Goal: Contribute content: Contribute content

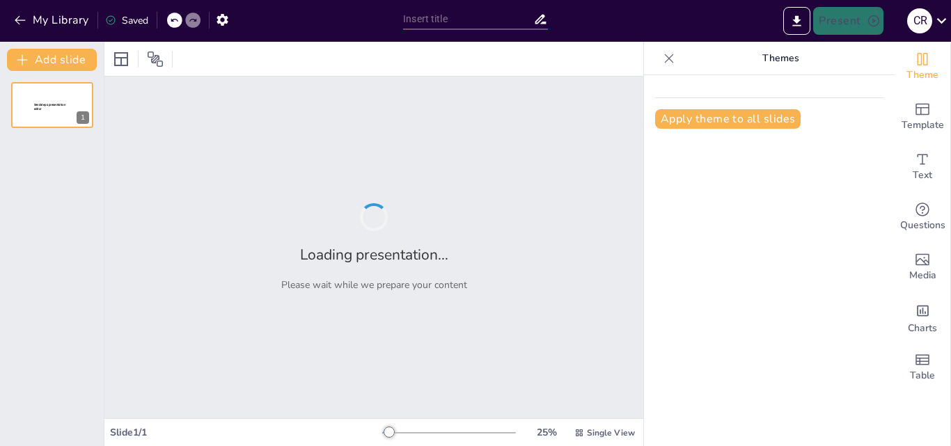
type input "Step-by-[PERSON_NAME] to Installing Windows Server 2019"
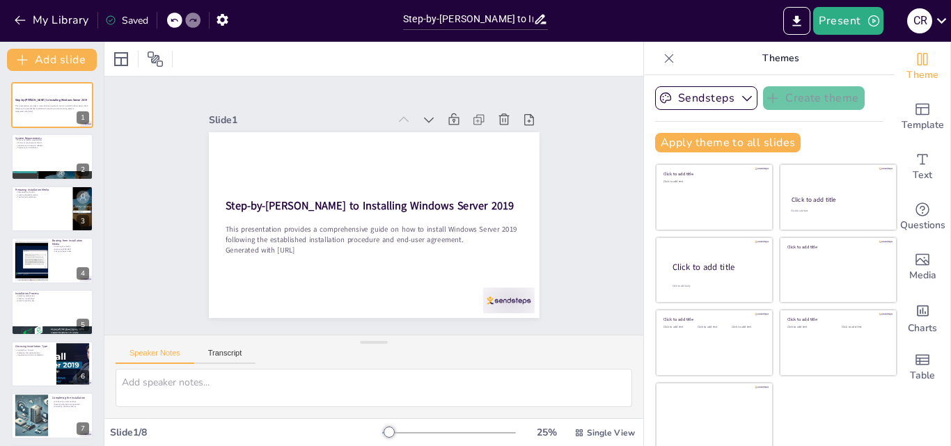
click at [662, 56] on icon at bounding box center [669, 59] width 14 height 14
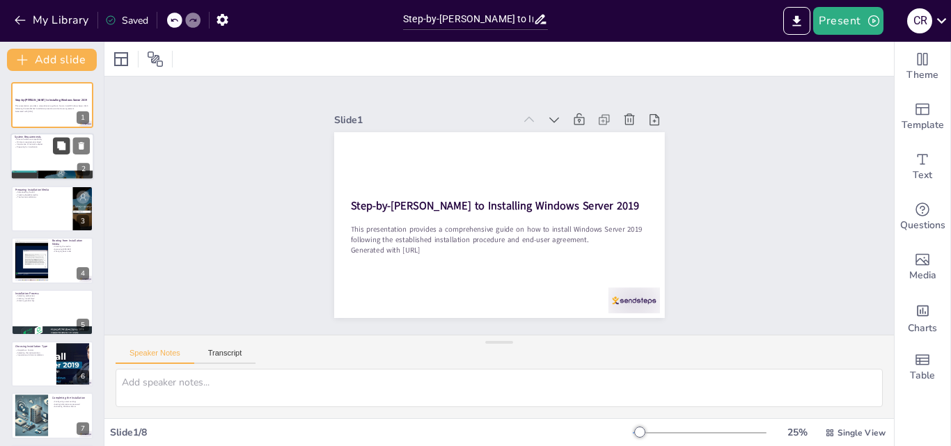
click at [56, 150] on button at bounding box center [61, 146] width 17 height 17
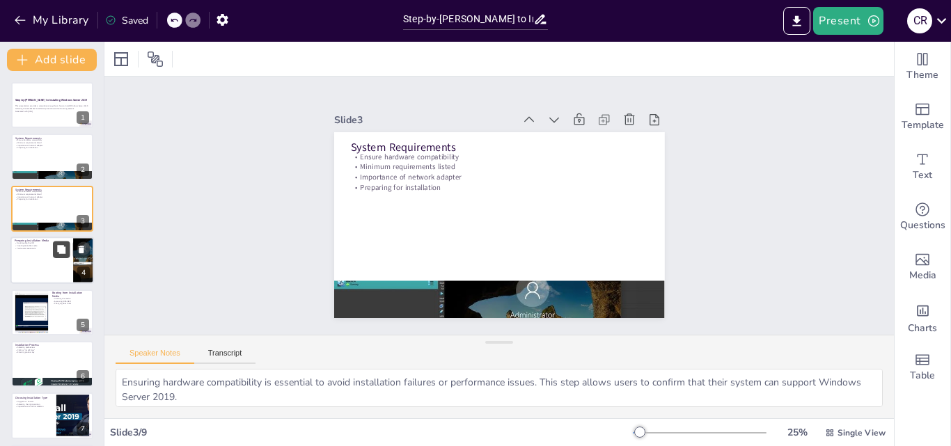
click at [63, 256] on button at bounding box center [61, 250] width 17 height 17
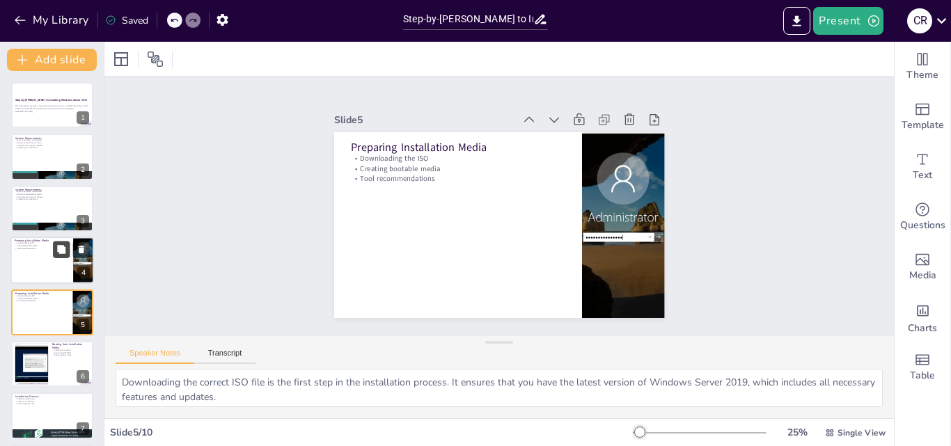
scroll to position [54, 0]
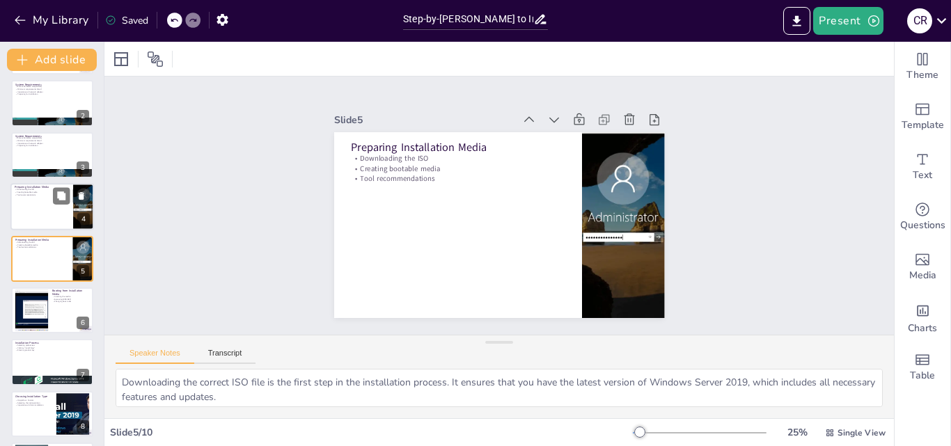
click at [31, 187] on p "Preparing Installation Media" at bounding box center [42, 187] width 54 height 4
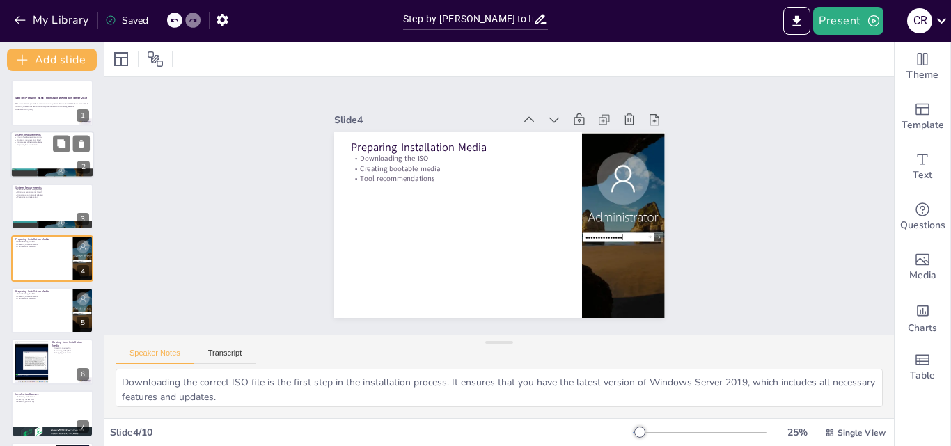
click at [30, 159] on div at bounding box center [52, 155] width 84 height 47
type textarea "Ensuring hardware compatibility is essential to avoid installation failures or …"
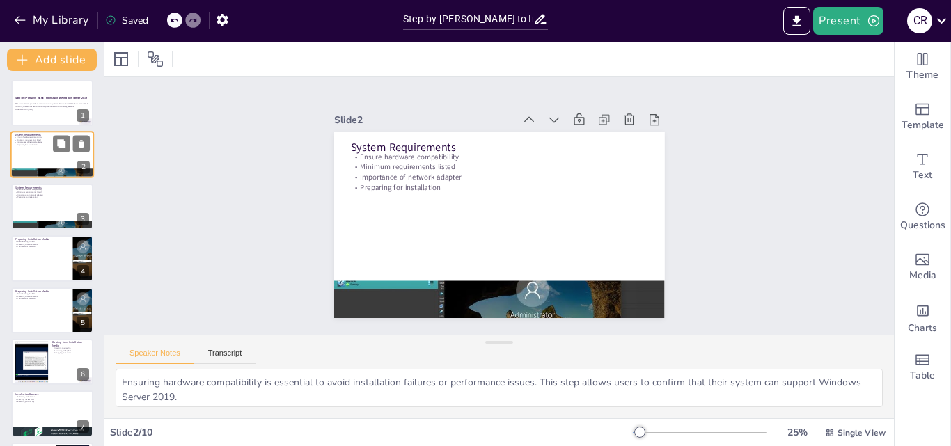
scroll to position [0, 0]
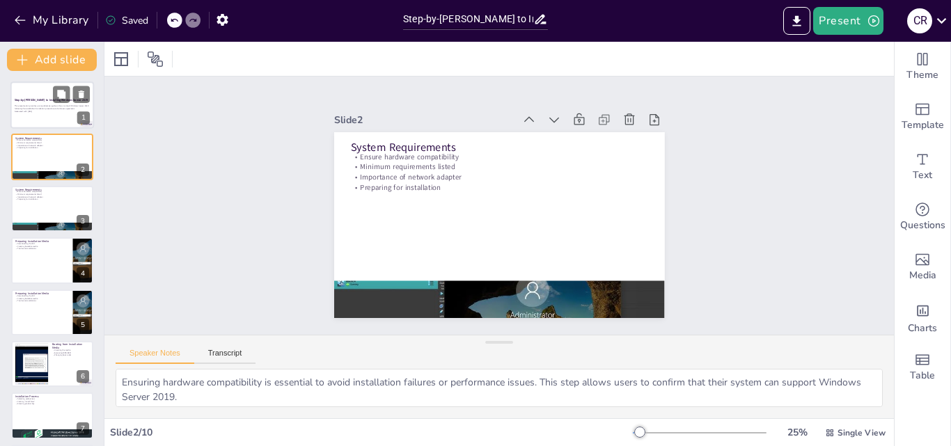
click at [38, 114] on div at bounding box center [52, 104] width 84 height 47
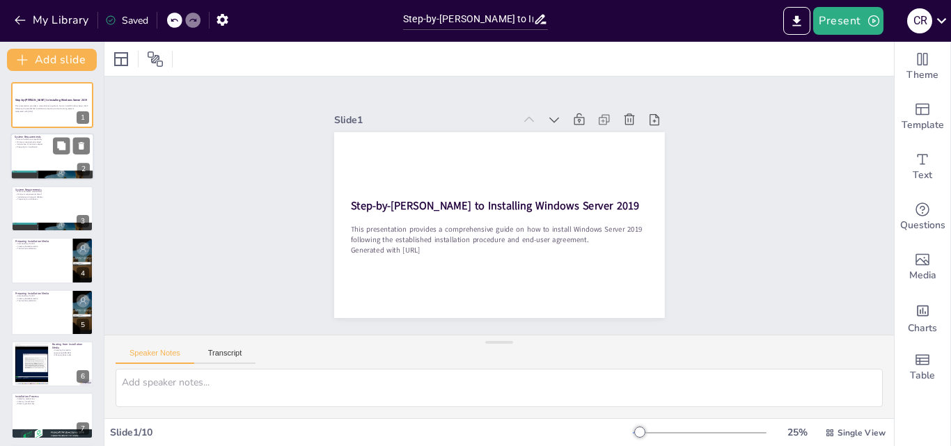
click at [31, 148] on p "Preparing for installation" at bounding box center [52, 147] width 75 height 3
type textarea "Ensuring hardware compatibility is essential to avoid installation failures or …"
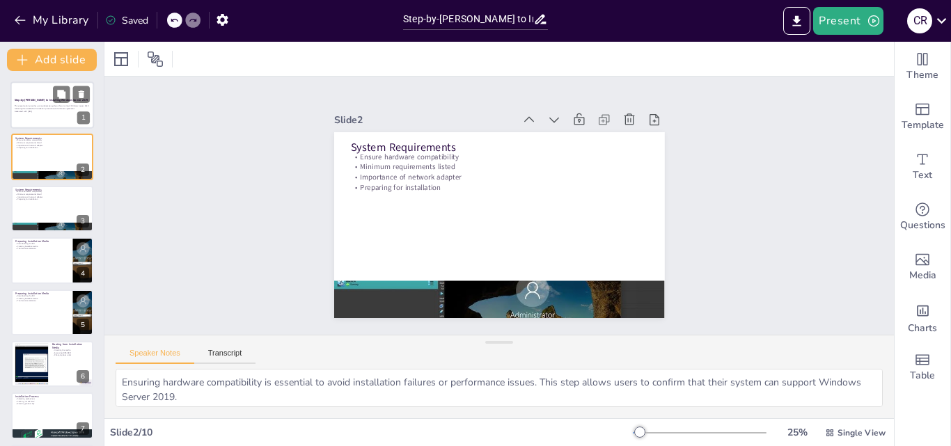
click at [51, 113] on div "This presentation provides a comprehensive guide on how to install Windows Serv…" at bounding box center [52, 109] width 75 height 10
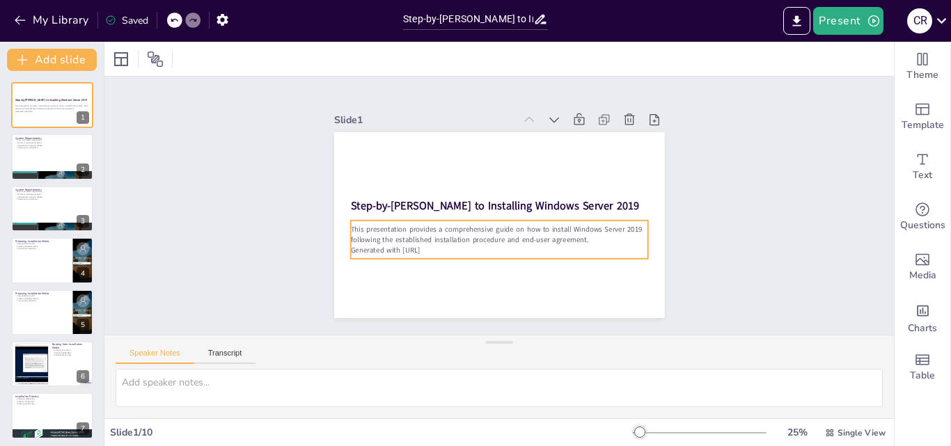
click at [459, 214] on p "Generated with Sendsteps.ai" at bounding box center [513, 164] width 286 height 102
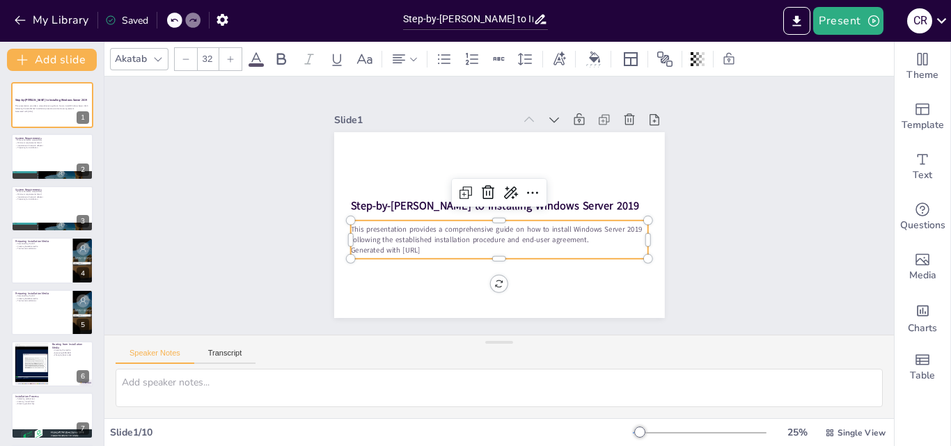
click at [439, 249] on p "Generated with Sendsteps.ai" at bounding box center [457, 220] width 102 height 286
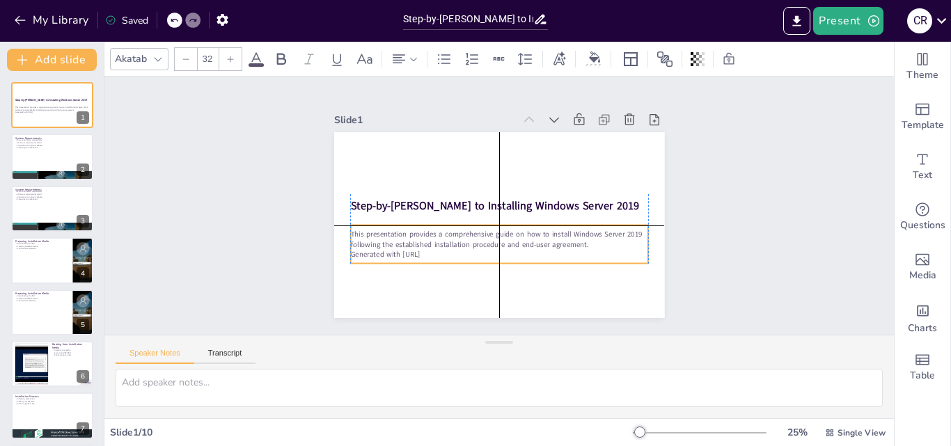
click at [444, 252] on p "Generated with Sendsteps.ai" at bounding box center [459, 234] width 183 height 246
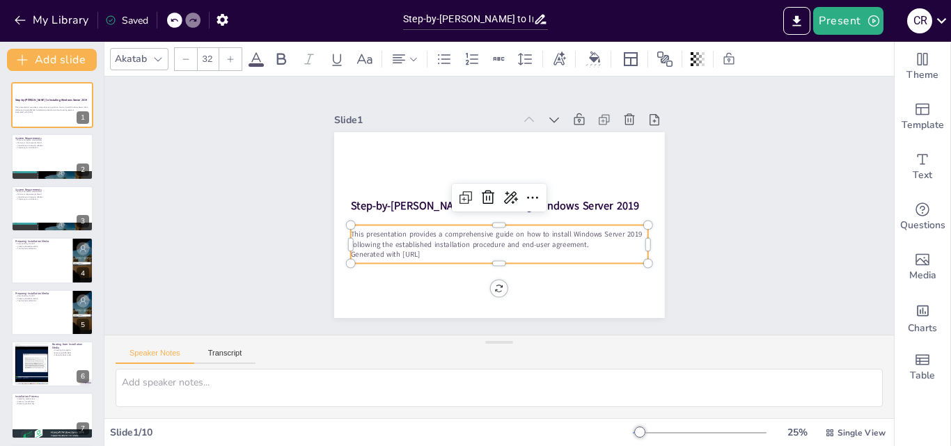
click at [444, 252] on p "Generated with Sendsteps.ai" at bounding box center [451, 200] width 42 height 297
click at [447, 252] on p "Generated with Sendsteps.ai" at bounding box center [538, 234] width 183 height 246
drag, startPoint x: 444, startPoint y: 252, endPoint x: 311, endPoint y: 266, distance: 133.0
click at [311, 266] on div "Slide 1 Step-by-Step Guide to Installing Windows Server 2019 This presentation …" at bounding box center [499, 205] width 467 height 399
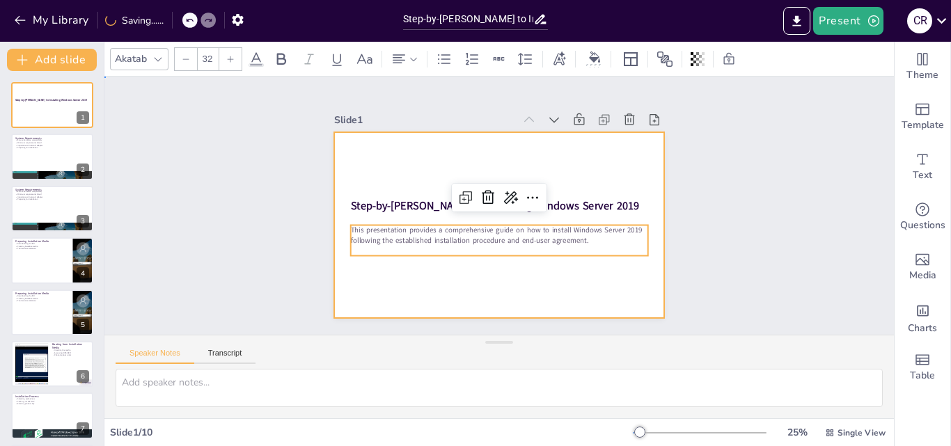
click at [371, 279] on div at bounding box center [487, 221] width 377 height 345
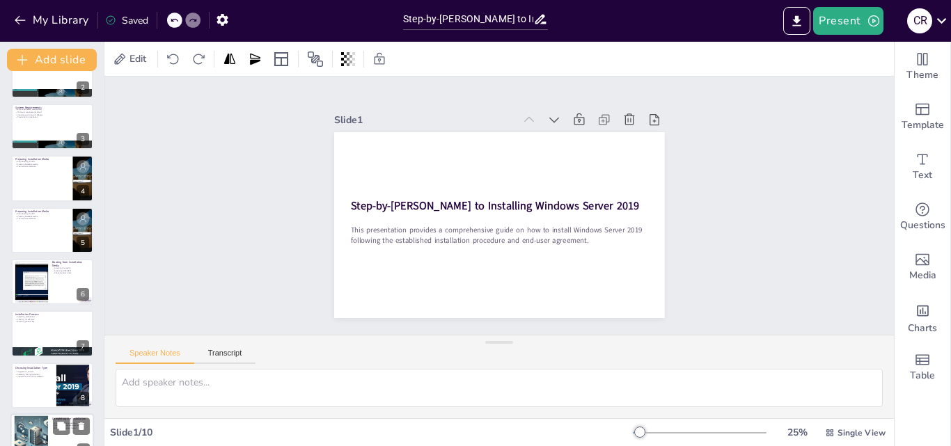
scroll to position [159, 0]
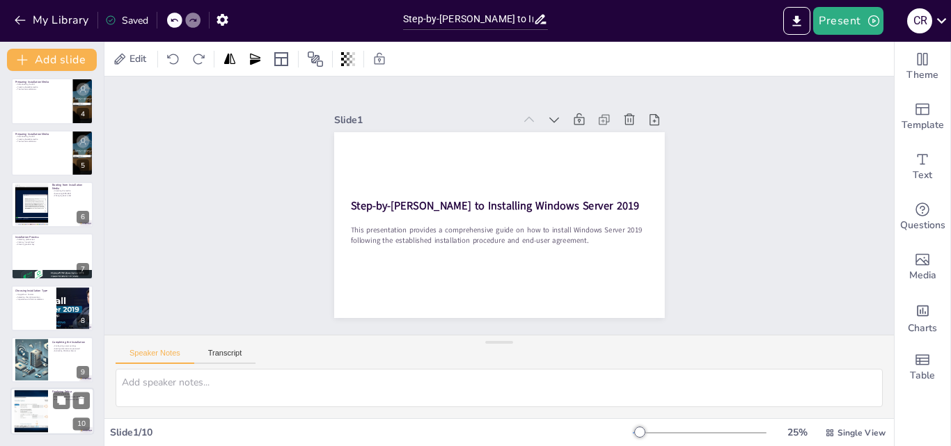
click at [49, 389] on div "Finalizing Setup Installing updates Reviewing end-user agreement Ensuring optim…" at bounding box center [52, 389] width 84 height 0
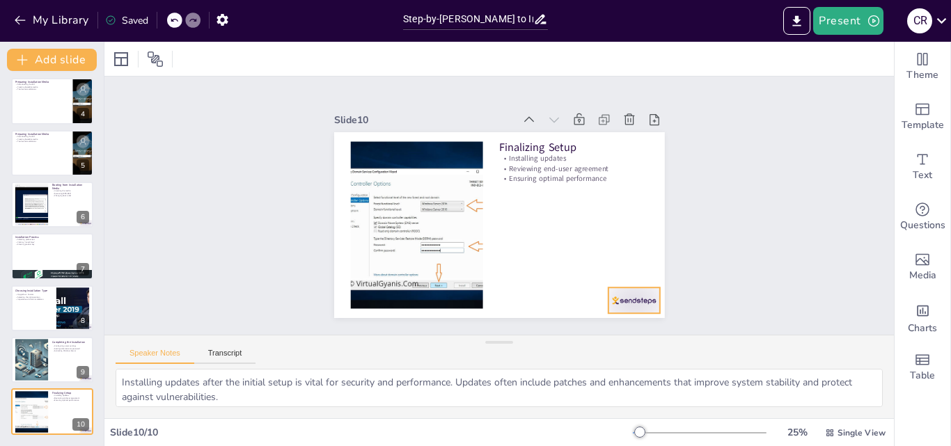
click at [390, 124] on div at bounding box center [364, 111] width 52 height 26
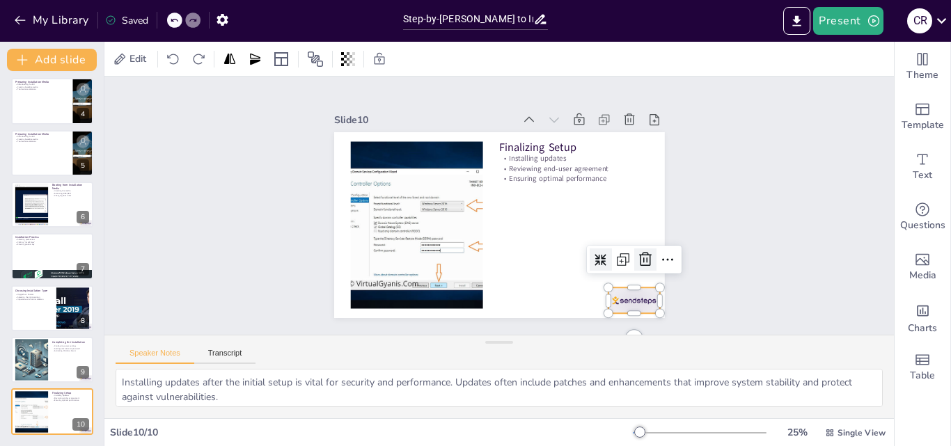
click at [453, 343] on icon at bounding box center [445, 351] width 17 height 17
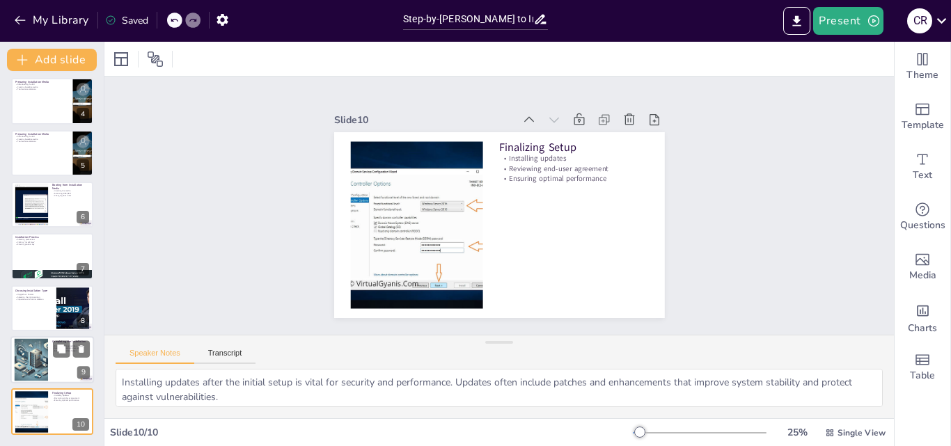
click at [44, 353] on div at bounding box center [31, 360] width 75 height 42
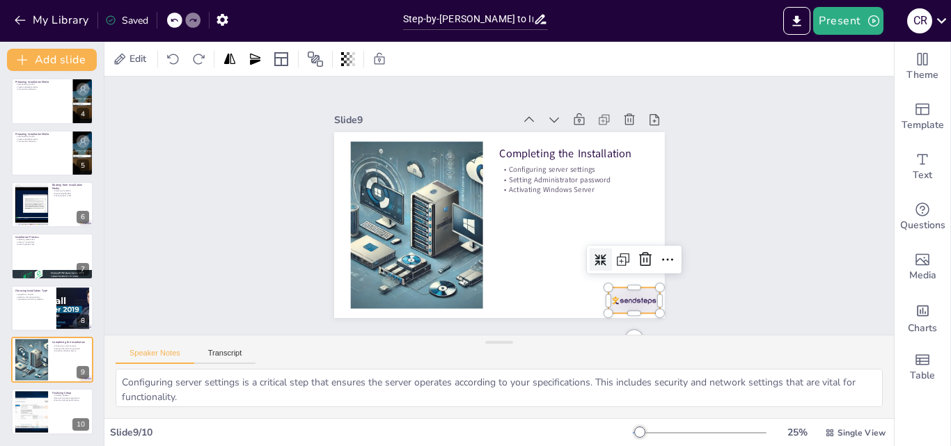
click at [634, 166] on div at bounding box center [649, 137] width 48 height 58
click at [425, 88] on icon at bounding box center [413, 77] width 24 height 24
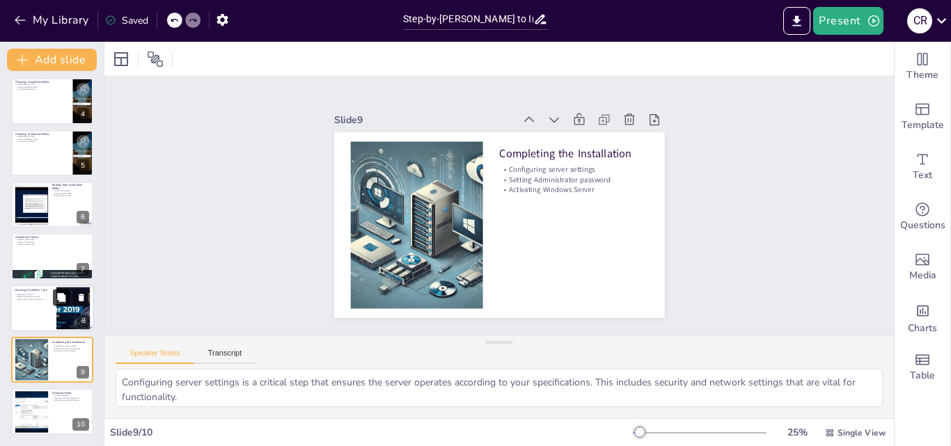
click at [59, 299] on icon at bounding box center [61, 297] width 8 height 8
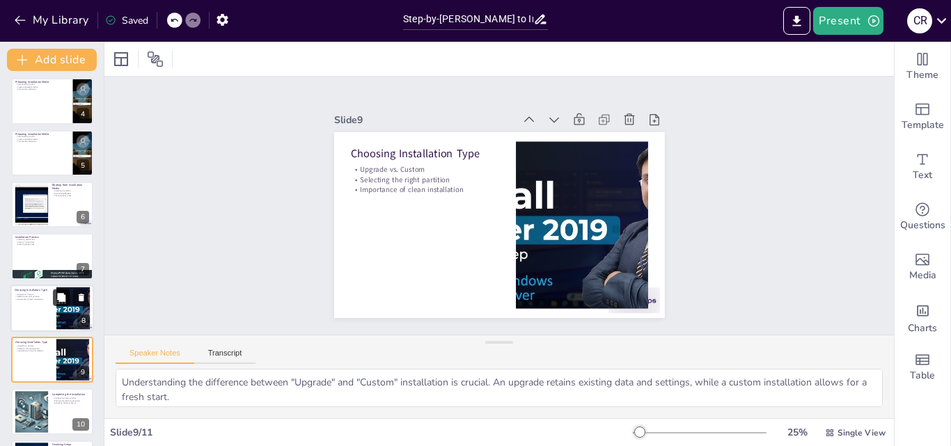
scroll to position [211, 0]
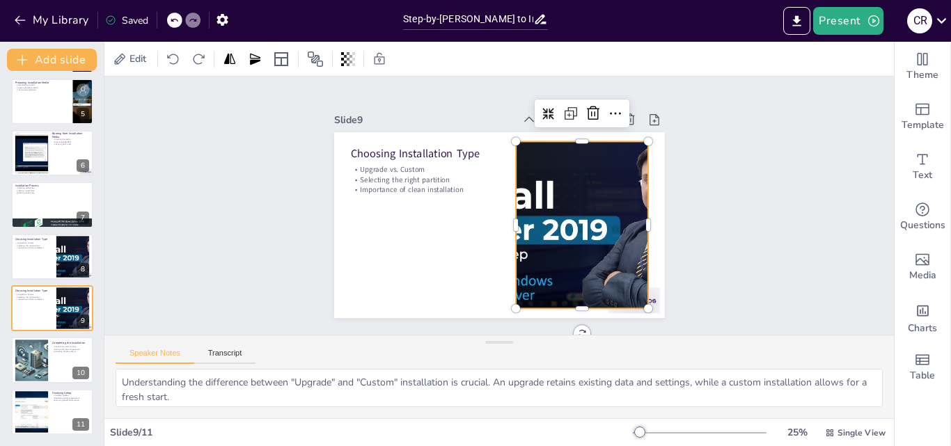
click at [517, 288] on div at bounding box center [581, 224] width 297 height 167
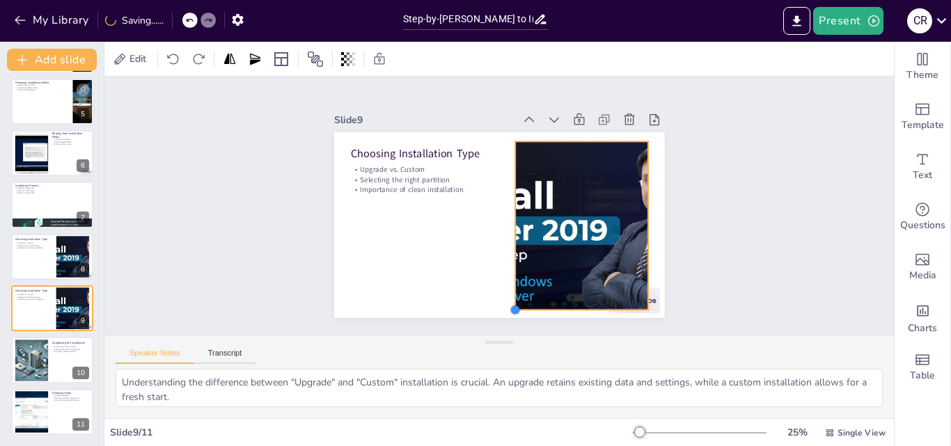
drag, startPoint x: 507, startPoint y: 298, endPoint x: 506, endPoint y: 269, distance: 28.6
click at [506, 269] on div "Choosing Installation Type Upgrade vs. Custom Selecting the right partition Imp…" at bounding box center [509, 222] width 379 height 327
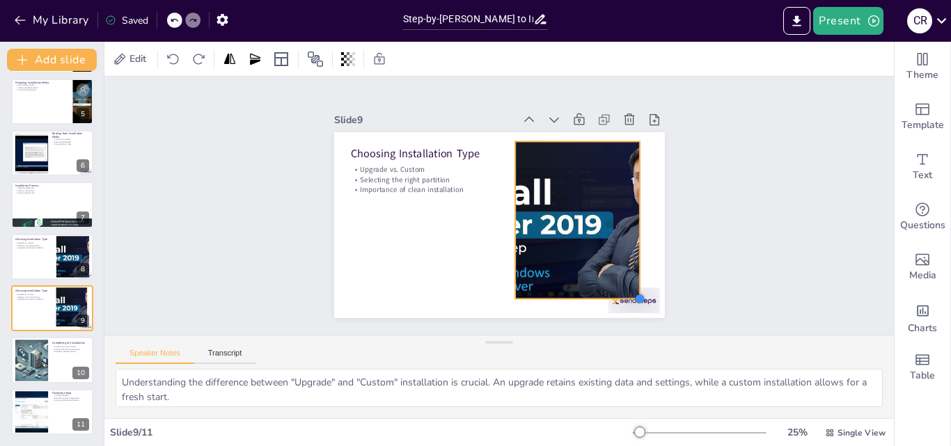
drag, startPoint x: 637, startPoint y: 307, endPoint x: 638, endPoint y: 299, distance: 7.8
click at [549, 361] on div at bounding box center [541, 369] width 16 height 16
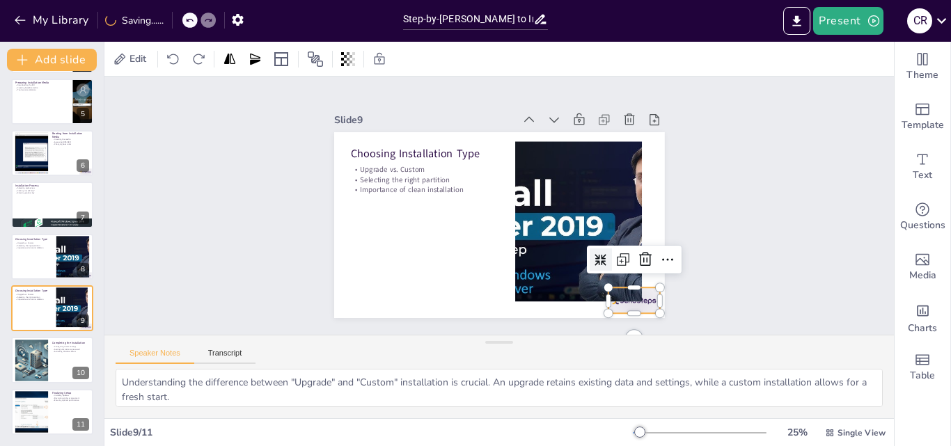
click at [387, 298] on div at bounding box center [367, 304] width 40 height 57
click at [583, 332] on icon at bounding box center [572, 344] width 24 height 24
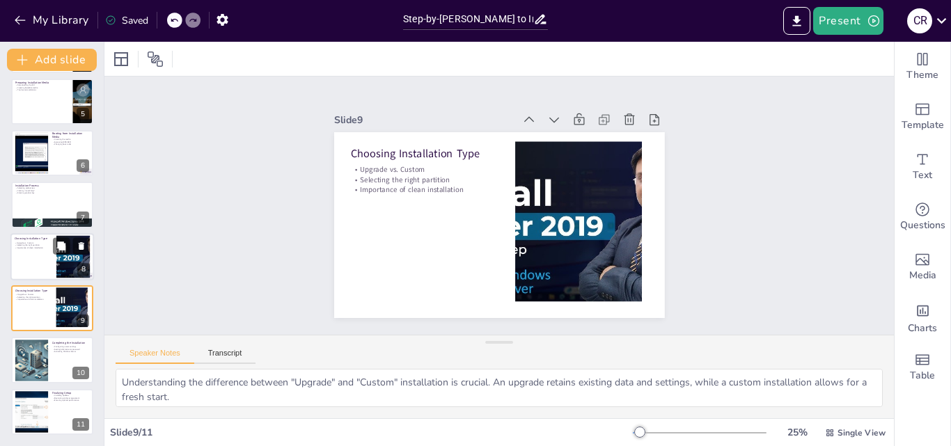
click at [36, 260] on div at bounding box center [52, 256] width 84 height 47
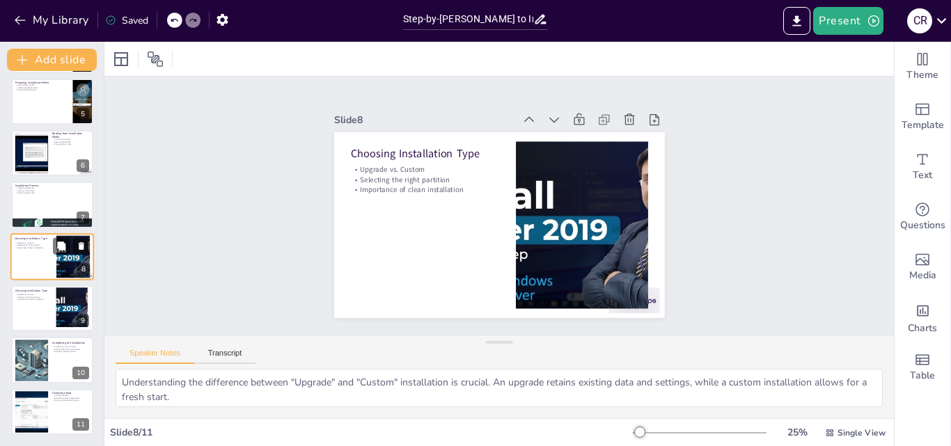
scroll to position [209, 0]
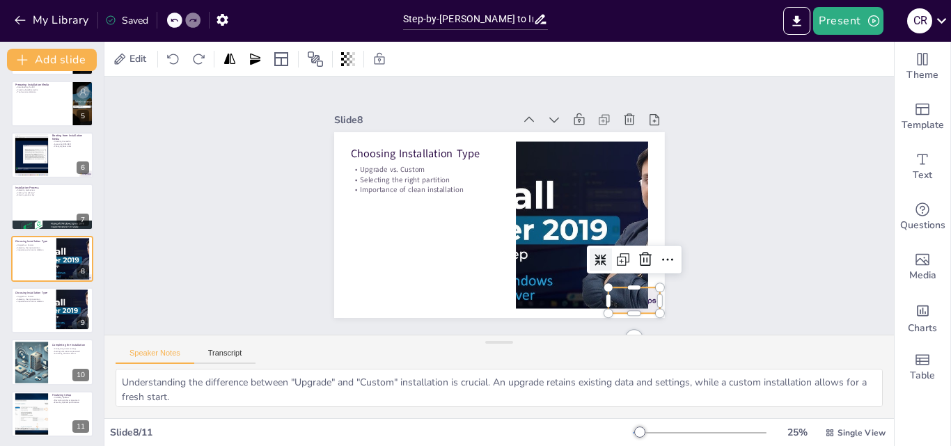
click at [581, 336] on div at bounding box center [552, 362] width 57 height 52
click at [643, 251] on icon at bounding box center [650, 243] width 14 height 15
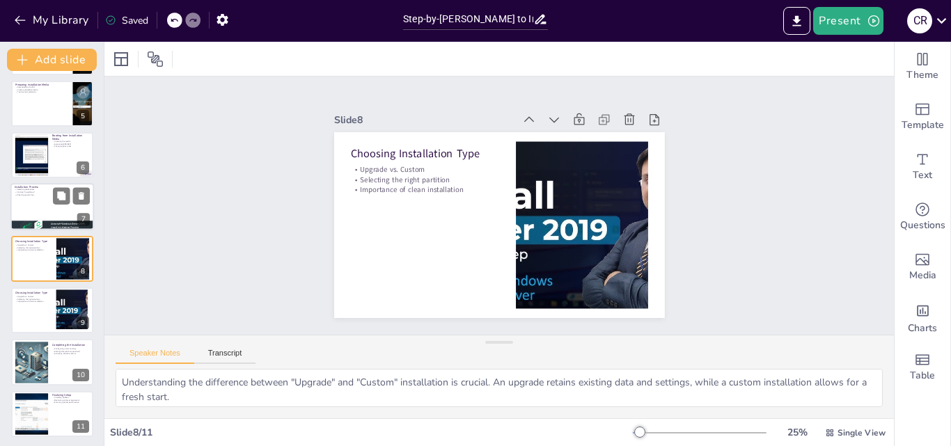
click at [26, 219] on div at bounding box center [52, 207] width 84 height 47
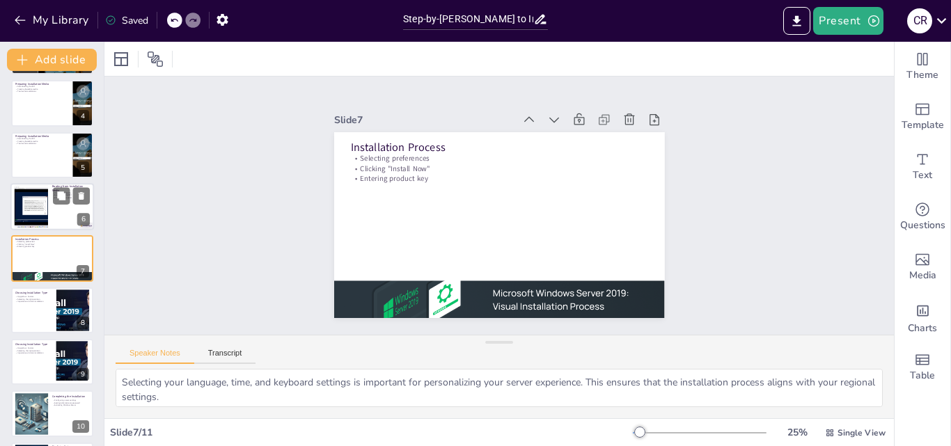
click at [57, 210] on div at bounding box center [52, 206] width 84 height 47
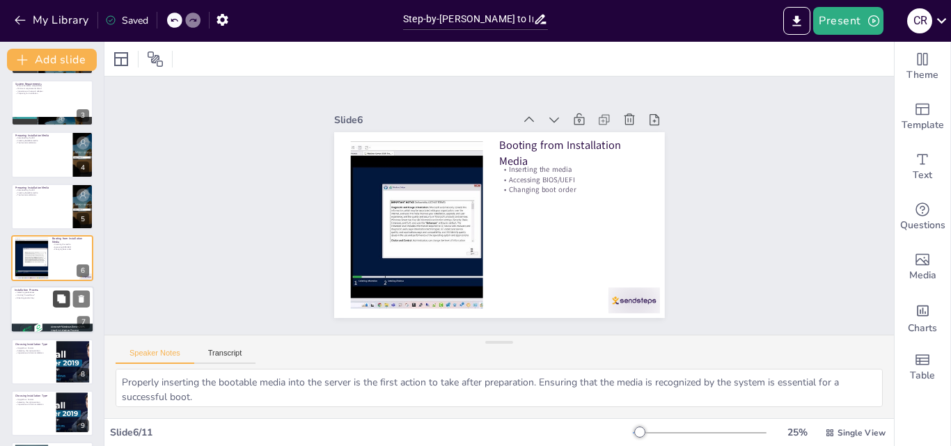
click at [61, 295] on icon at bounding box center [61, 300] width 10 height 10
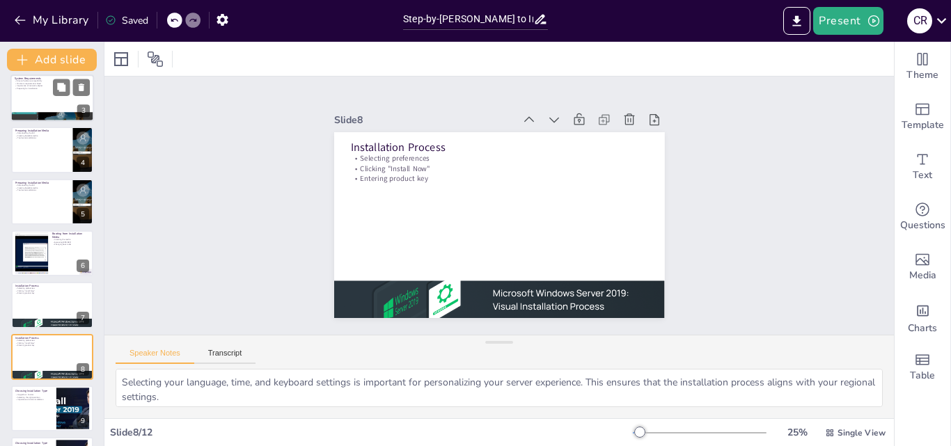
scroll to position [0, 0]
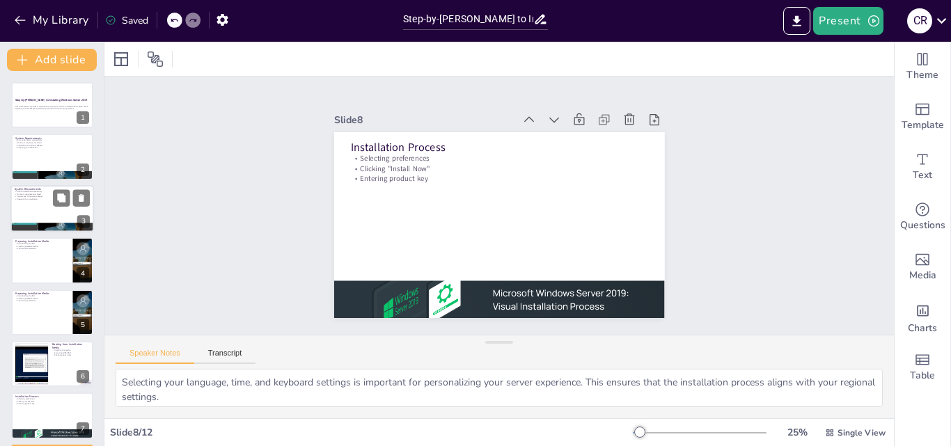
click at [21, 208] on div at bounding box center [52, 208] width 84 height 47
type textarea "Ensuring hardware compatibility is essential to avoid installation failures or …"
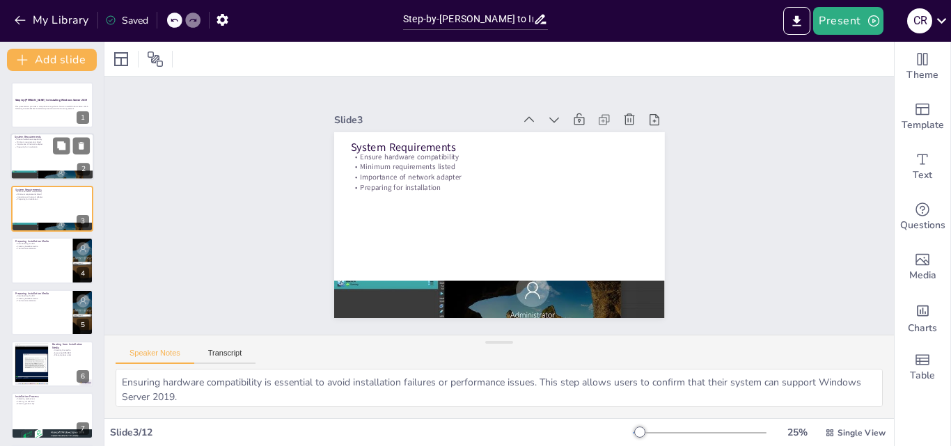
click at [29, 153] on div at bounding box center [52, 157] width 84 height 47
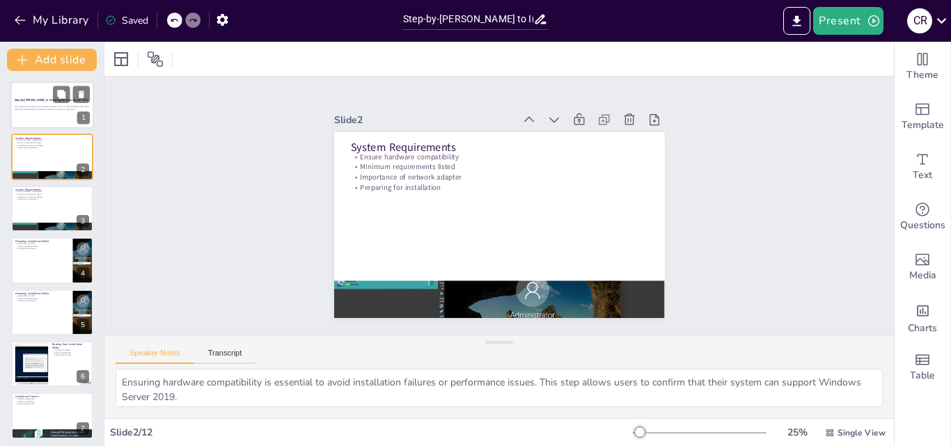
click at [45, 118] on div at bounding box center [52, 104] width 84 height 47
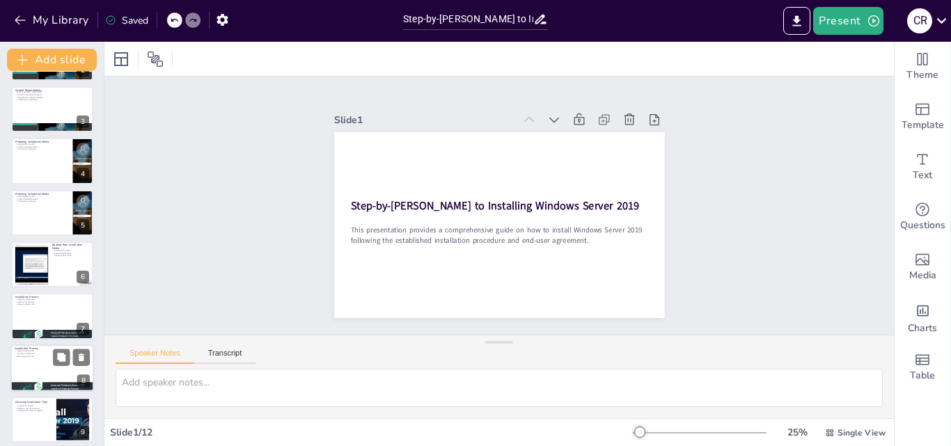
scroll to position [139, 0]
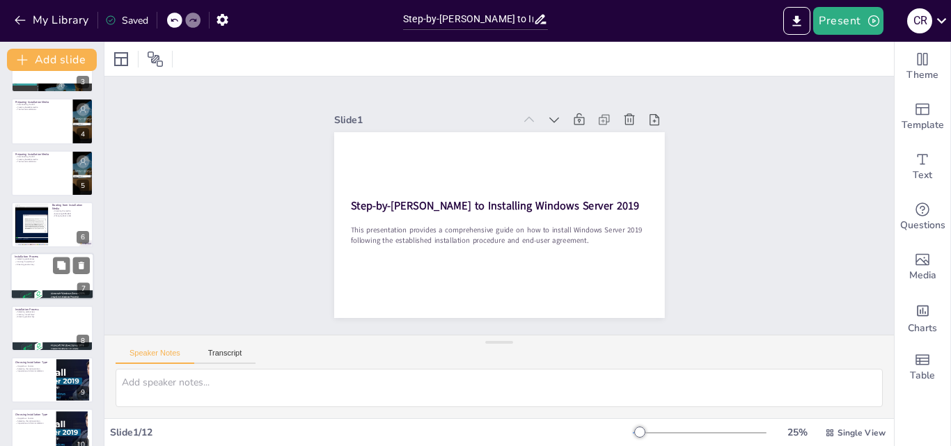
click at [16, 278] on div at bounding box center [52, 276] width 84 height 47
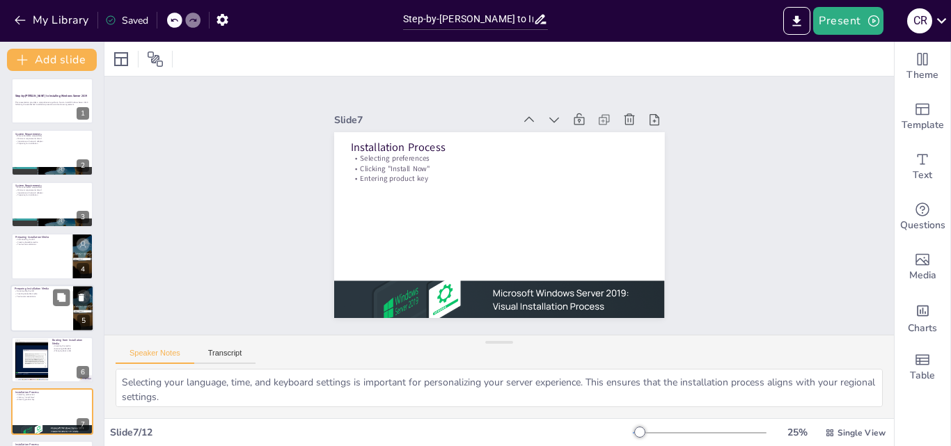
scroll to position [0, 0]
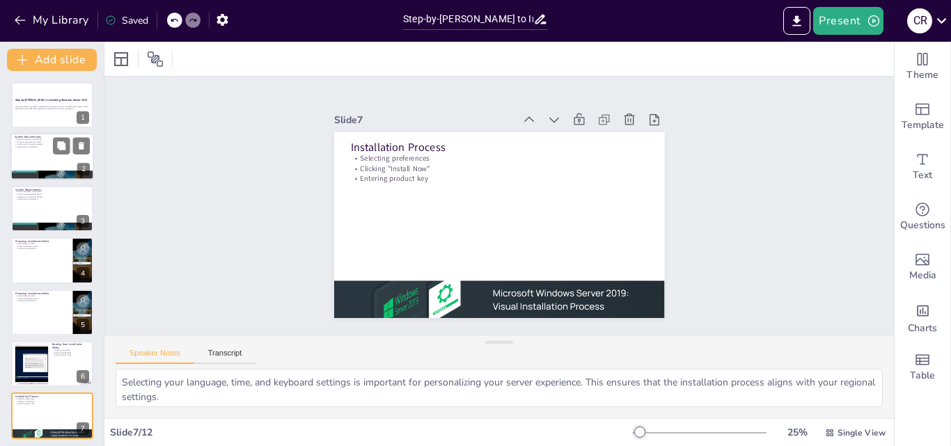
click at [54, 162] on div at bounding box center [52, 157] width 84 height 47
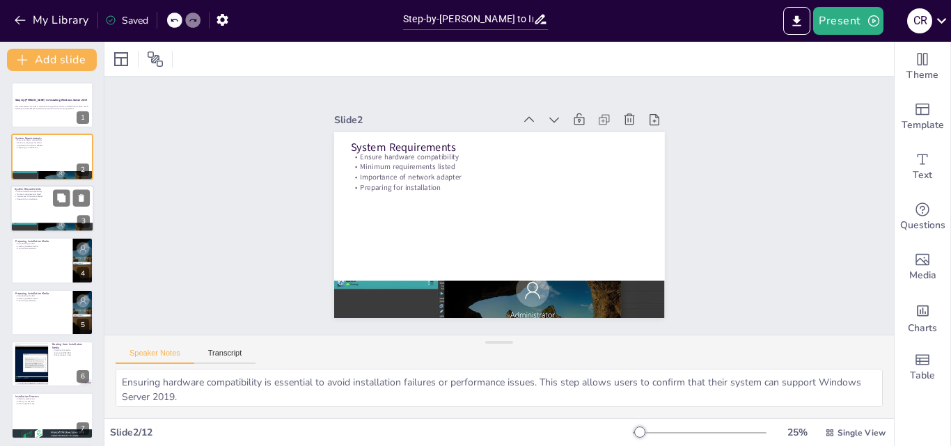
click at [36, 211] on div at bounding box center [52, 208] width 84 height 47
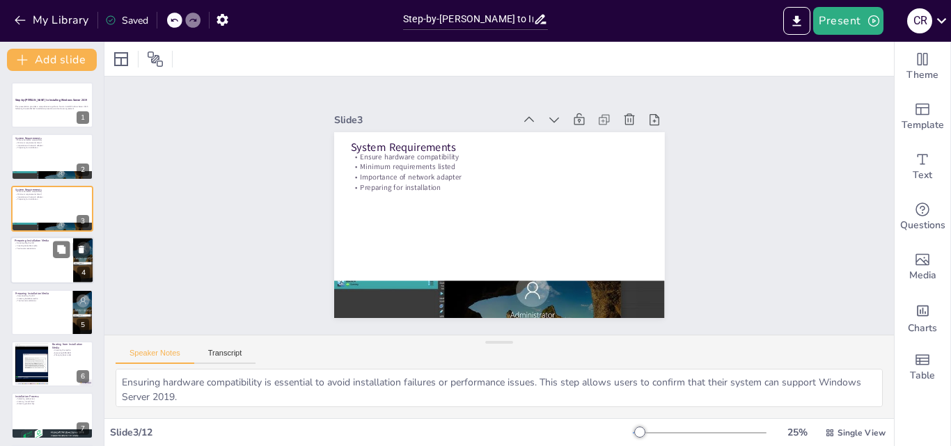
click at [45, 261] on div at bounding box center [52, 260] width 84 height 47
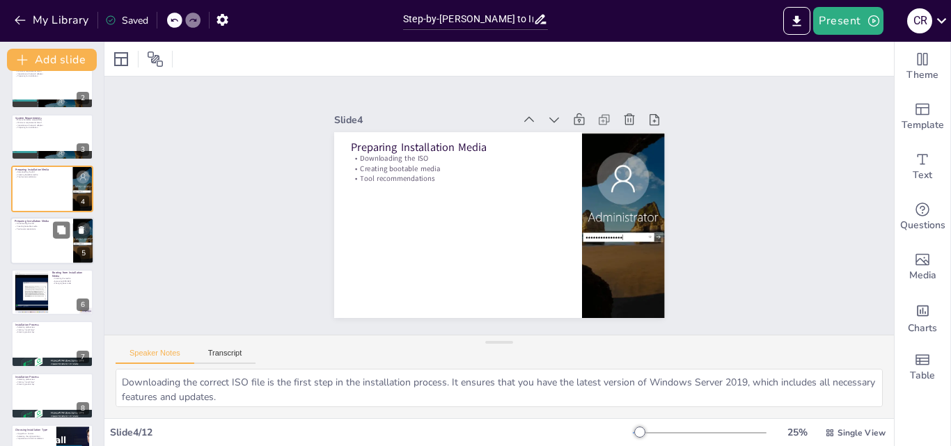
click at [40, 243] on div at bounding box center [52, 240] width 84 height 47
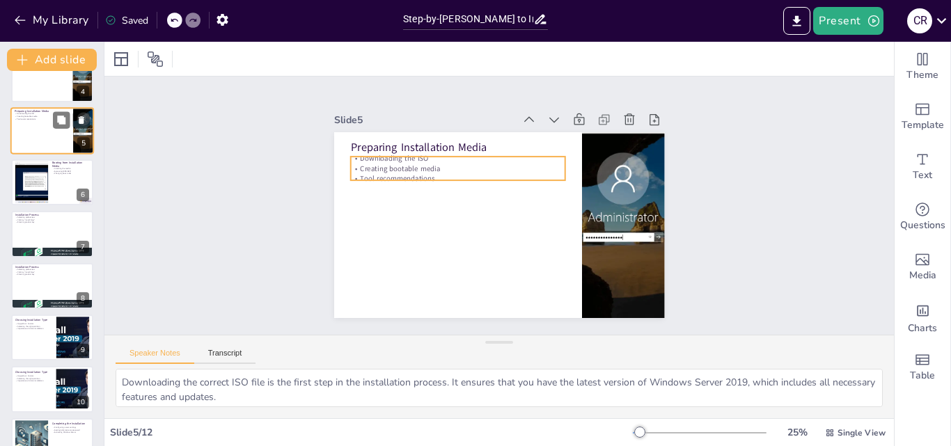
scroll to position [193, 0]
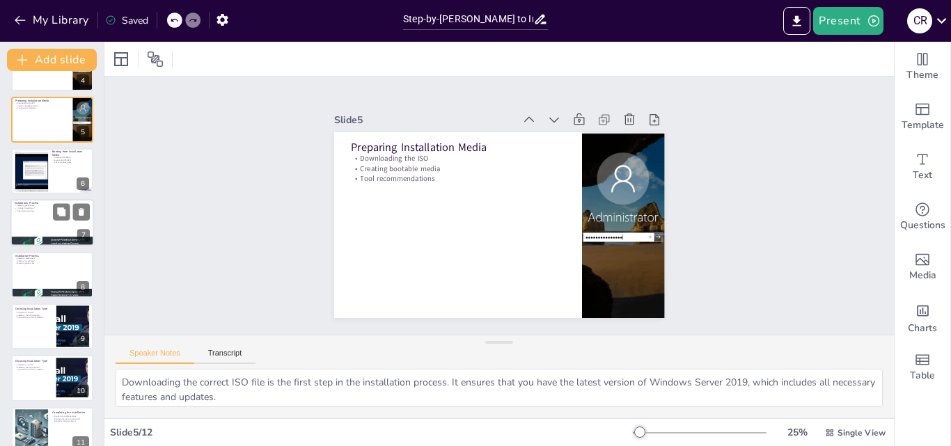
click at [33, 228] on div at bounding box center [52, 223] width 84 height 47
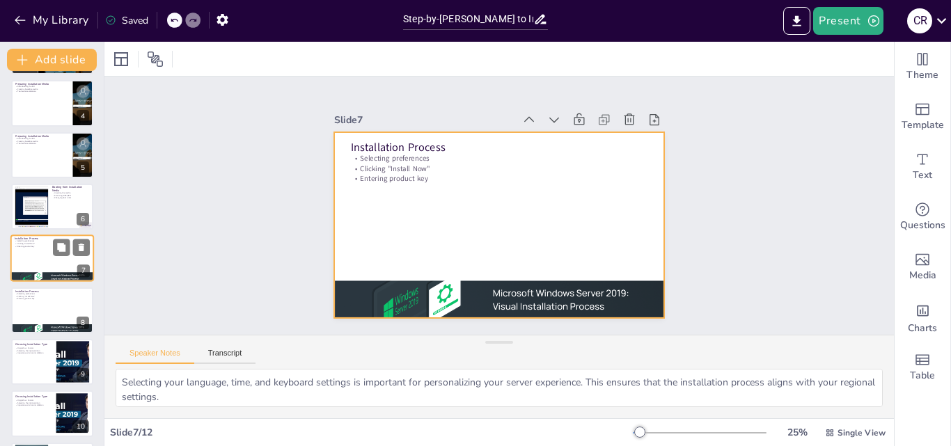
click at [31, 264] on div at bounding box center [52, 258] width 84 height 47
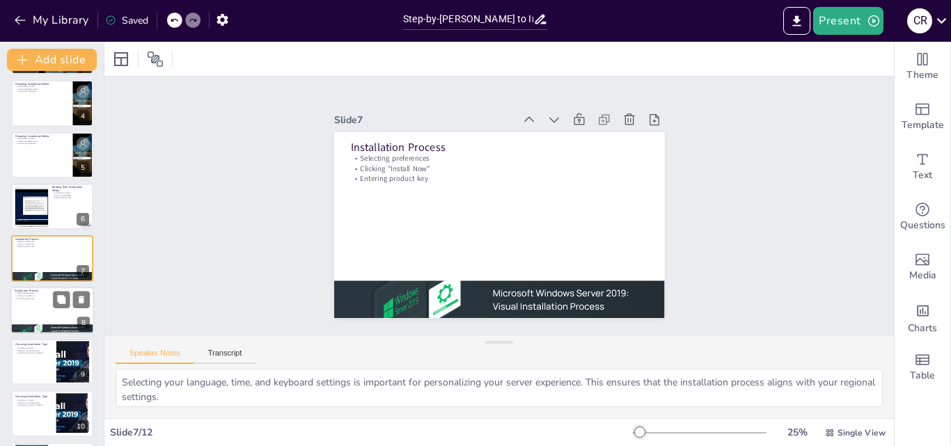
click at [33, 311] on div at bounding box center [52, 310] width 84 height 47
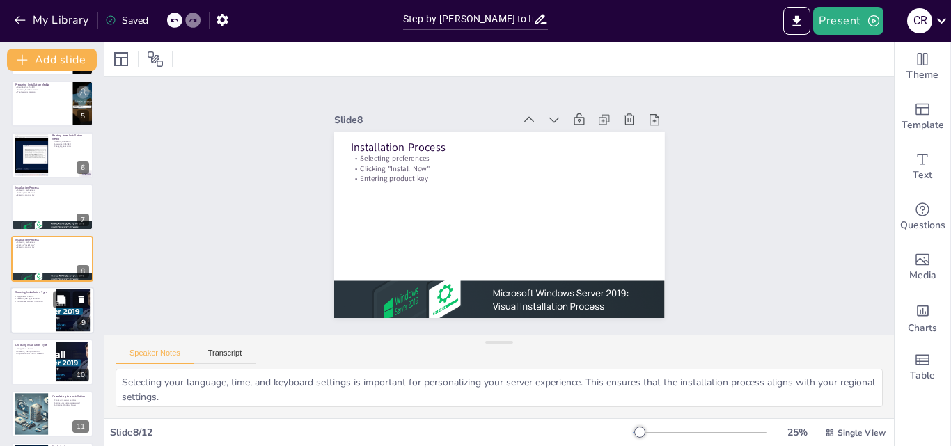
scroll to position [263, 0]
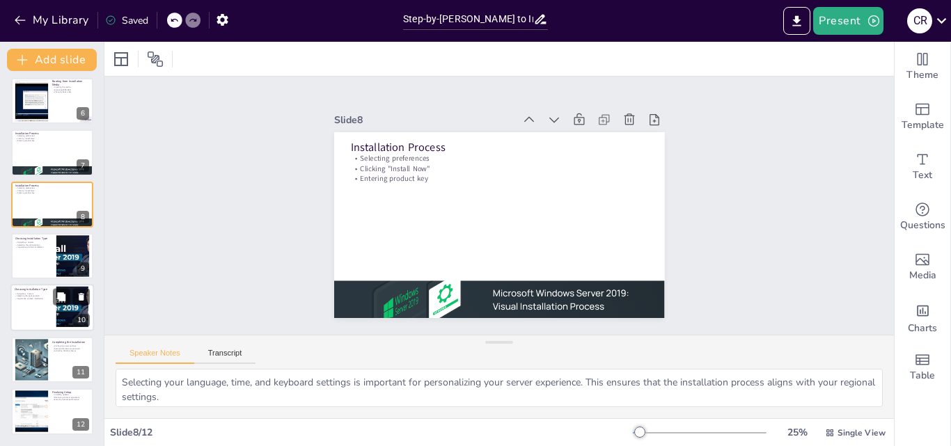
click at [40, 315] on div at bounding box center [52, 308] width 84 height 47
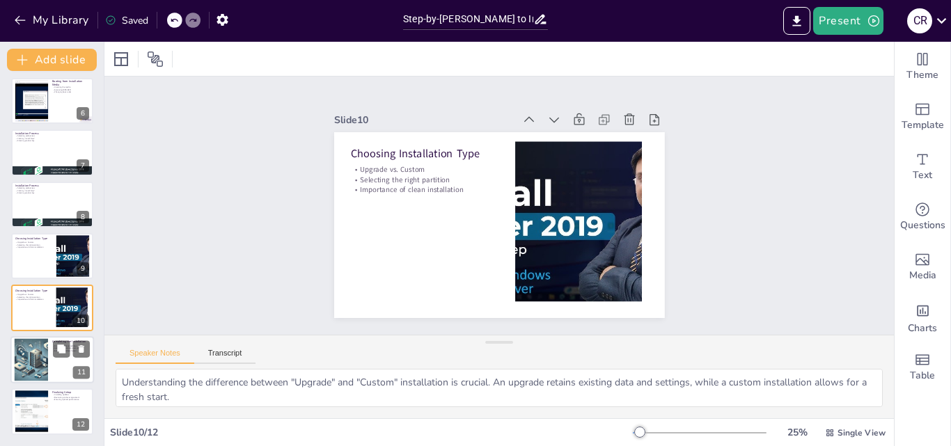
click at [33, 347] on div at bounding box center [31, 359] width 75 height 42
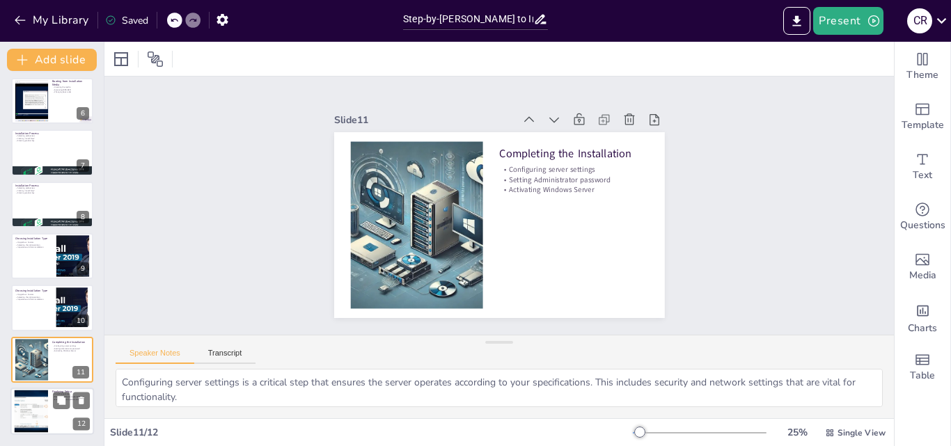
click at [34, 405] on div at bounding box center [31, 412] width 75 height 42
type textarea "Installing updates after the initial setup is vital for security and performanc…"
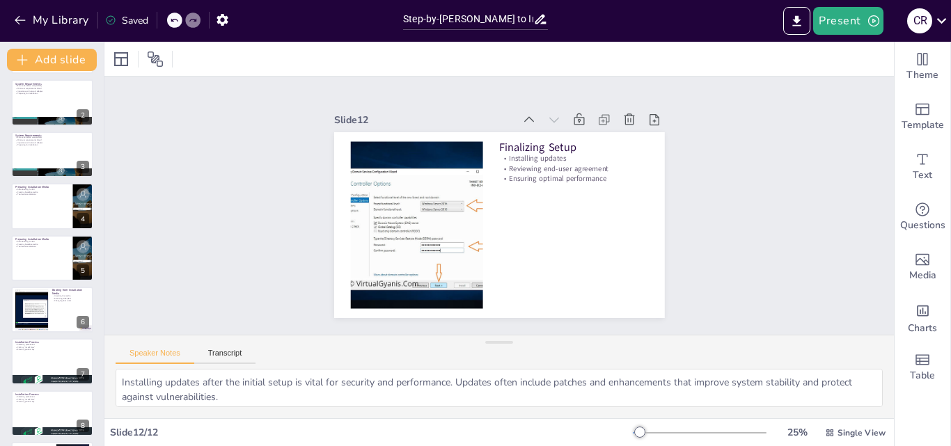
scroll to position [0, 0]
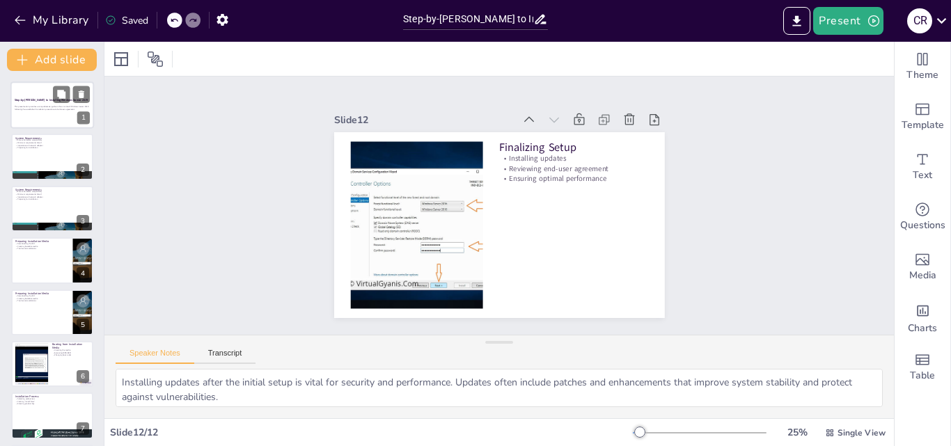
click at [32, 98] on strong "Step-by-[PERSON_NAME] to Installing Windows Server 2019" at bounding box center [51, 99] width 73 height 3
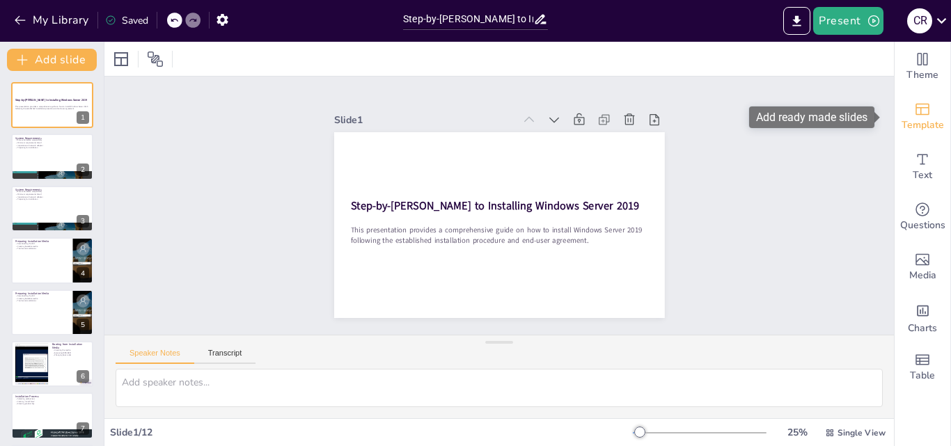
click at [925, 116] on div "Template" at bounding box center [923, 117] width 56 height 50
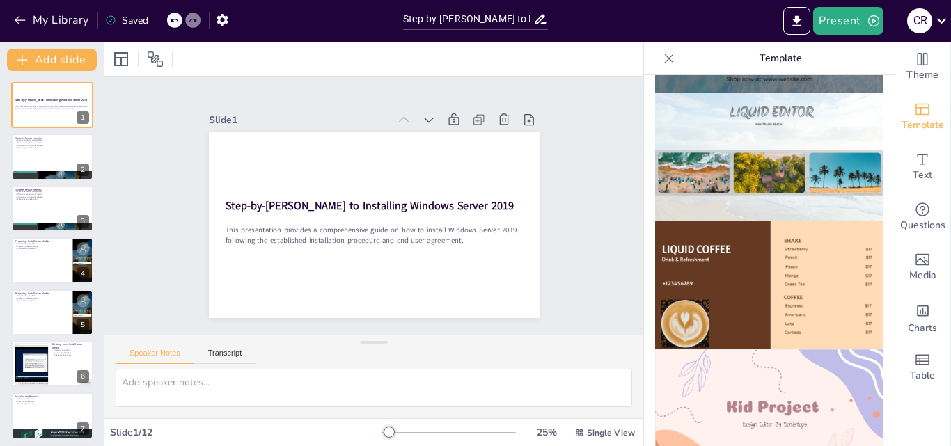
scroll to position [905, 0]
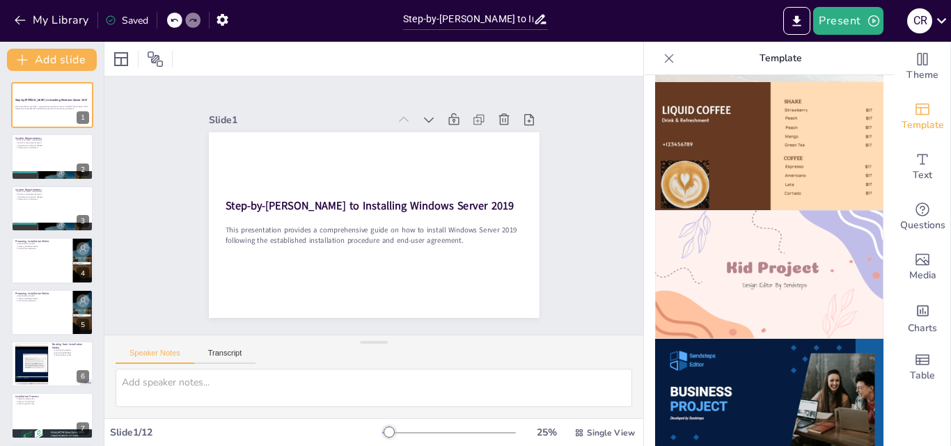
click at [782, 210] on img at bounding box center [769, 274] width 228 height 129
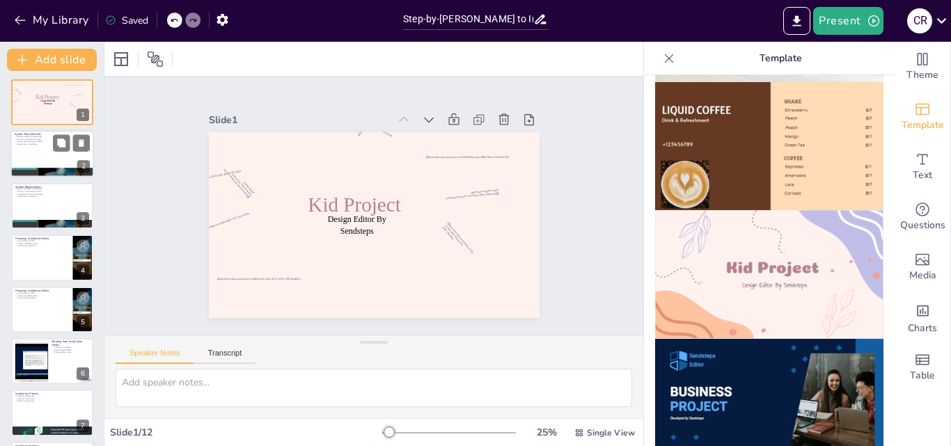
scroll to position [0, 0]
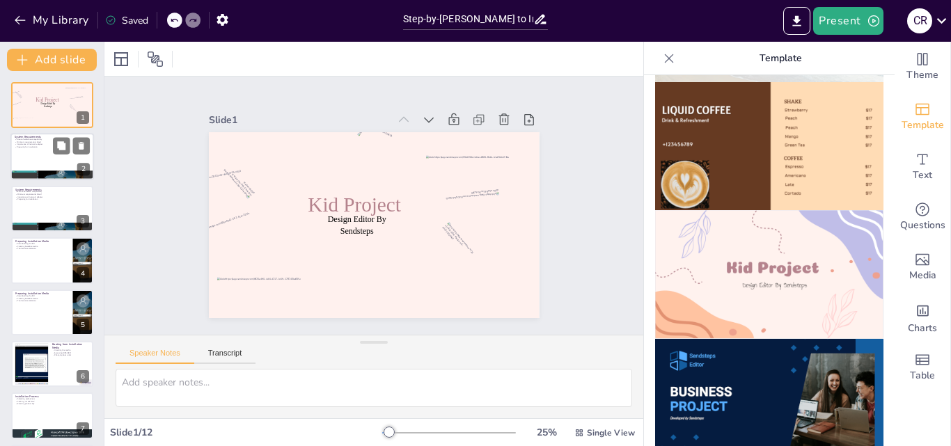
click at [29, 157] on div at bounding box center [52, 157] width 84 height 47
type textarea "Ensuring hardware compatibility is essential to avoid installation failures or …"
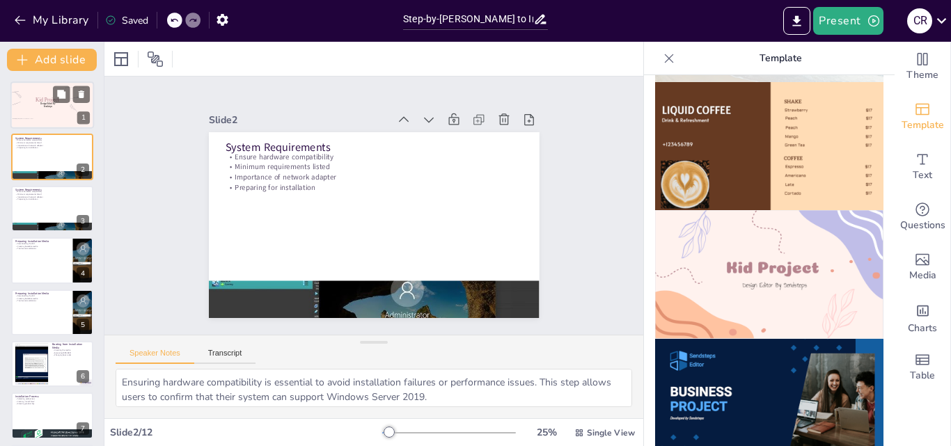
click at [23, 107] on div at bounding box center [16, 115] width 24 height 27
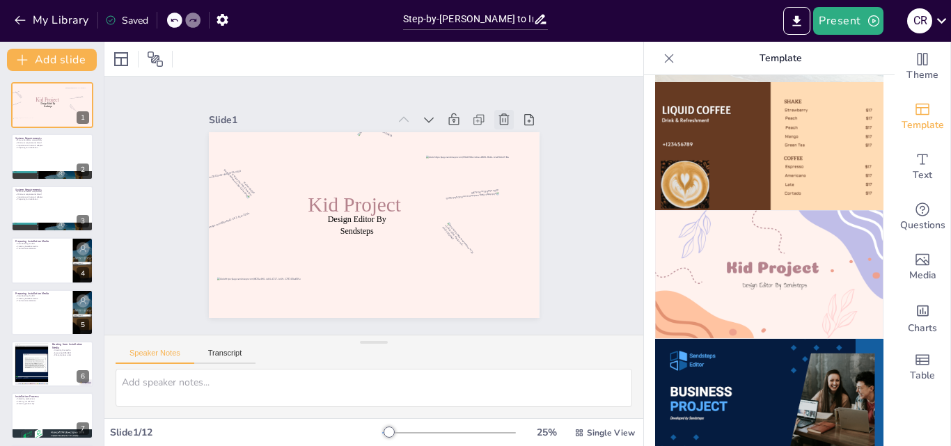
click at [423, 64] on icon at bounding box center [412, 54] width 19 height 19
type textarea "Ensuring hardware compatibility is essential to avoid installation failures or …"
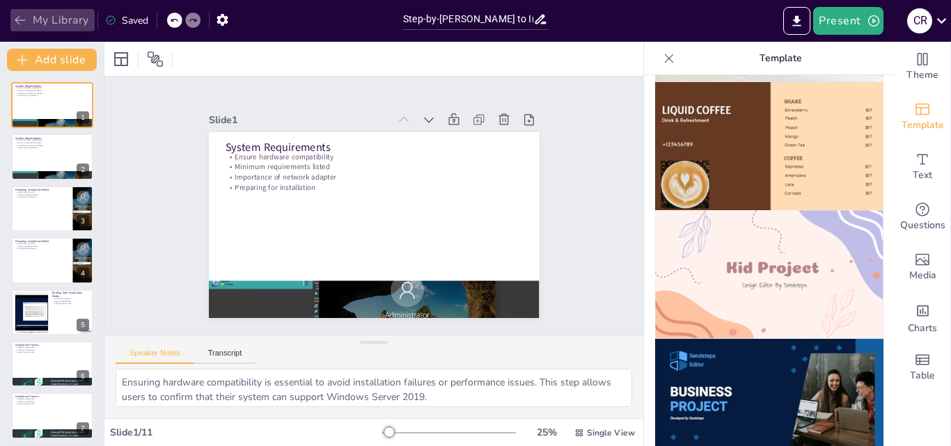
click at [22, 14] on icon "button" at bounding box center [20, 20] width 14 height 14
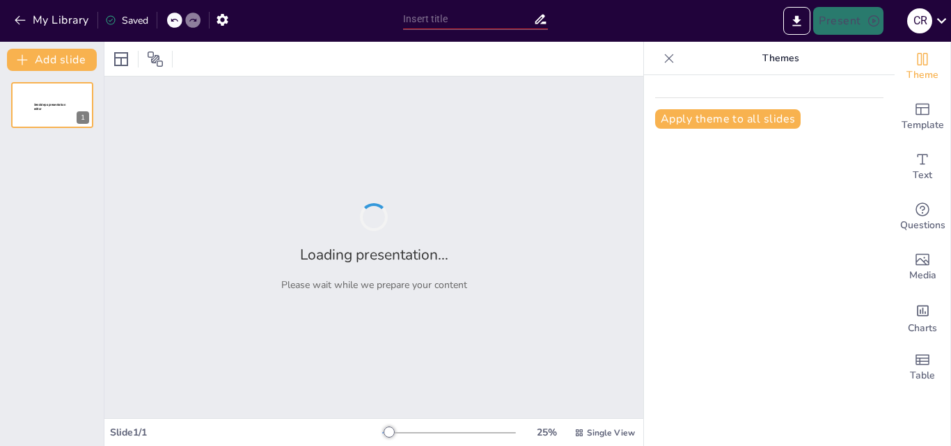
type input "Step-by-[PERSON_NAME] to Installing Windows Server 2019"
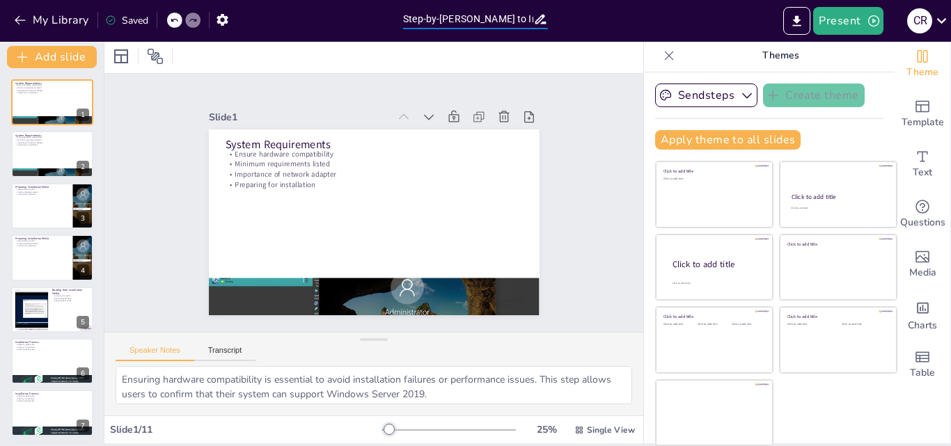
click at [518, 23] on input "Step-by-[PERSON_NAME] to Installing Windows Server 2019" at bounding box center [468, 19] width 130 height 20
drag, startPoint x: 402, startPoint y: 19, endPoint x: 487, endPoint y: 27, distance: 84.6
drag, startPoint x: 487, startPoint y: 27, endPoint x: 415, endPoint y: 33, distance: 72.0
drag, startPoint x: 415, startPoint y: 33, endPoint x: 572, endPoint y: 22, distance: 157.8
drag, startPoint x: 572, startPoint y: 22, endPoint x: 465, endPoint y: 15, distance: 107.5
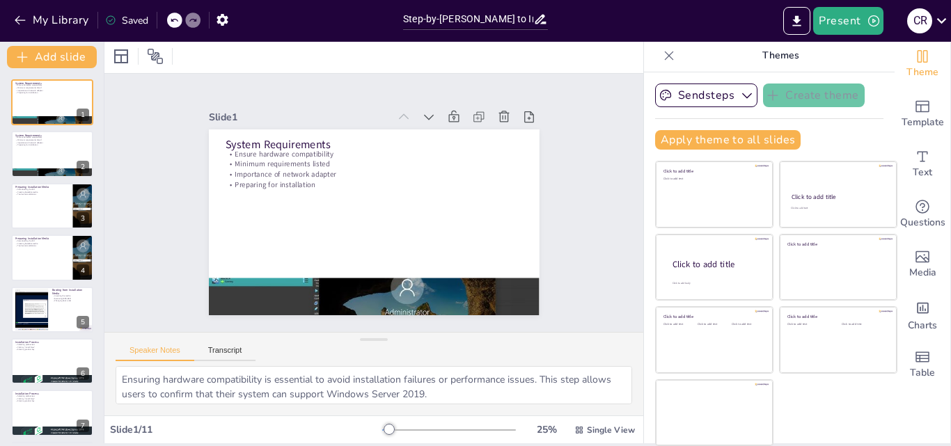
drag, startPoint x: 465, startPoint y: 15, endPoint x: 393, endPoint y: 68, distance: 90.1
click at [393, 68] on div at bounding box center [373, 56] width 539 height 34
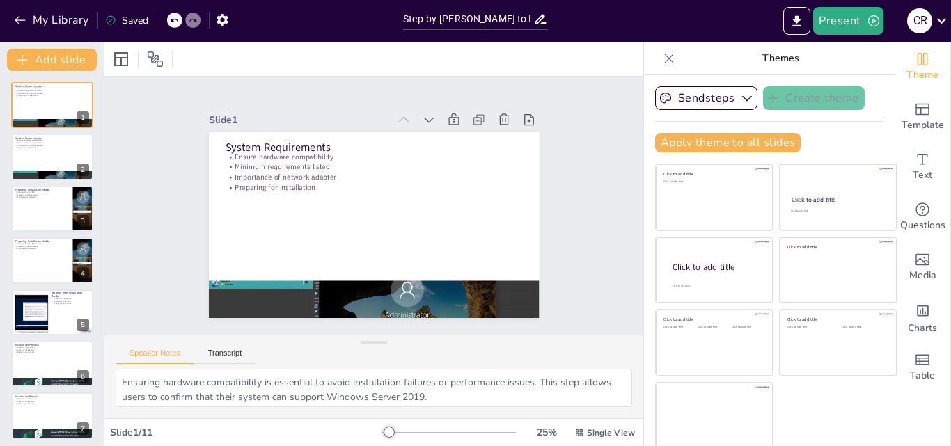
click at [662, 56] on icon at bounding box center [669, 59] width 14 height 14
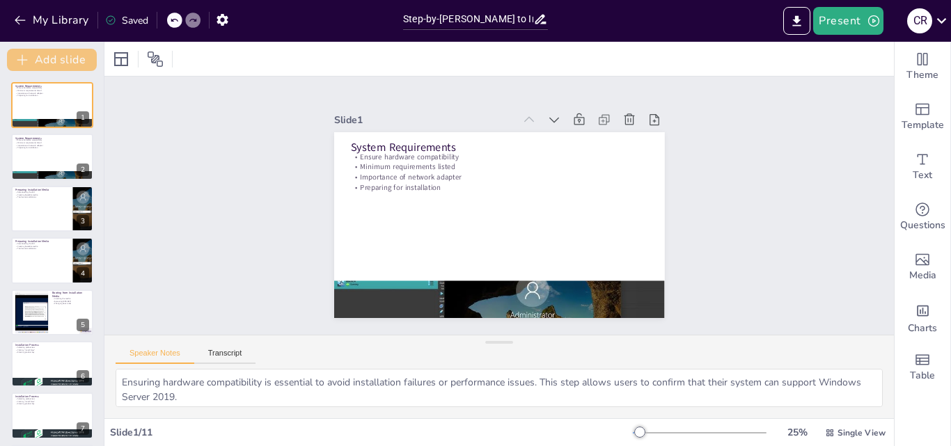
click at [54, 59] on button "Add slide" at bounding box center [52, 60] width 90 height 22
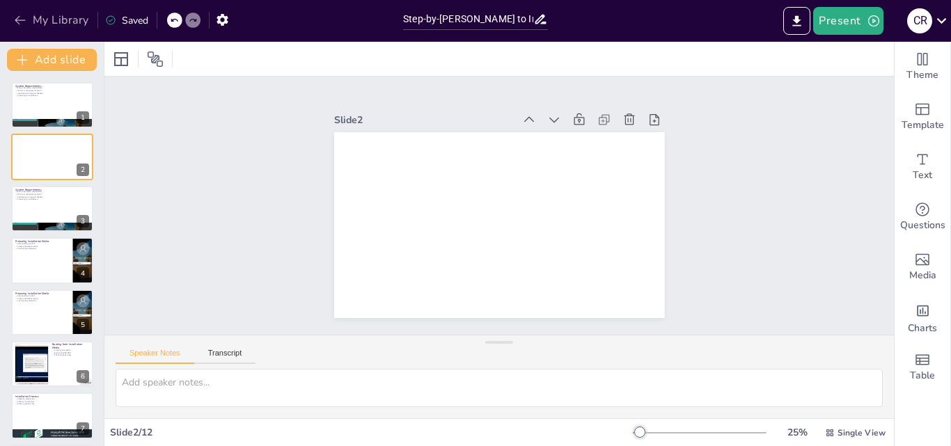
click at [21, 19] on icon "button" at bounding box center [20, 20] width 14 height 14
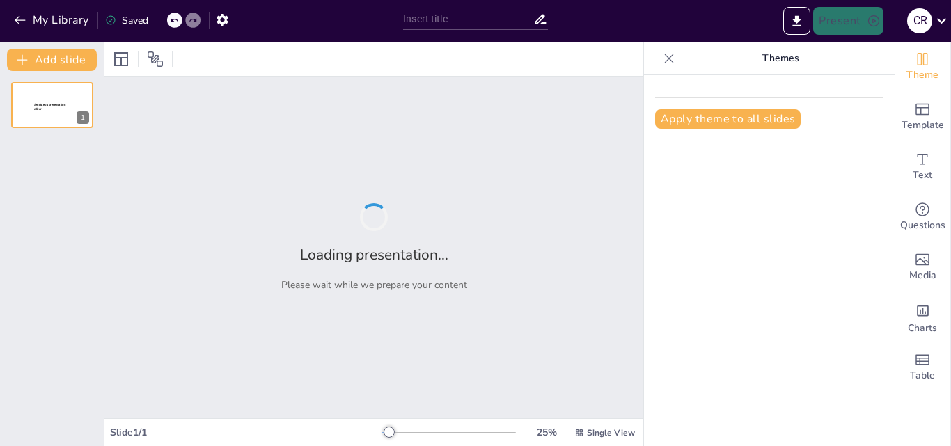
type input "Step-by-[PERSON_NAME] to Installing Windows Server 2019"
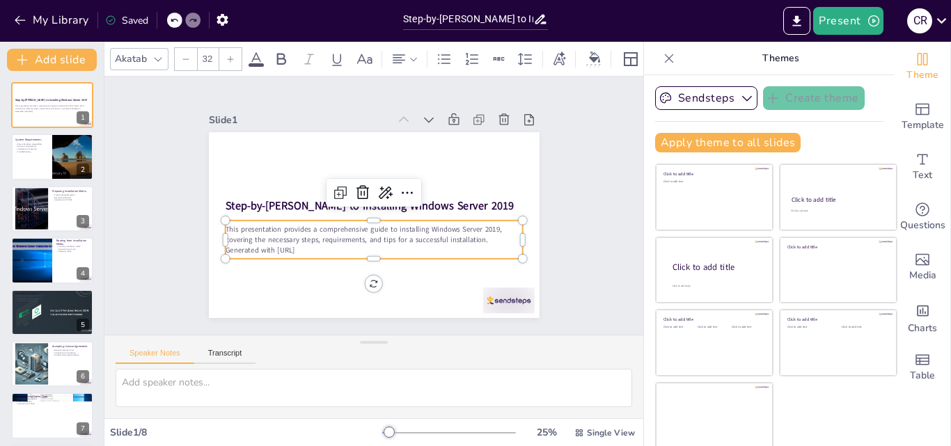
click at [315, 238] on p "This presentation provides a comprehensive guide to installing Windows Server 2…" at bounding box center [360, 231] width 268 height 166
click at [306, 243] on p "Generated with [URL]" at bounding box center [360, 248] width 286 height 102
click at [380, 188] on icon at bounding box center [388, 195] width 17 height 15
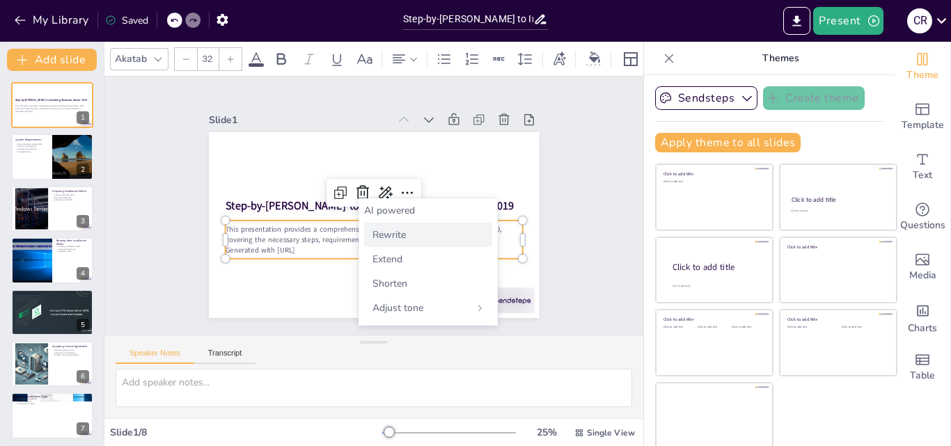
click at [373, 240] on span "Rewrite" at bounding box center [389, 234] width 33 height 13
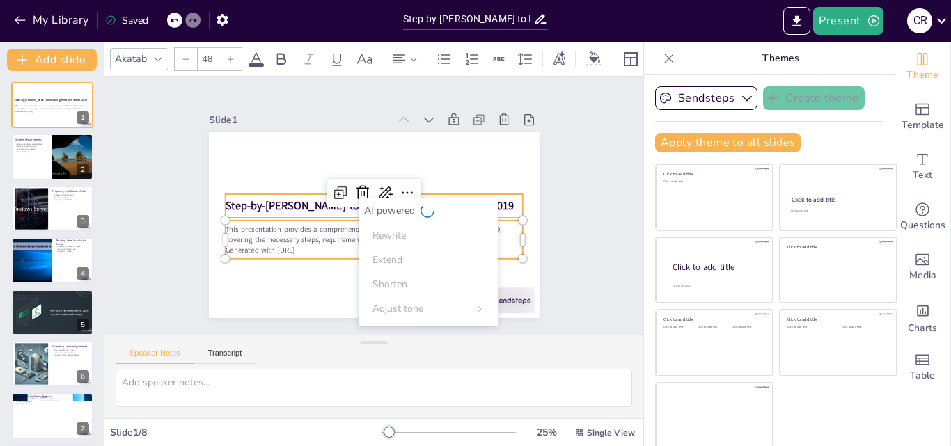
click at [505, 191] on div "Step-by-Step Guide to Installing Windows Server 2019 This presentation provides…" at bounding box center [364, 222] width 379 height 327
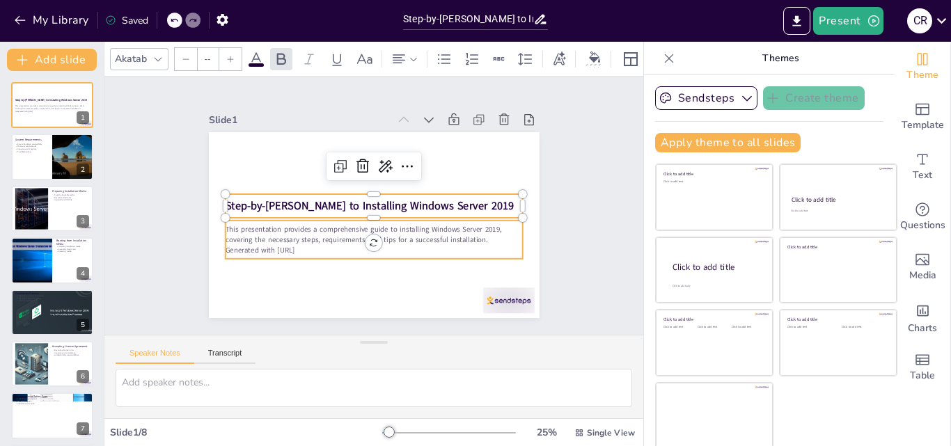
type input "32"
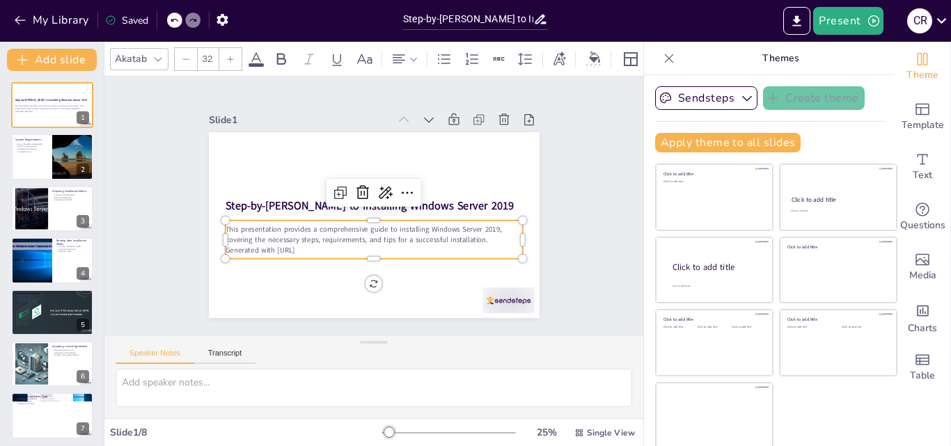
click at [341, 242] on p "Generated with Sendsteps.ai" at bounding box center [340, 176] width 207 height 228
click at [321, 243] on p "This presentation offers an in-depth guide on how to install Windows Server 201…" at bounding box center [362, 232] width 280 height 140
click at [487, 325] on div at bounding box center [459, 347] width 58 height 45
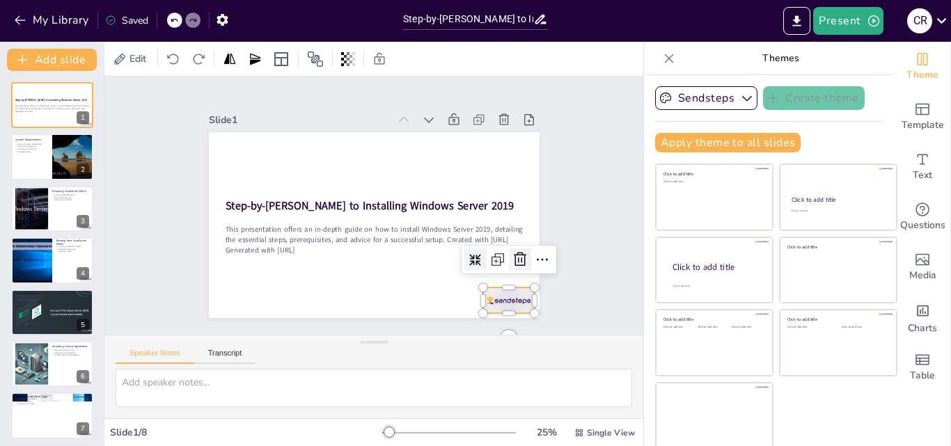
click at [499, 292] on icon at bounding box center [495, 302] width 21 height 21
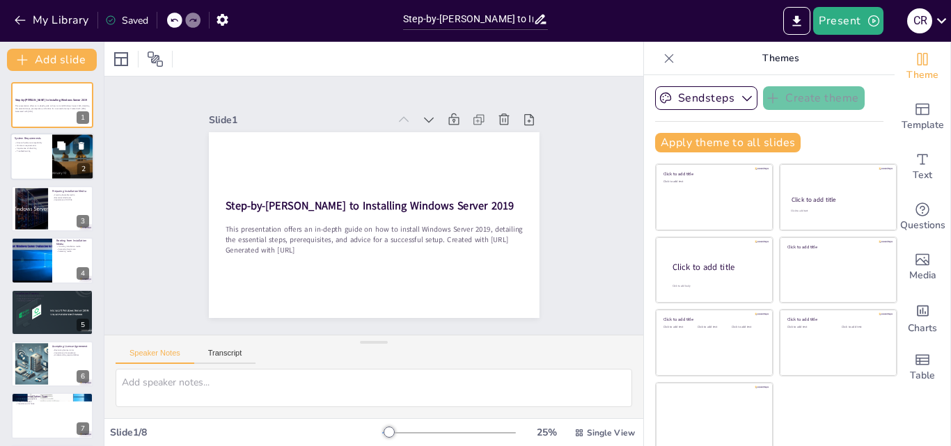
click at [51, 155] on div at bounding box center [52, 157] width 84 height 47
type textarea "Verifying hardware compatibility ensures that the installation process runs smo…"
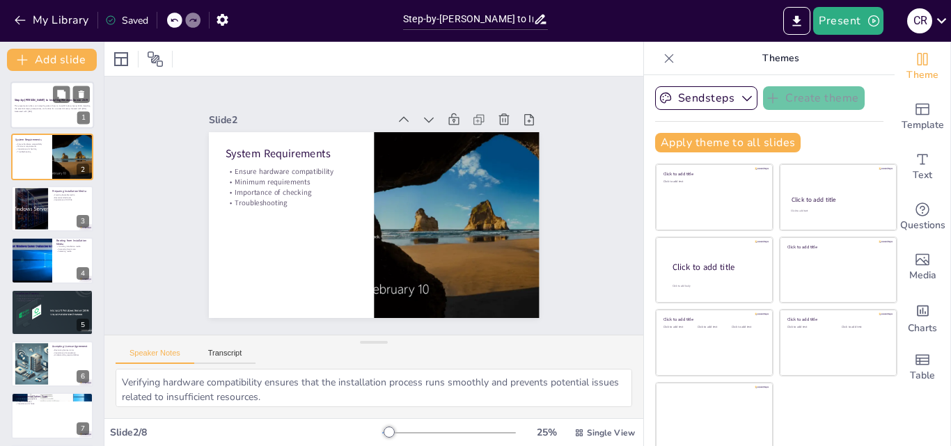
click at [50, 109] on p "This presentation offers an in-depth guide on how to install Windows Server 201…" at bounding box center [52, 107] width 75 height 5
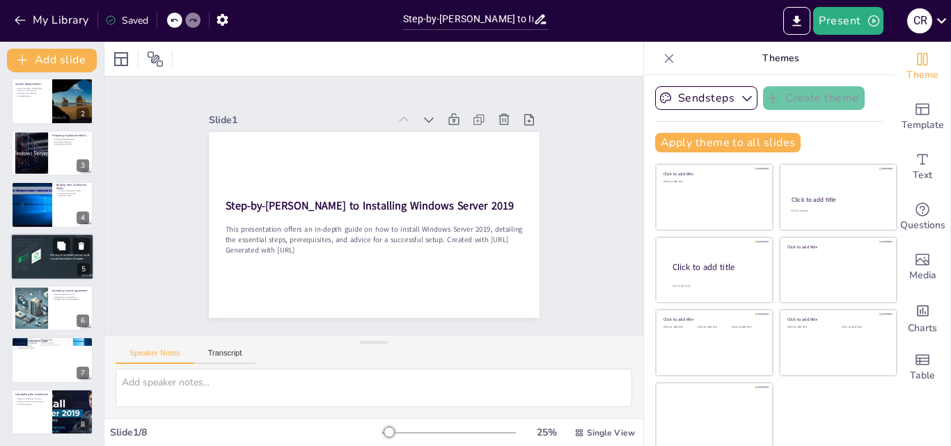
scroll to position [3, 0]
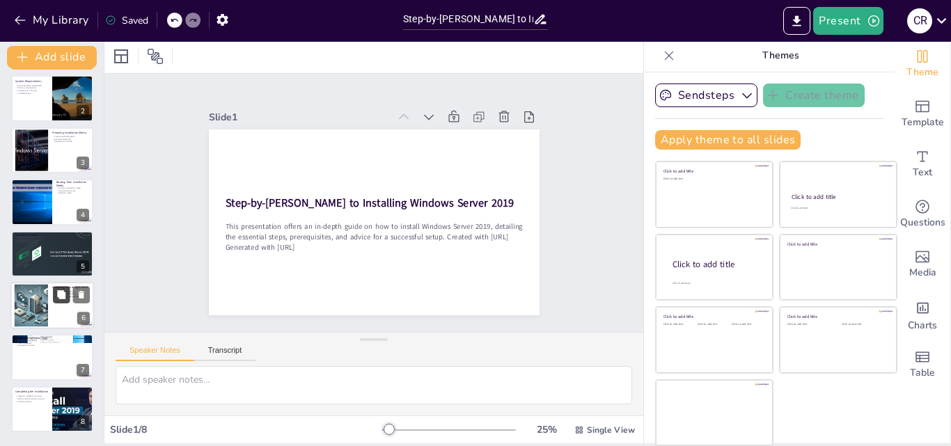
click at [57, 299] on icon at bounding box center [61, 295] width 10 height 10
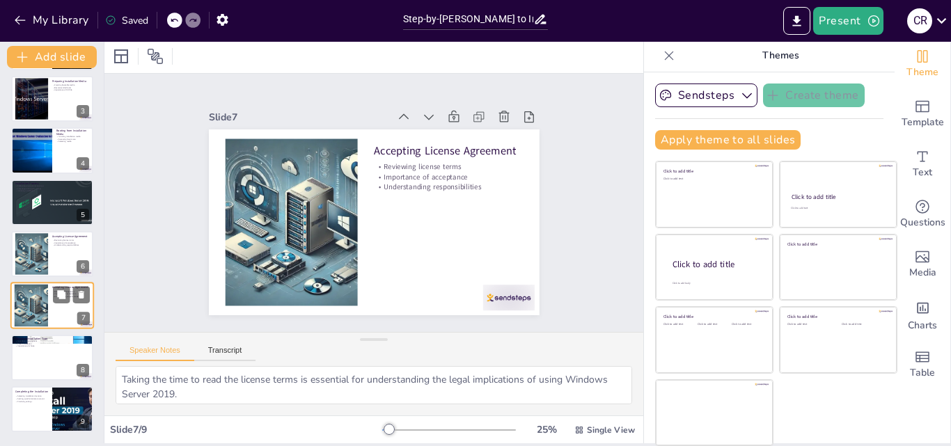
click at [72, 352] on button at bounding box center [80, 347] width 17 height 17
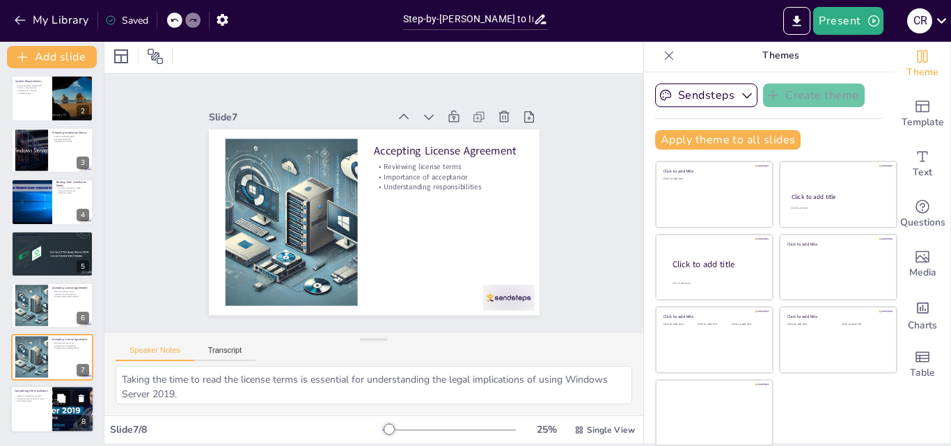
click at [70, 402] on button at bounding box center [61, 398] width 17 height 17
type textarea "Choosing the correct installation location is critical for the proper functioni…"
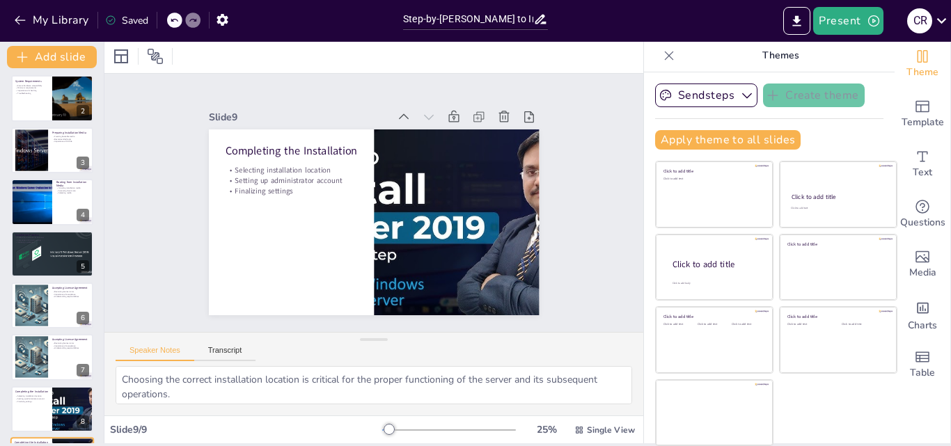
scroll to position [107, 0]
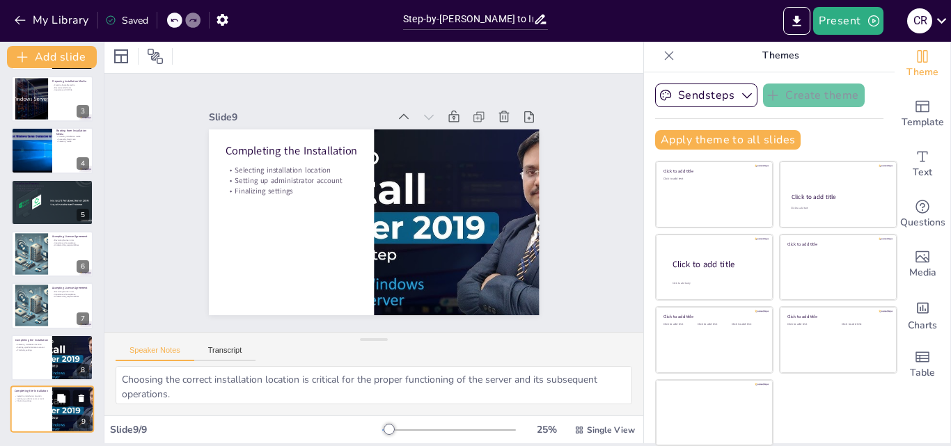
click at [68, 405] on button at bounding box center [61, 398] width 17 height 17
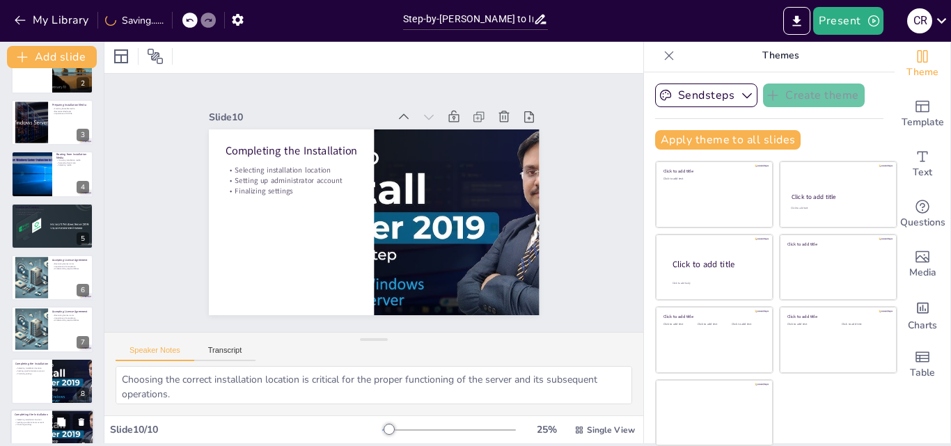
scroll to position [0, 0]
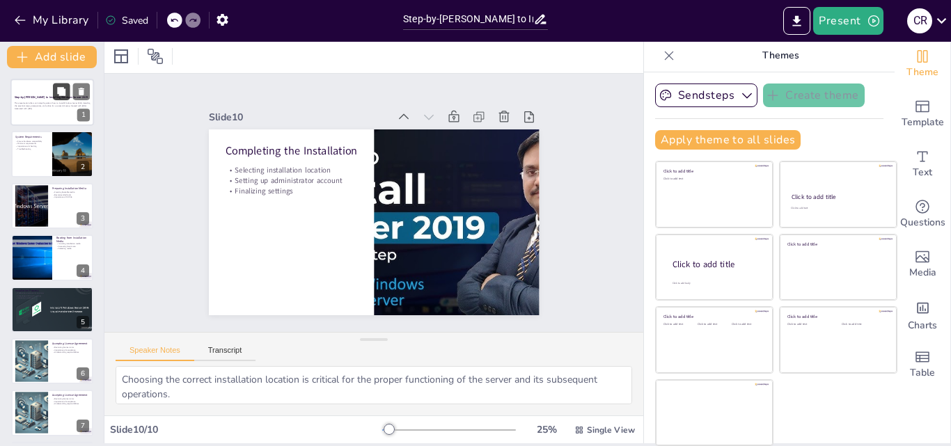
click at [57, 100] on button at bounding box center [61, 91] width 17 height 17
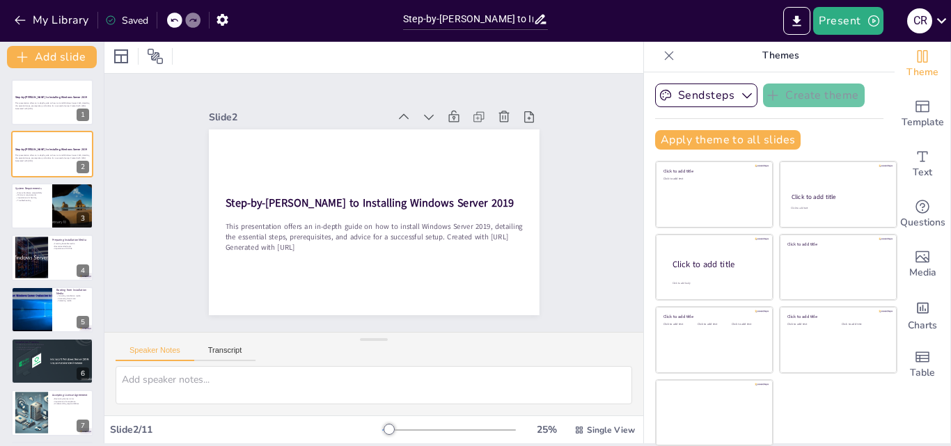
click at [662, 58] on icon at bounding box center [669, 56] width 14 height 14
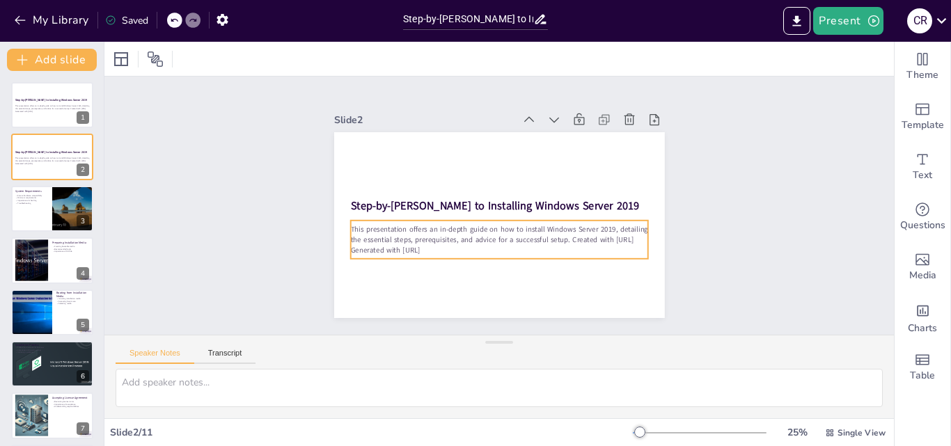
click at [448, 251] on p "Generated with Sendsteps.ai" at bounding box center [473, 241] width 246 height 183
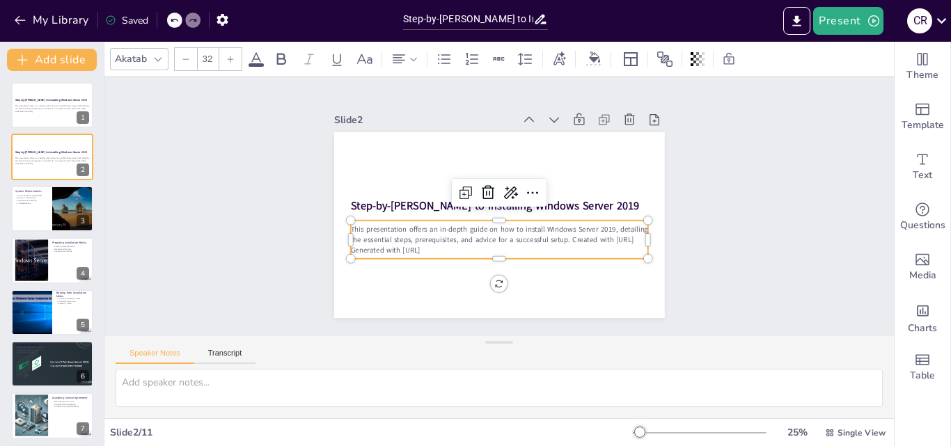
click at [437, 249] on p "Generated with Sendsteps.ai" at bounding box center [481, 246] width 276 height 130
click at [432, 247] on p "Generated with Sendsteps.ai" at bounding box center [489, 249] width 293 height 72
click at [432, 247] on p "Generated with Sendsteps.ai" at bounding box center [486, 248] width 286 height 102
drag, startPoint x: 432, startPoint y: 247, endPoint x: 589, endPoint y: 228, distance: 157.9
click at [589, 228] on div "This presentation offers an in-depth guide on how to install Windows Server 201…" at bounding box center [491, 239] width 297 height 92
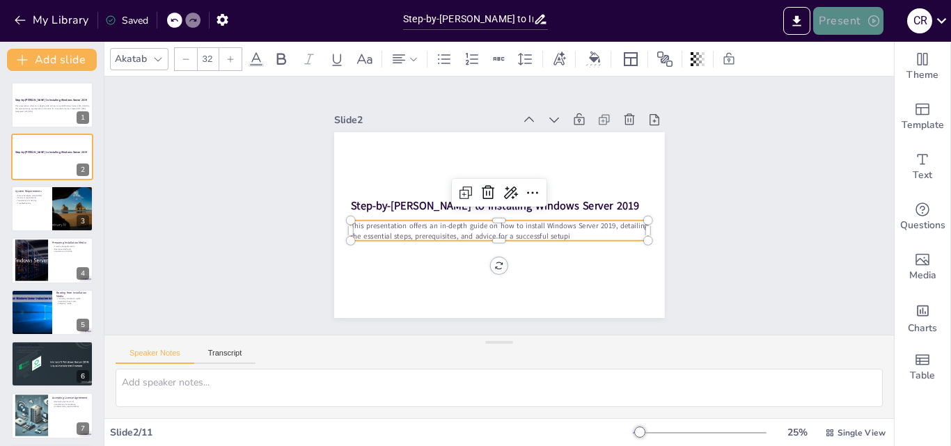
click at [839, 20] on button "Present" at bounding box center [848, 21] width 70 height 28
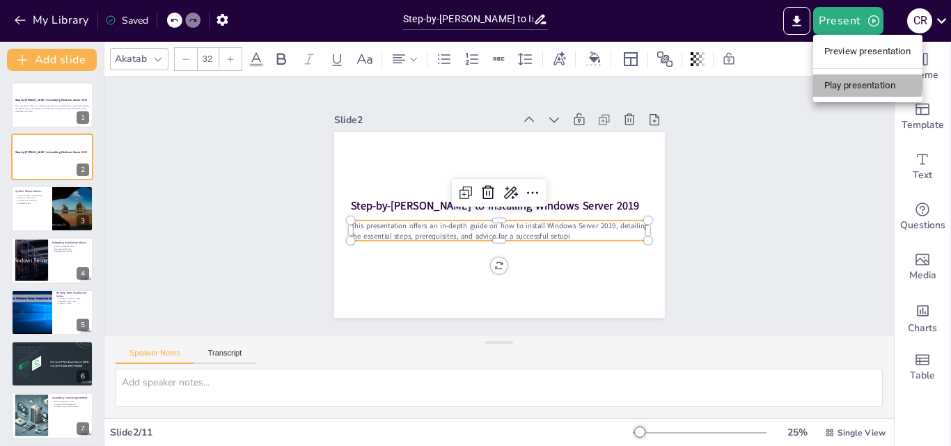
click at [829, 79] on li "Play presentation" at bounding box center [867, 86] width 109 height 22
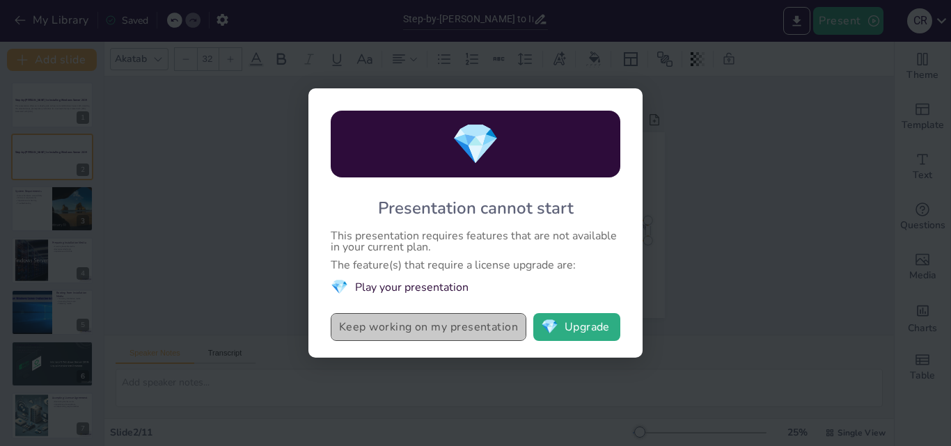
click at [463, 333] on button "Keep working on my presentation" at bounding box center [429, 327] width 196 height 28
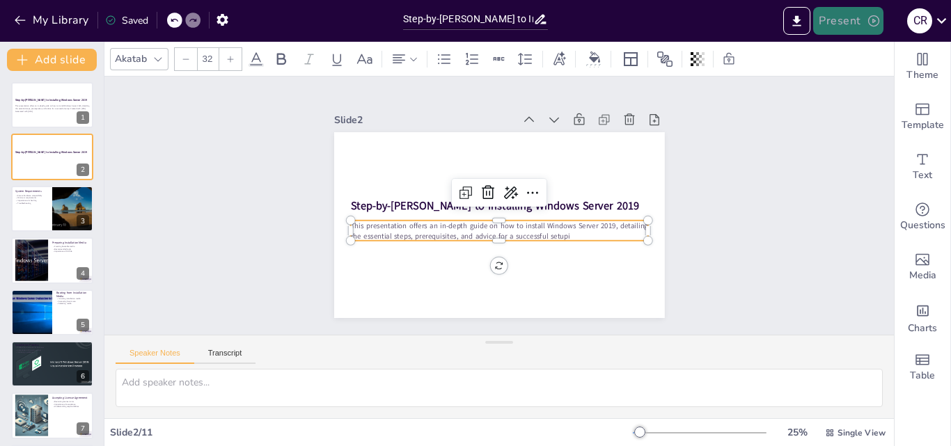
click at [838, 22] on button "Present" at bounding box center [848, 21] width 70 height 28
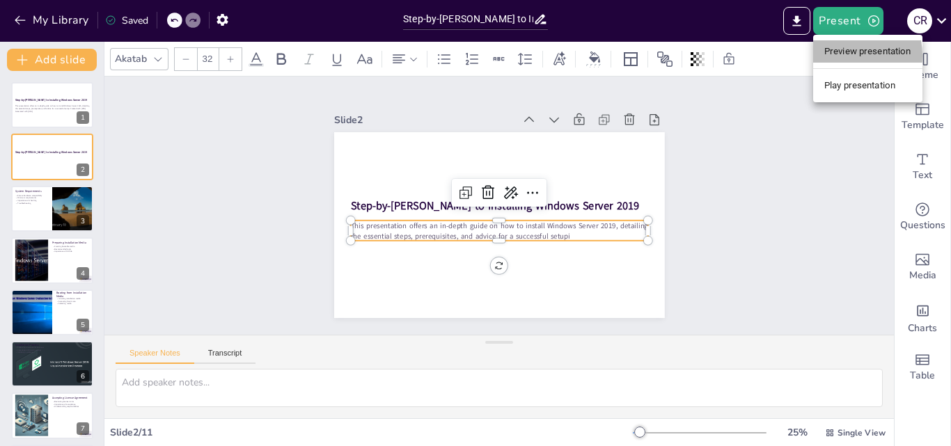
click at [833, 56] on li "Preview presentation" at bounding box center [867, 51] width 109 height 22
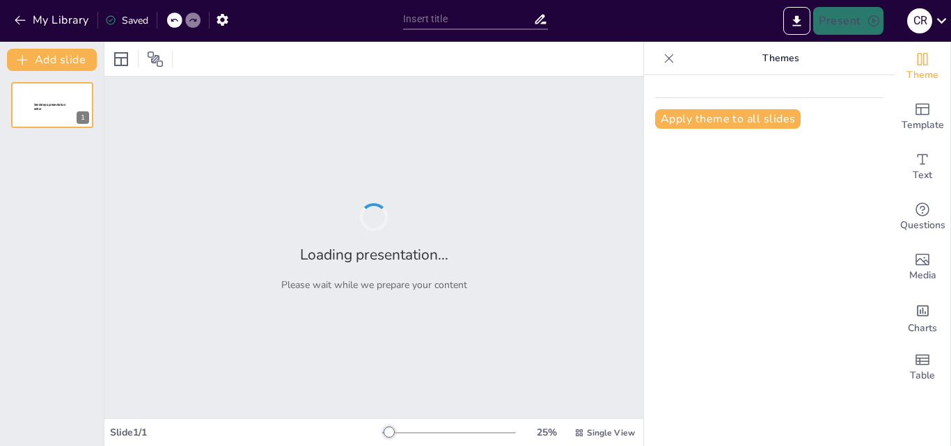
type input "Step-by-[PERSON_NAME] to Installing Windows Server 2019"
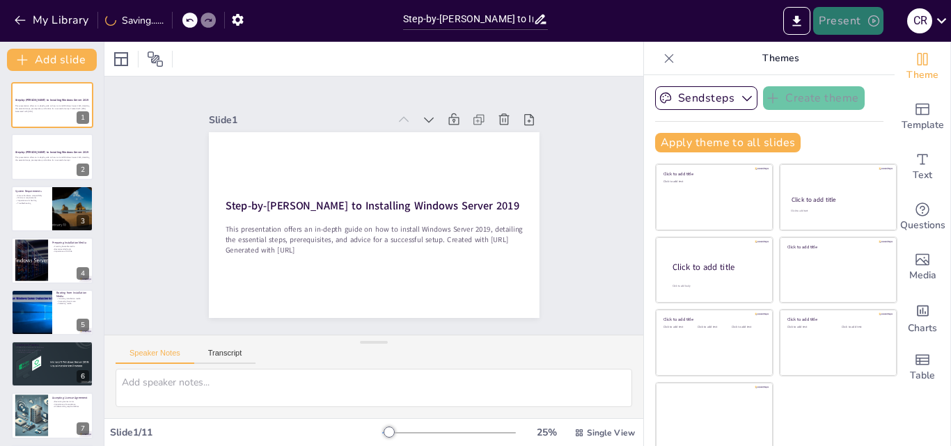
click at [872, 22] on icon "button" at bounding box center [874, 21] width 14 height 14
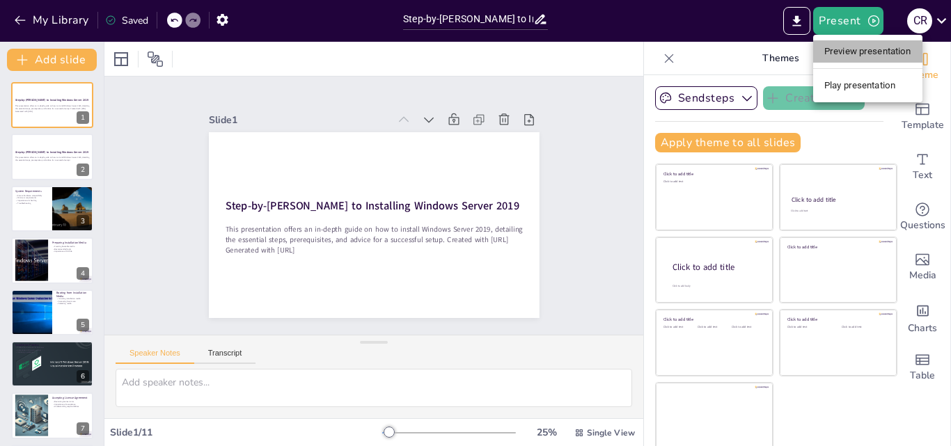
click at [868, 58] on li "Preview presentation" at bounding box center [867, 51] width 109 height 22
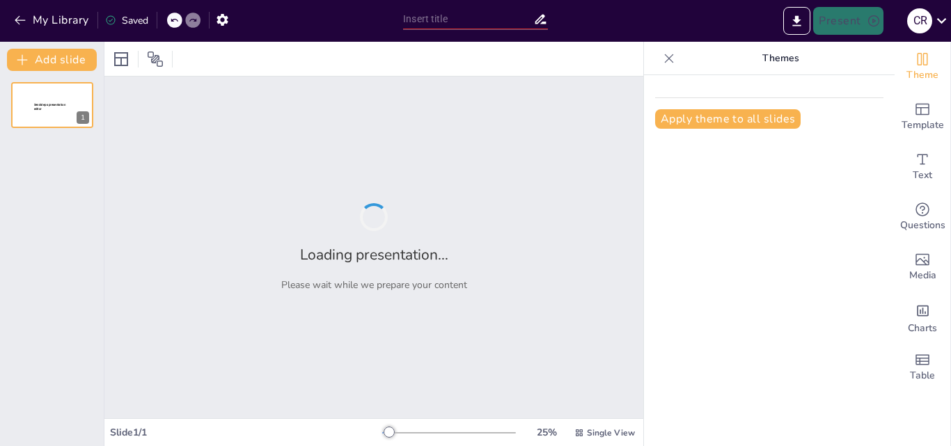
type input "Step-by-[PERSON_NAME] to Installing Windows Server 2019"
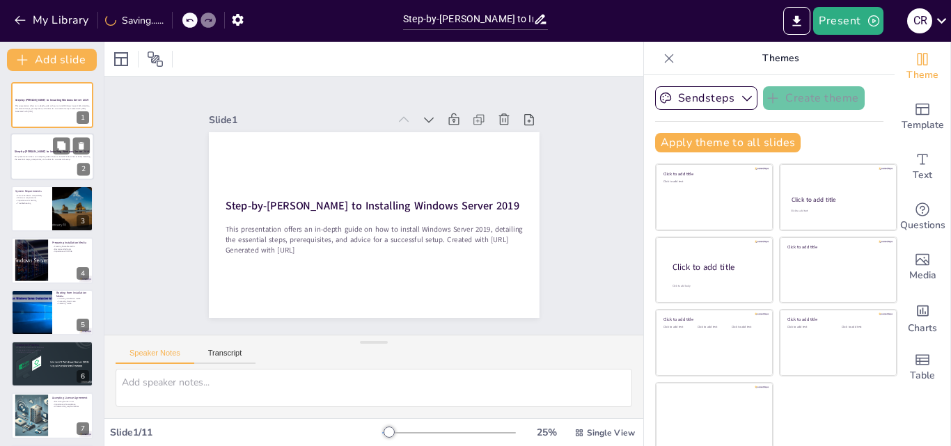
click at [38, 175] on div at bounding box center [52, 157] width 84 height 47
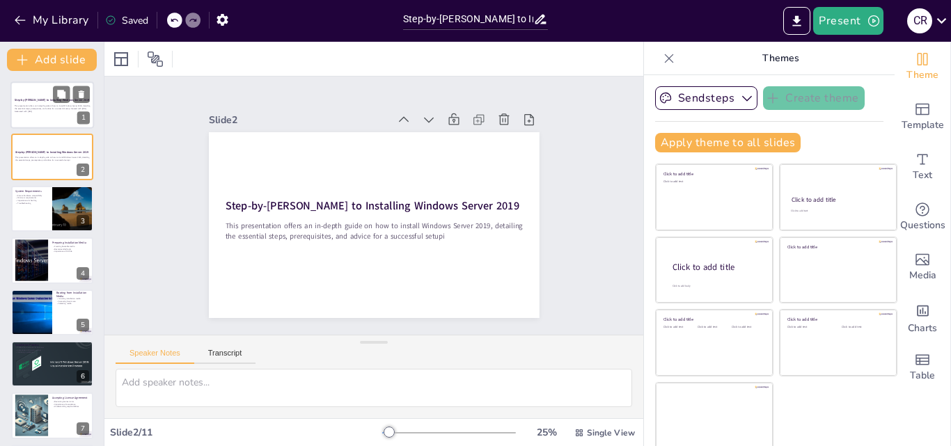
click at [63, 105] on p "This presentation offers an in-depth guide on how to install Windows Server 201…" at bounding box center [52, 107] width 75 height 5
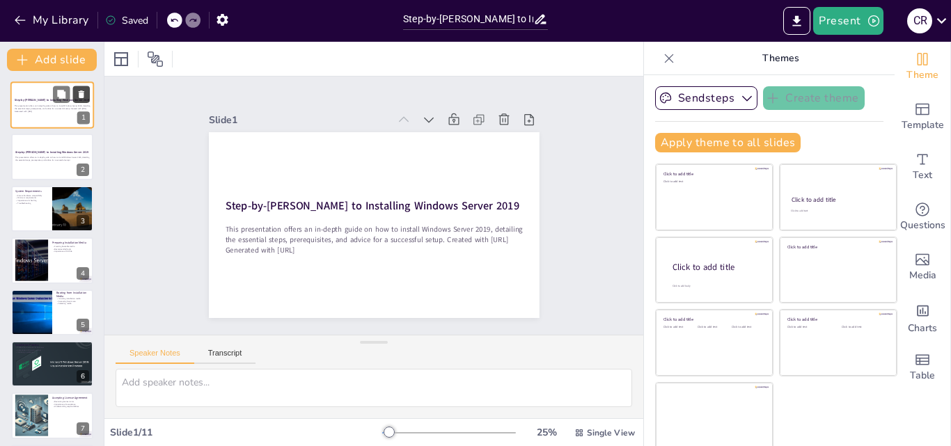
click at [79, 86] on button at bounding box center [81, 94] width 17 height 17
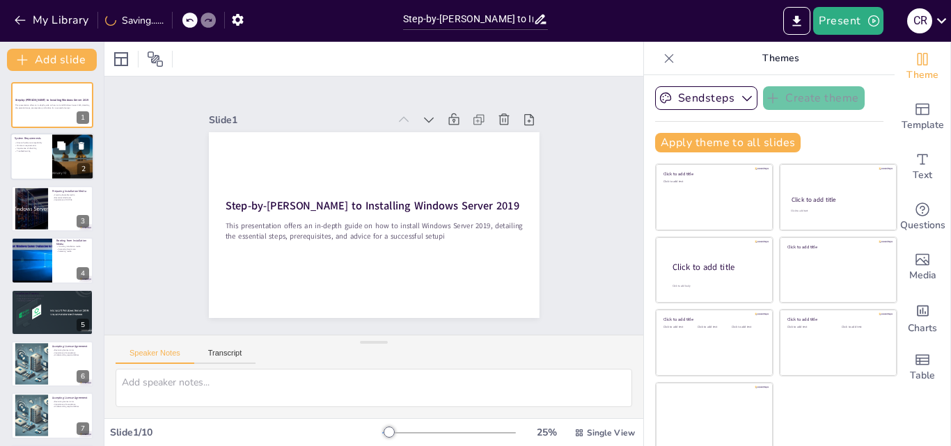
click at [52, 152] on div at bounding box center [73, 157] width 72 height 47
type textarea "Verifying hardware compatibility ensures that the installation process runs smo…"
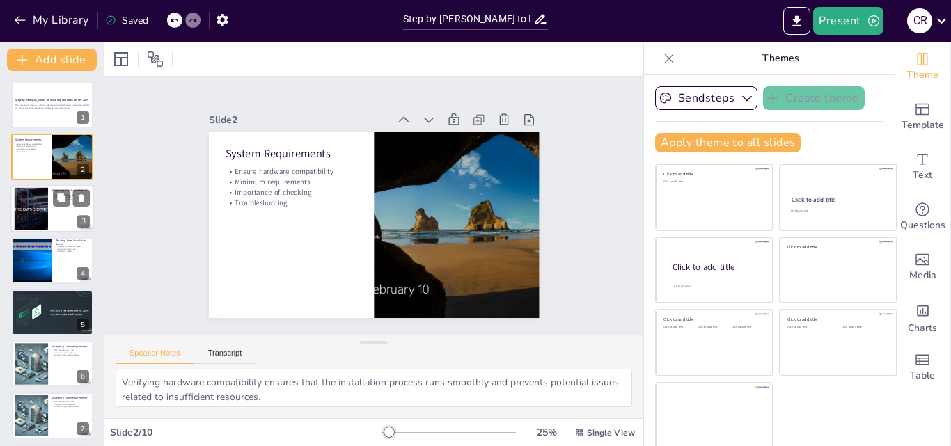
click at [60, 210] on div at bounding box center [52, 208] width 84 height 47
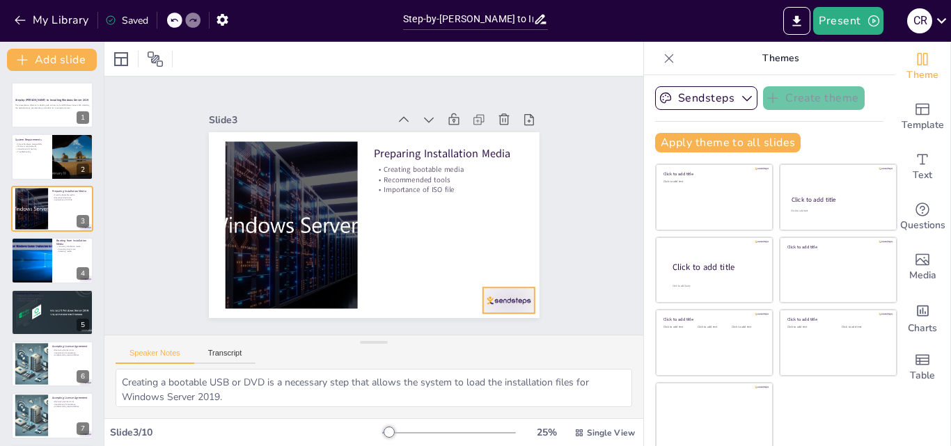
click at [478, 325] on div at bounding box center [459, 347] width 58 height 45
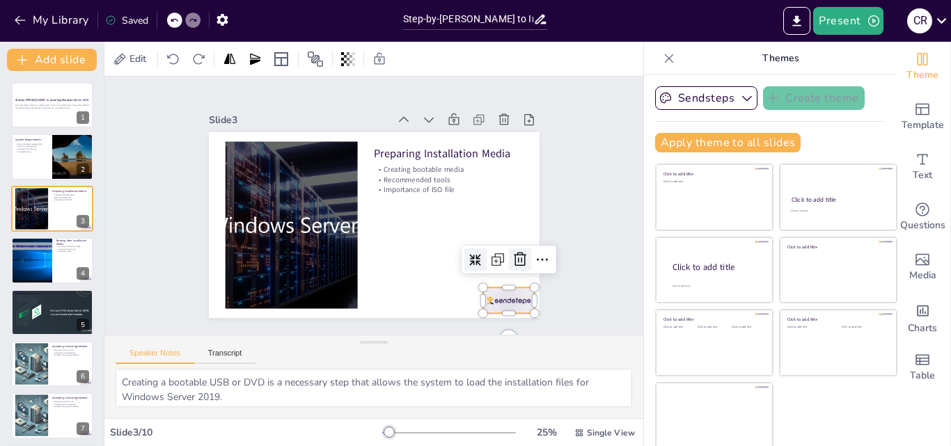
click at [232, 244] on icon at bounding box center [220, 232] width 23 height 23
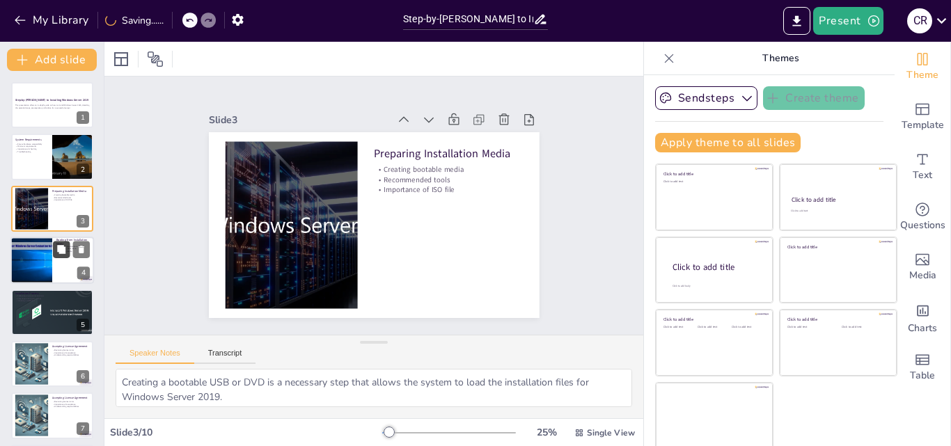
click at [59, 253] on icon at bounding box center [61, 249] width 8 height 8
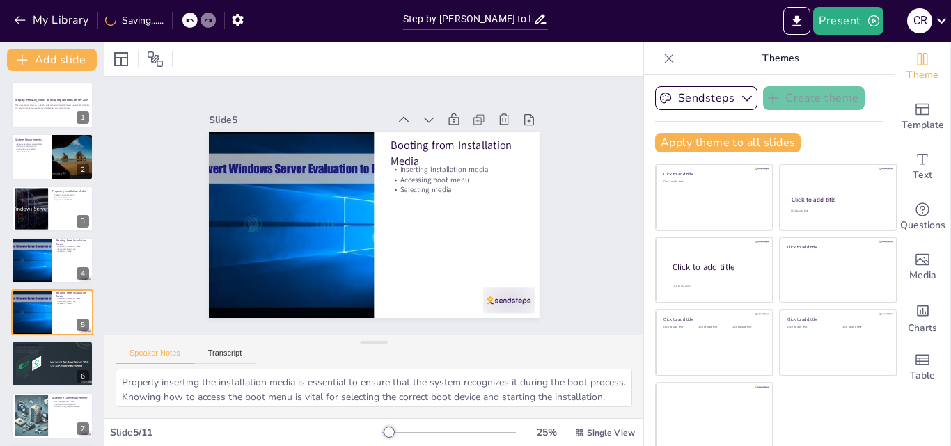
scroll to position [54, 0]
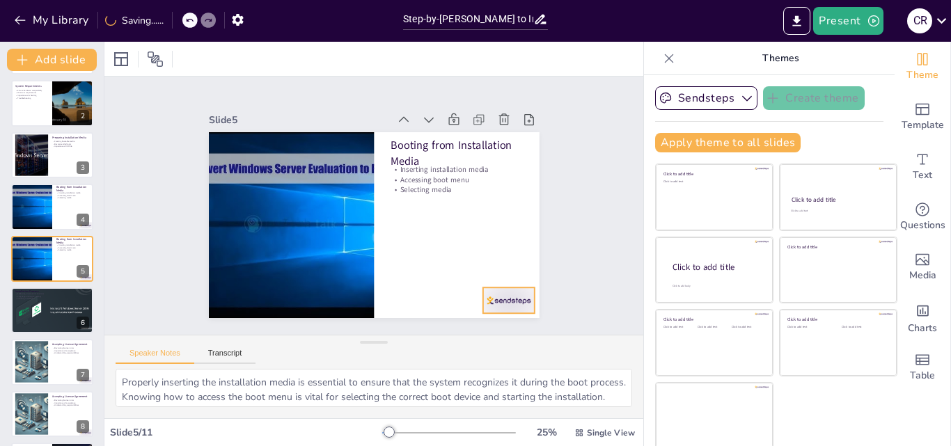
click at [487, 325] on div at bounding box center [459, 347] width 58 height 45
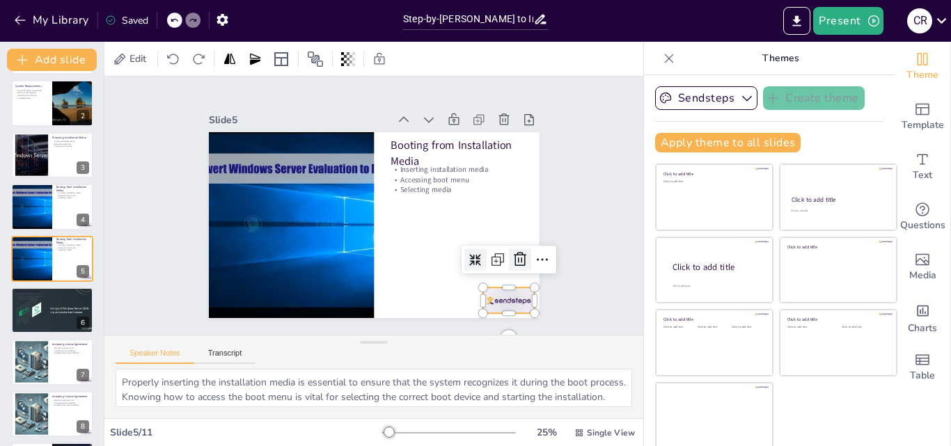
click at [502, 292] on icon at bounding box center [495, 302] width 21 height 21
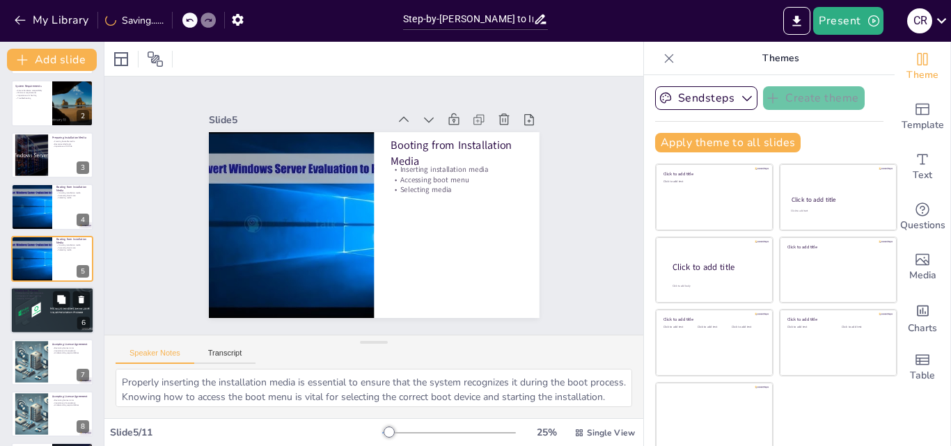
click at [46, 299] on p "Initiating installation" at bounding box center [52, 298] width 75 height 3
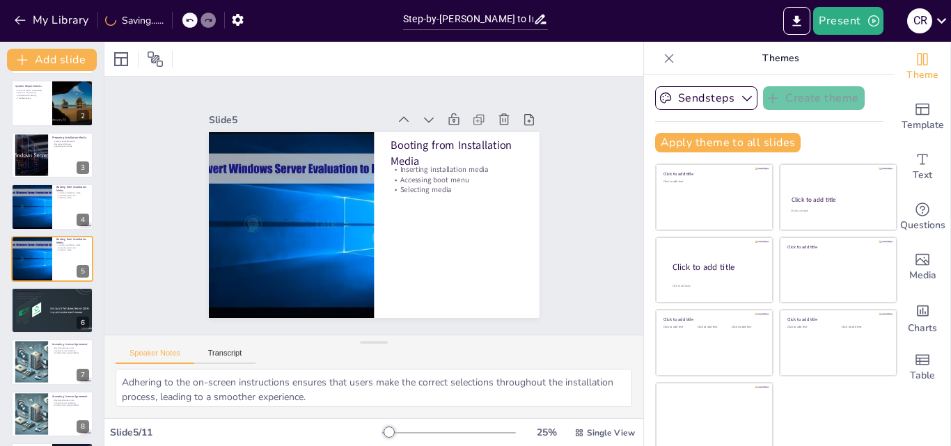
scroll to position [106, 0]
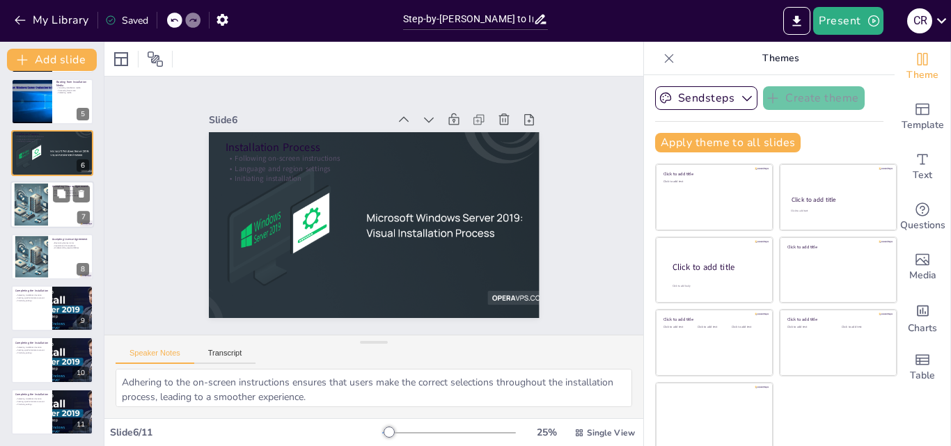
click at [37, 207] on div at bounding box center [31, 205] width 75 height 42
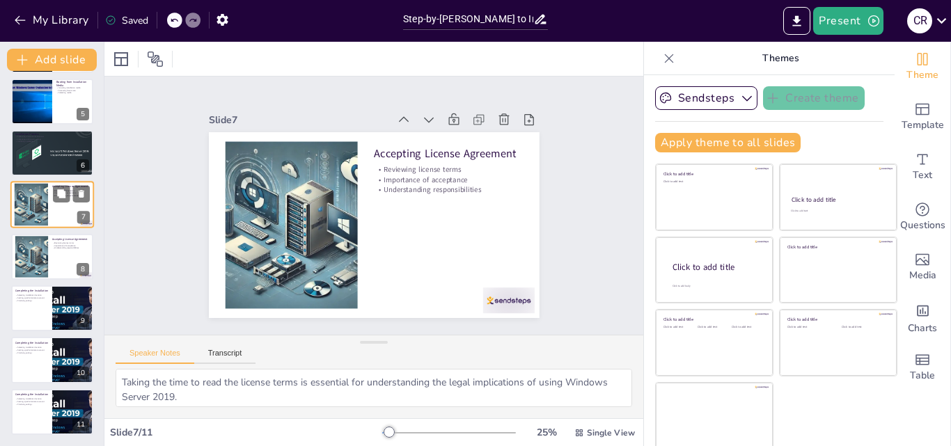
scroll to position [157, 0]
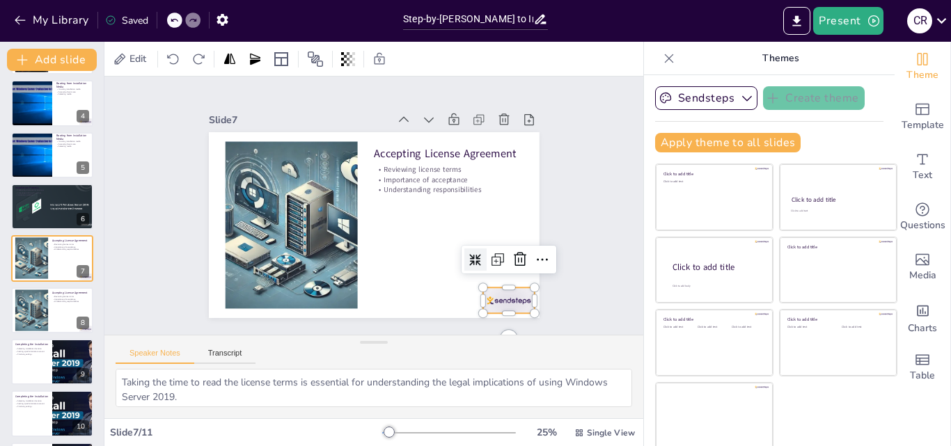
click at [318, 86] on div at bounding box center [289, 64] width 58 height 45
click at [314, 336] on icon at bounding box center [305, 345] width 18 height 18
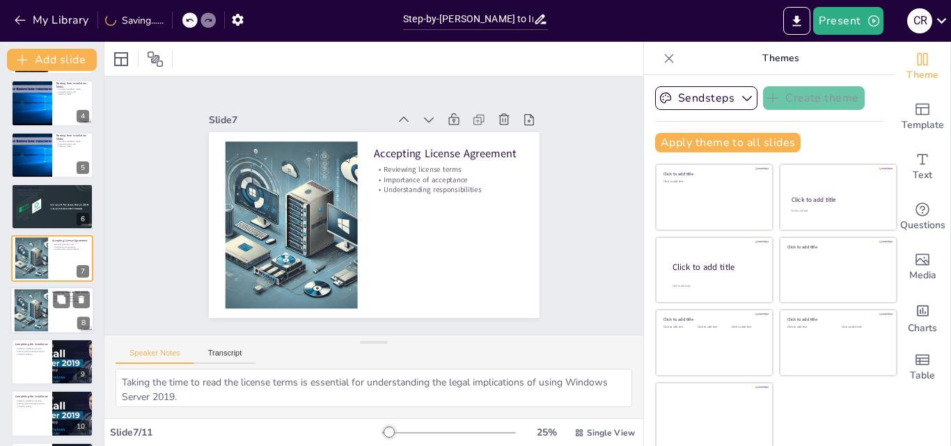
click at [46, 306] on div at bounding box center [31, 310] width 75 height 42
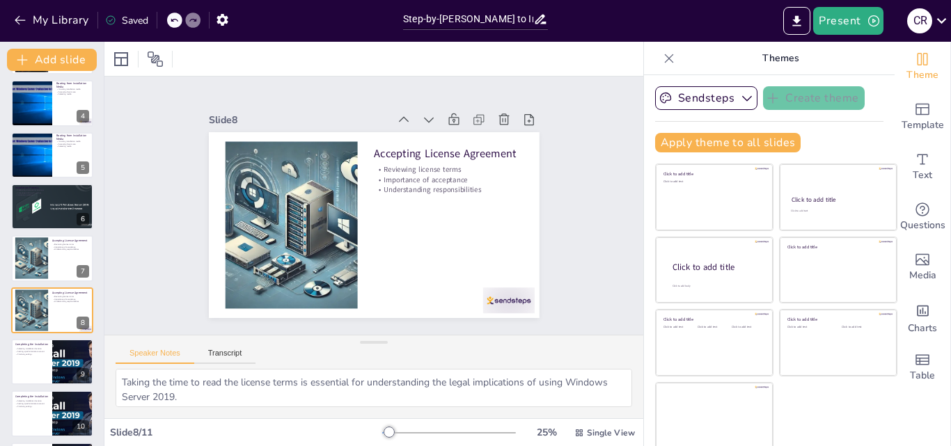
scroll to position [209, 0]
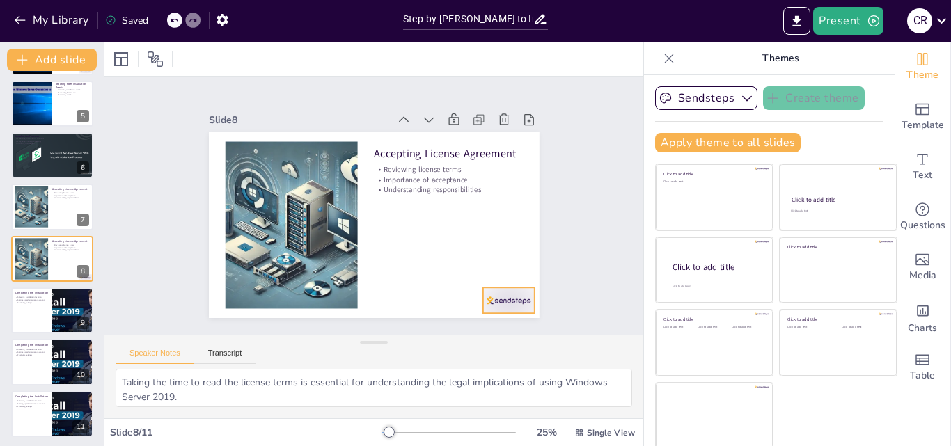
click at [292, 315] on div at bounding box center [279, 341] width 26 height 52
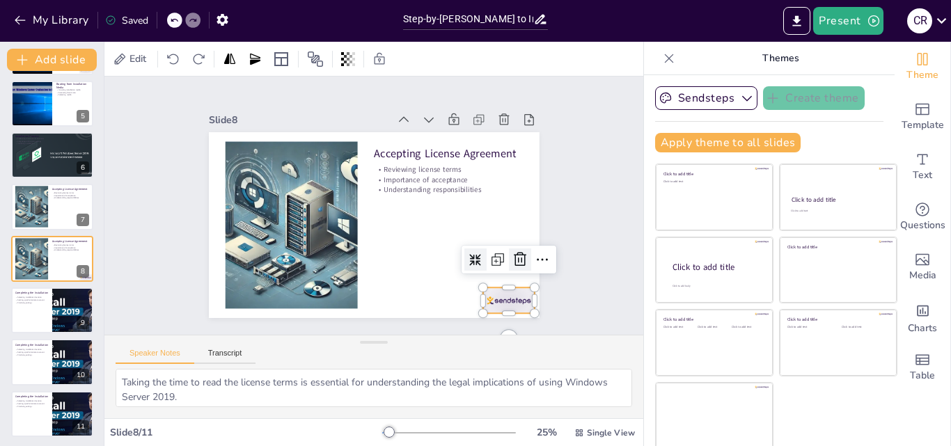
click at [501, 292] on icon at bounding box center [495, 302] width 21 height 21
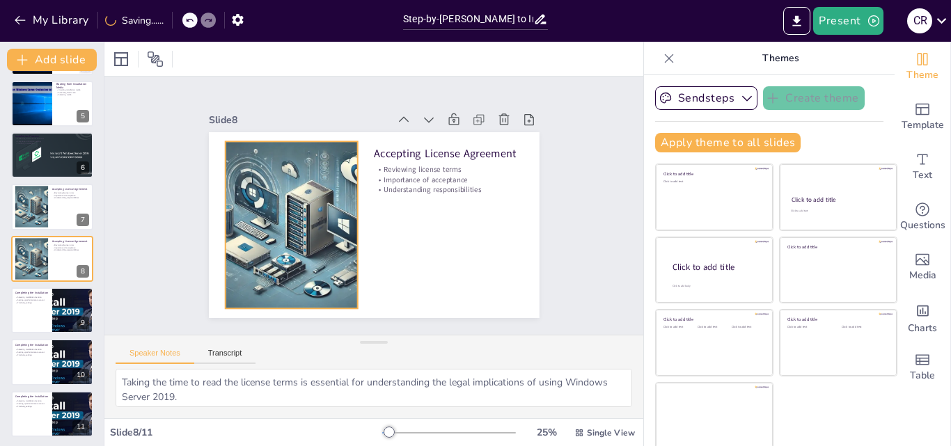
scroll to position [211, 0]
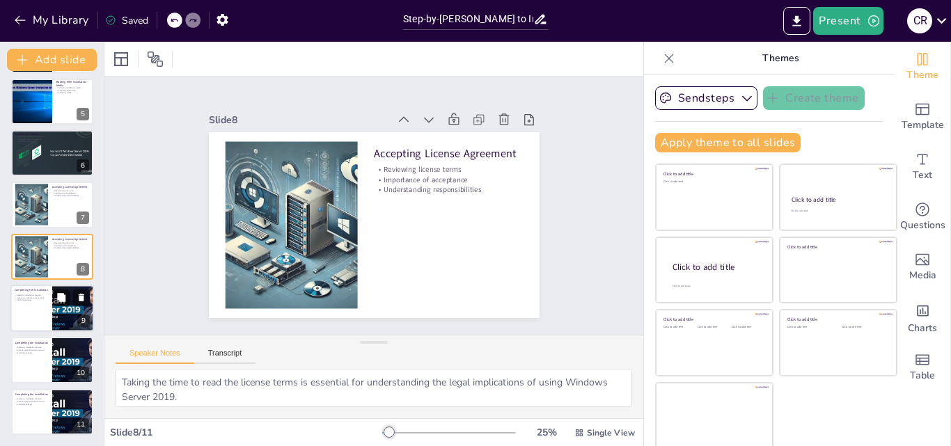
click at [33, 290] on p "Completing the Installation" at bounding box center [31, 290] width 33 height 4
type textarea "Choosing the correct installation location is critical for the proper functioni…"
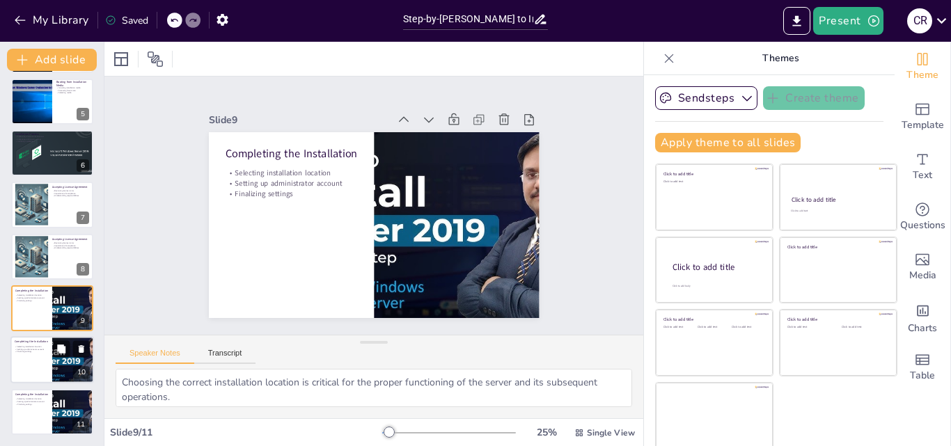
click at [45, 348] on p "Setting up administrator account" at bounding box center [31, 349] width 33 height 3
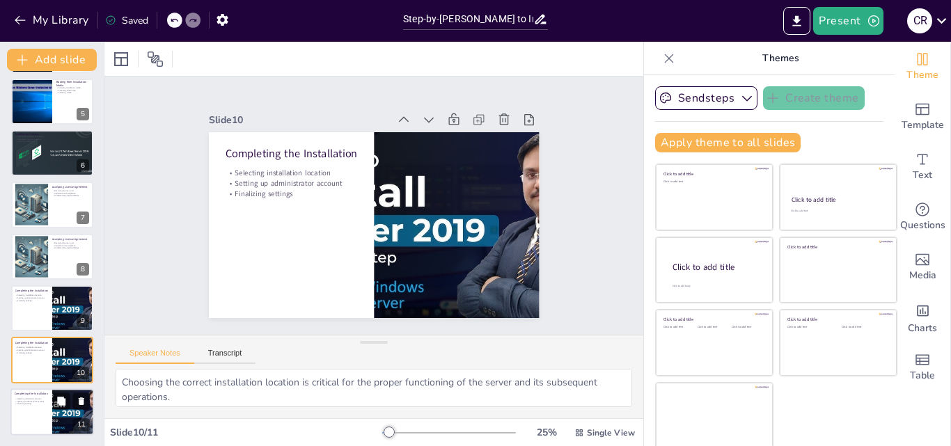
click at [45, 413] on div at bounding box center [52, 412] width 84 height 47
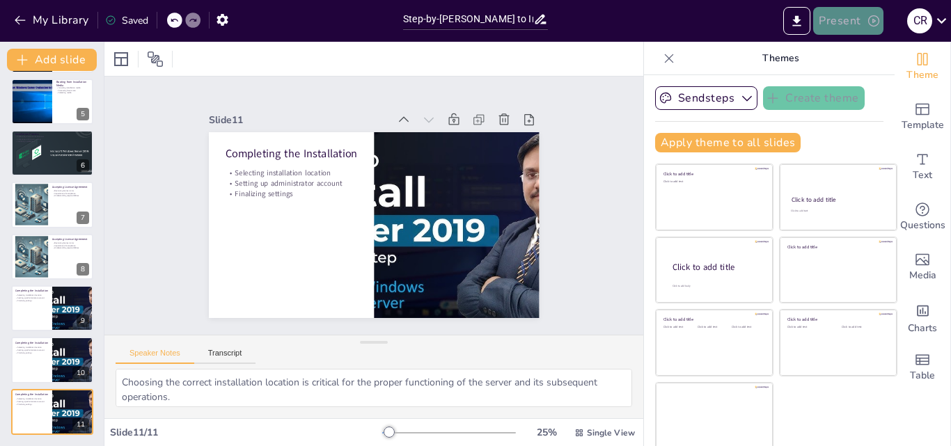
click at [838, 24] on button "Present" at bounding box center [848, 21] width 70 height 28
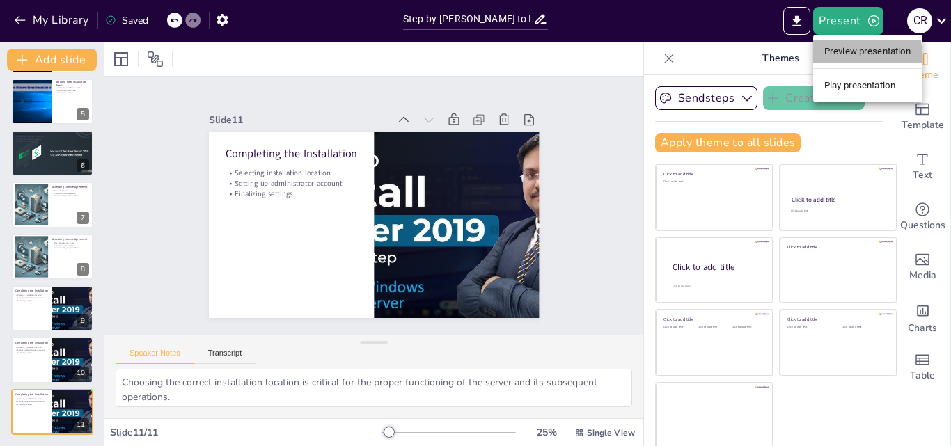
click at [831, 56] on li "Preview presentation" at bounding box center [867, 51] width 109 height 22
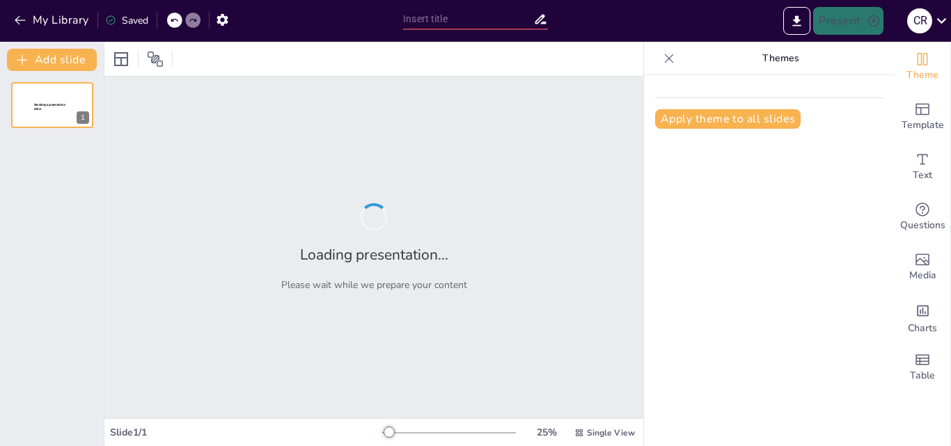
type input "Step-by-[PERSON_NAME] to Installing Windows Server 2019"
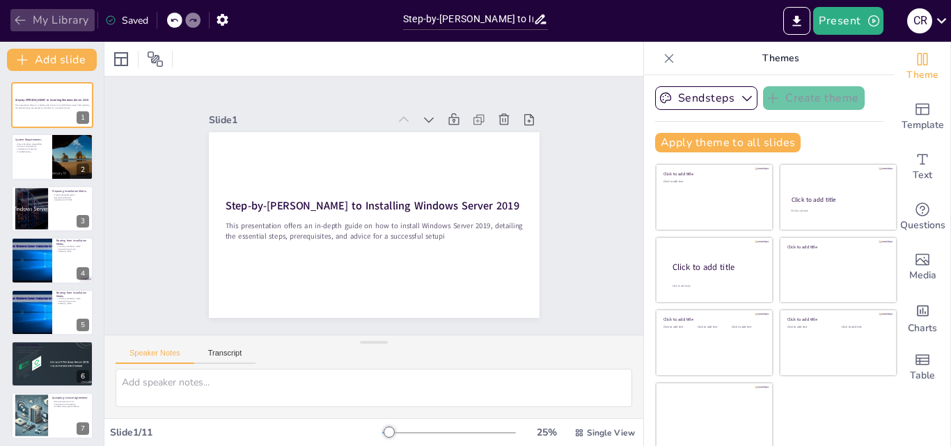
click at [20, 15] on icon "button" at bounding box center [20, 20] width 14 height 14
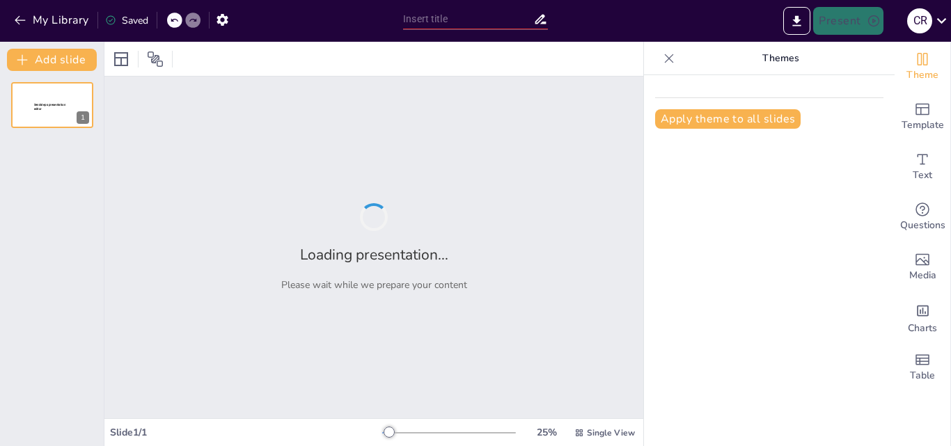
type input "Step-by-[PERSON_NAME] to Installing Windows Server 2019"
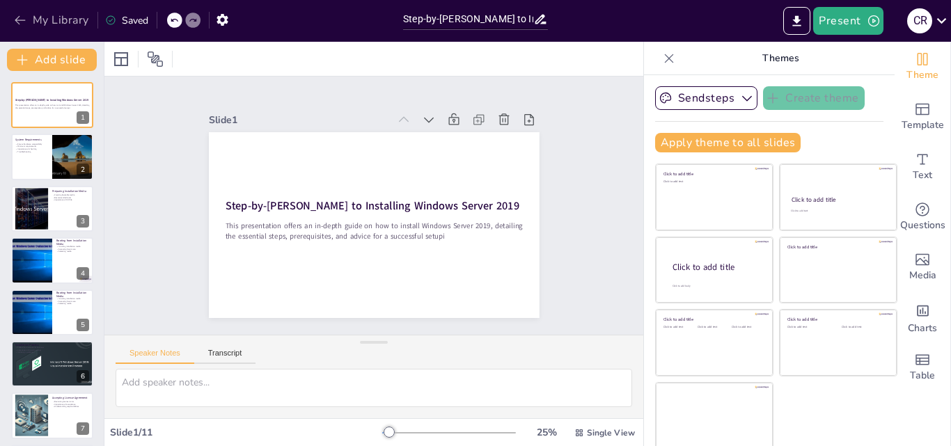
click at [16, 17] on icon "button" at bounding box center [20, 20] width 14 height 14
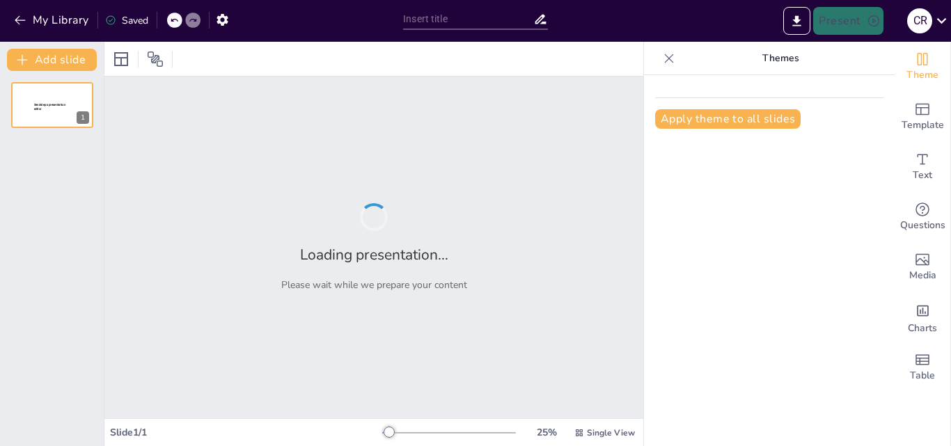
type input "Step-by-[PERSON_NAME] to Installing Windows Server 2019"
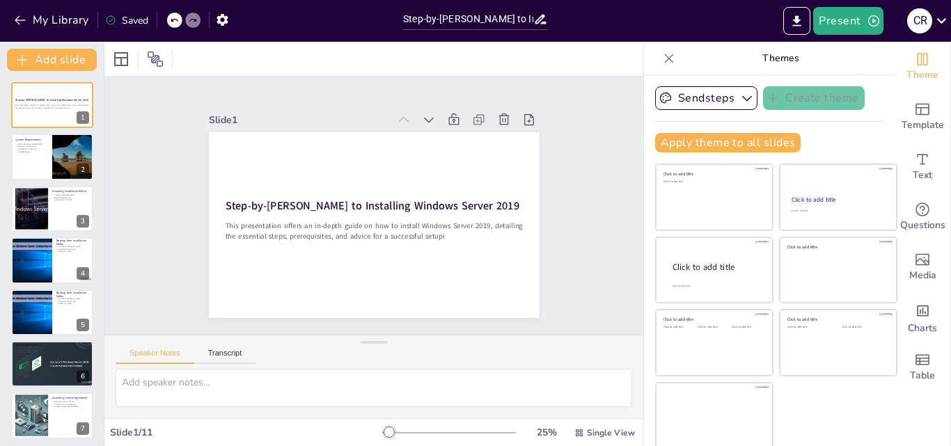
click at [662, 57] on icon at bounding box center [669, 59] width 14 height 14
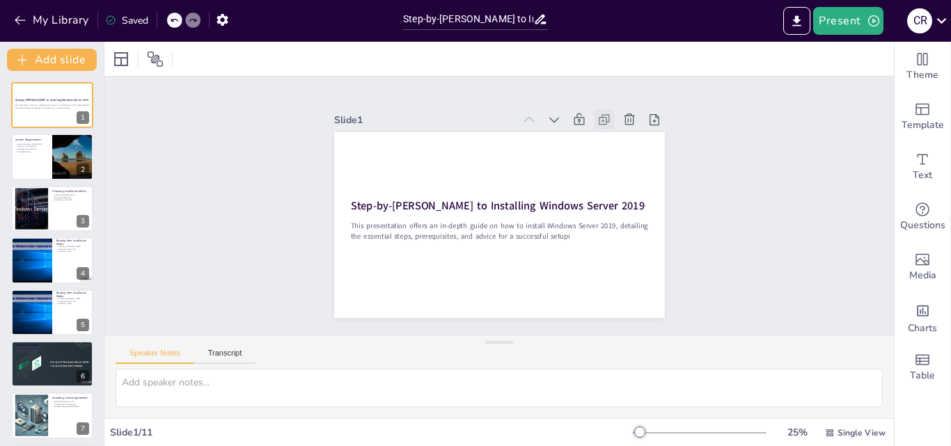
click at [609, 132] on div at bounding box center [620, 143] width 23 height 23
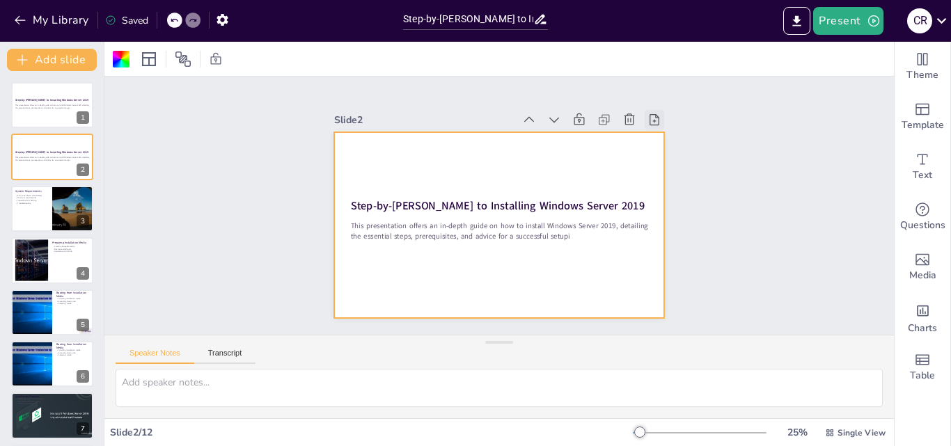
click at [655, 129] on icon at bounding box center [662, 136] width 15 height 15
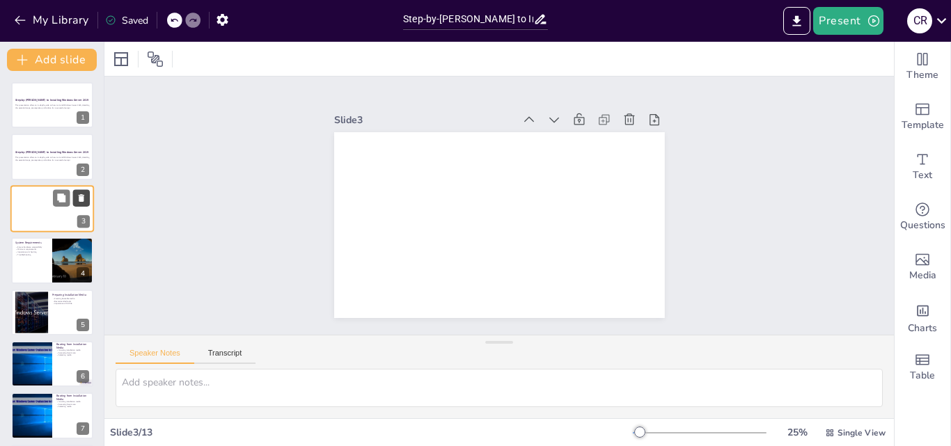
click at [82, 194] on icon at bounding box center [82, 198] width 10 height 10
type textarea "Verifying hardware compatibility ensures that the installation process runs smo…"
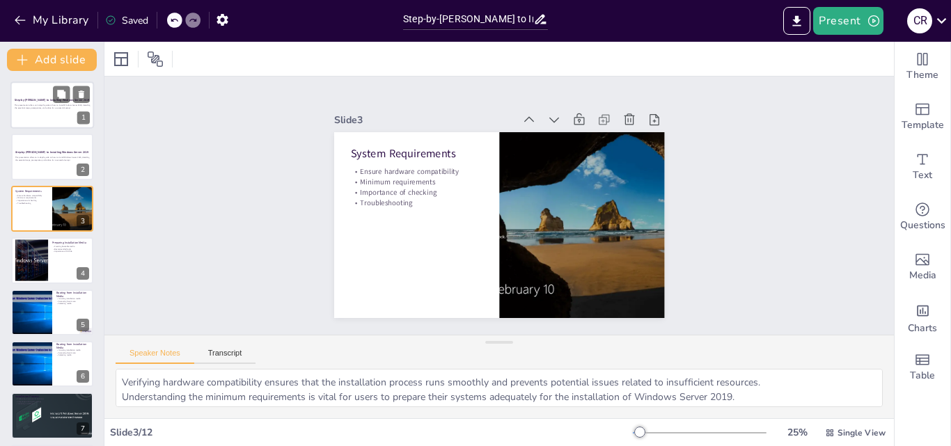
click at [30, 98] on strong "Step-by-[PERSON_NAME] to Installing Windows Server 2019" at bounding box center [52, 99] width 75 height 3
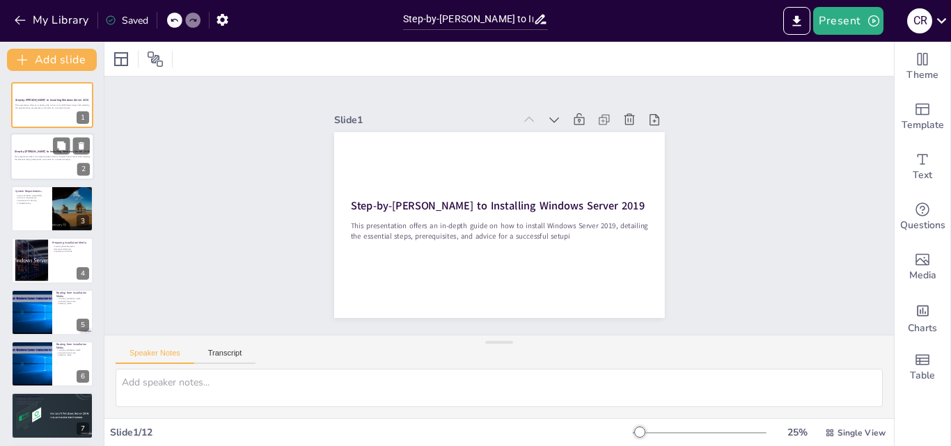
click at [44, 159] on p "This presentation offers an in-depth guide on how to install Windows Server 201…" at bounding box center [52, 158] width 75 height 5
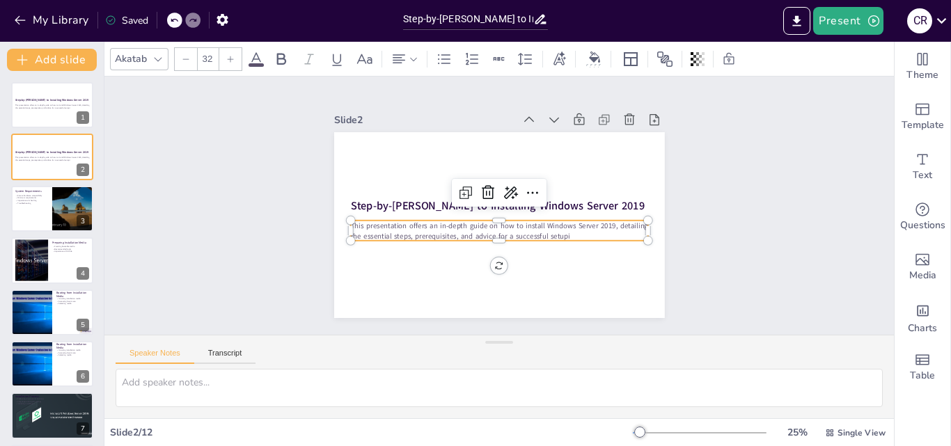
click at [593, 228] on p "This presentation offers an in-depth guide on how to install Windows Server 201…" at bounding box center [496, 231] width 298 height 52
click at [40, 110] on div at bounding box center [52, 104] width 84 height 47
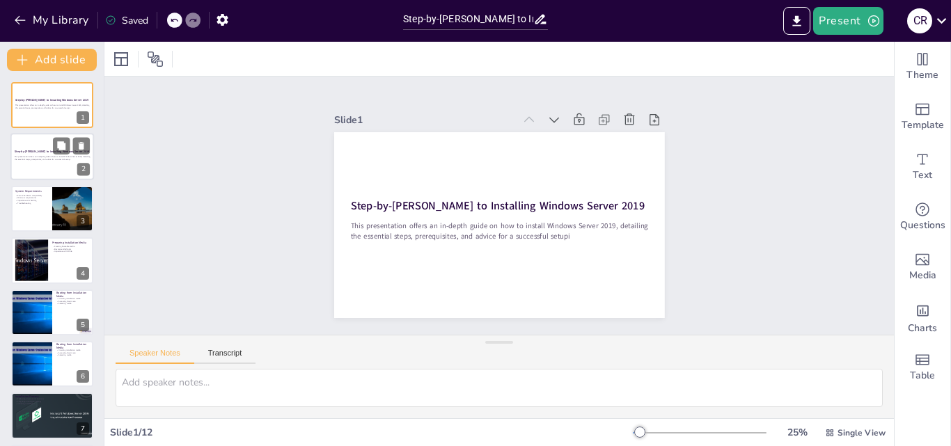
click at [42, 139] on div at bounding box center [52, 157] width 84 height 47
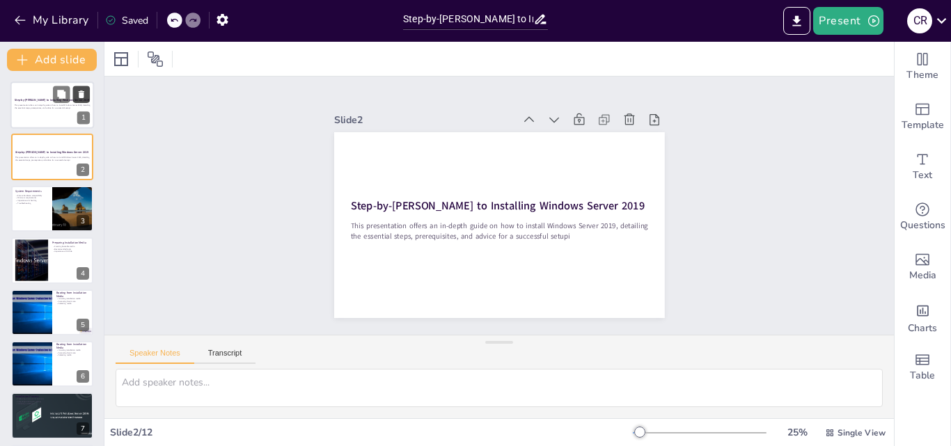
click at [86, 95] on icon at bounding box center [82, 95] width 10 height 10
type textarea "Verifying hardware compatibility ensures that the installation process runs smo…"
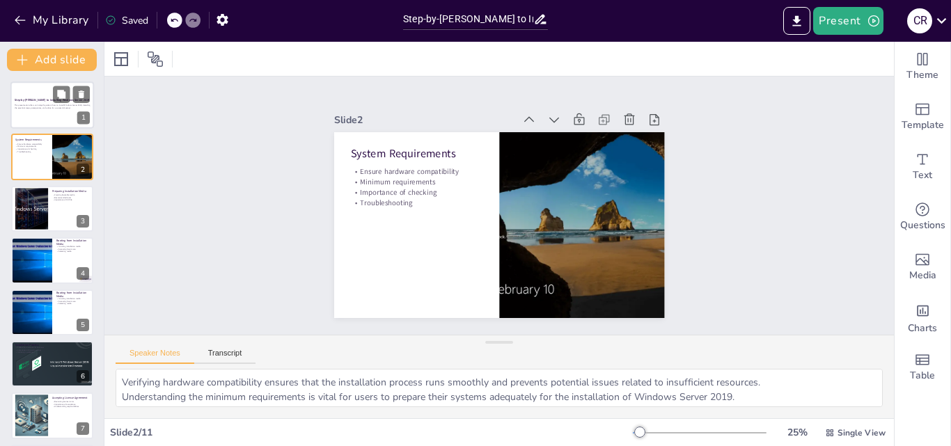
drag, startPoint x: 16, startPoint y: 90, endPoint x: 33, endPoint y: 99, distance: 19.6
click at [19, 90] on div at bounding box center [52, 104] width 84 height 47
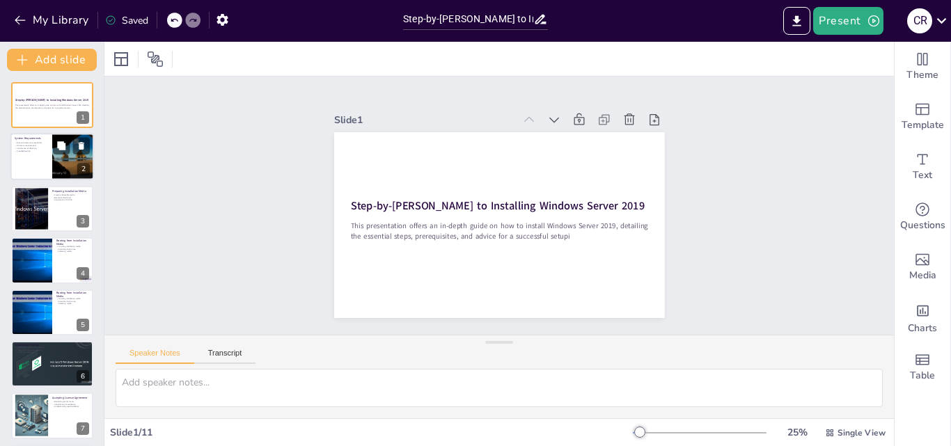
click at [59, 161] on div at bounding box center [73, 157] width 72 height 47
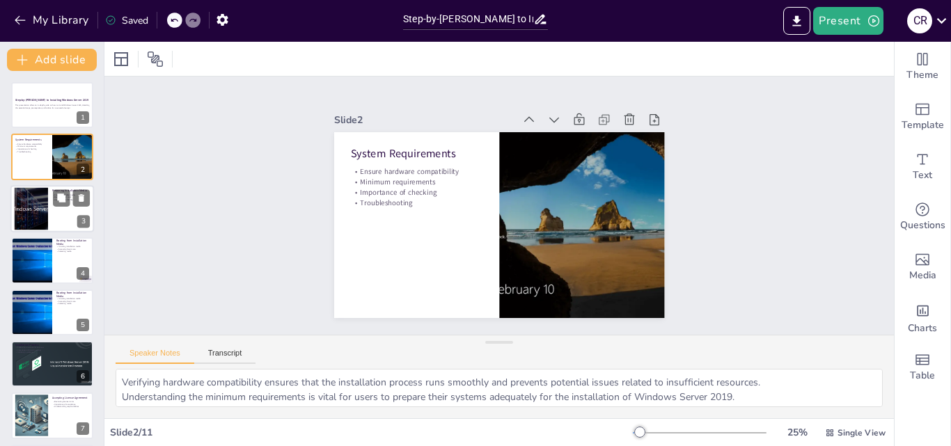
click at [57, 216] on div at bounding box center [52, 208] width 84 height 47
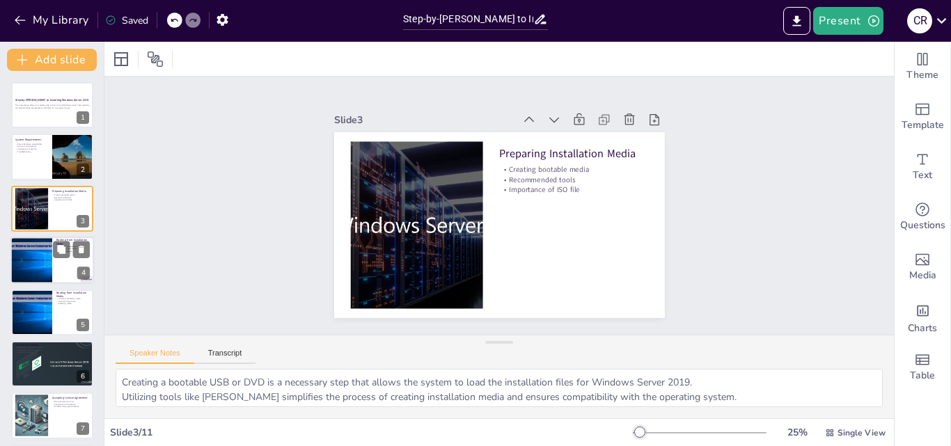
click at [47, 262] on div at bounding box center [32, 260] width 84 height 47
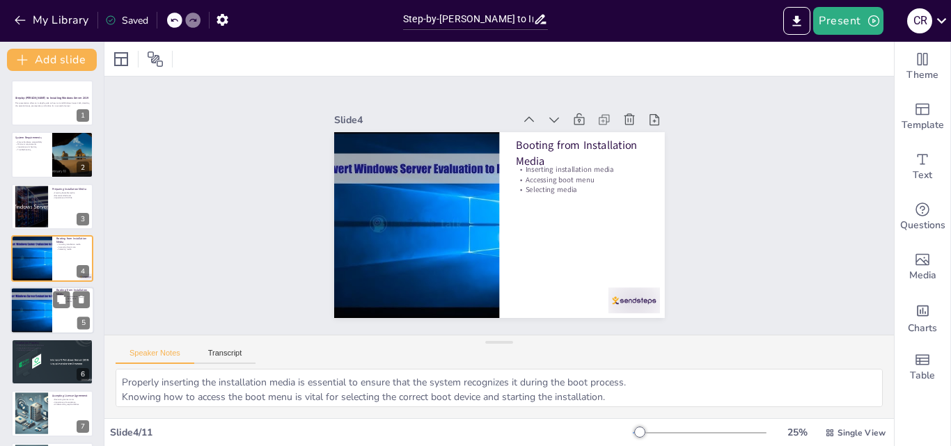
click at [37, 297] on div at bounding box center [32, 310] width 84 height 47
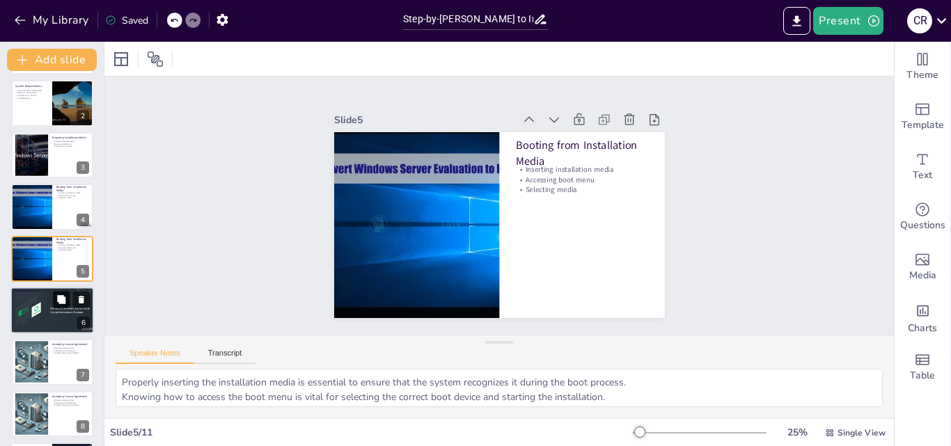
click at [58, 293] on button at bounding box center [61, 299] width 17 height 17
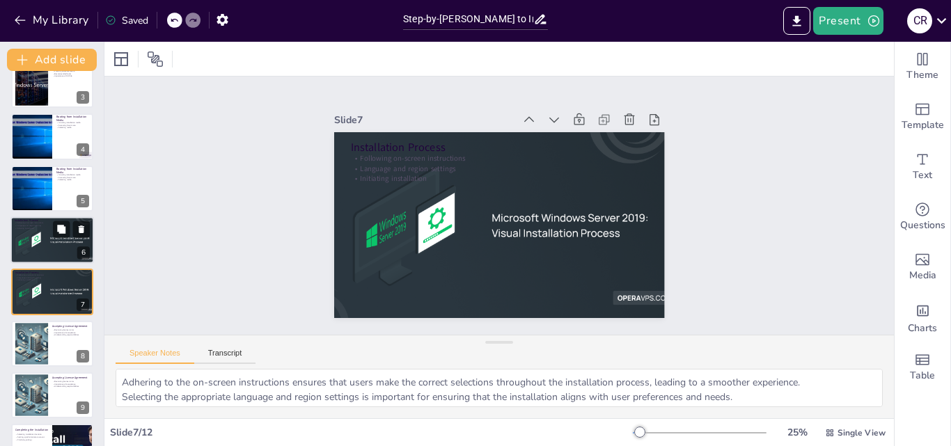
scroll to position [54, 0]
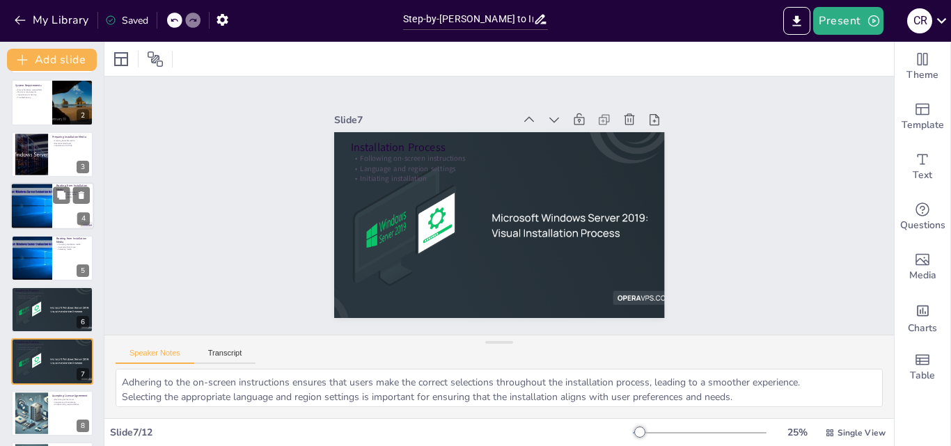
click at [58, 209] on div at bounding box center [52, 205] width 84 height 47
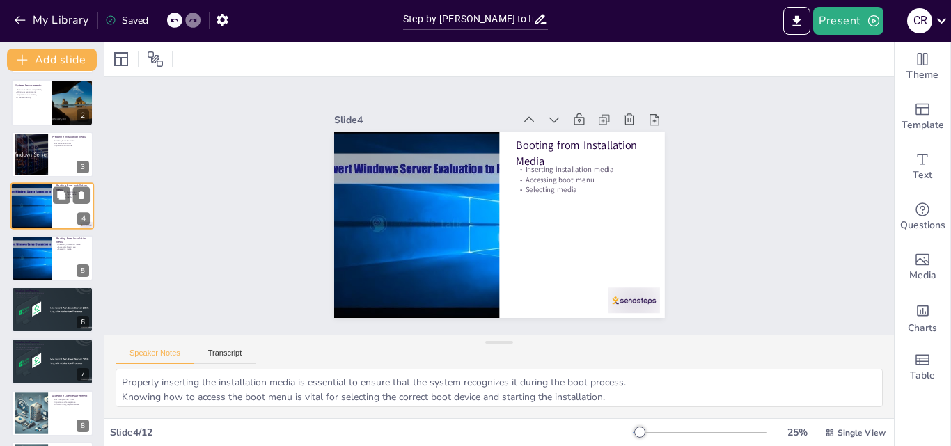
scroll to position [2, 0]
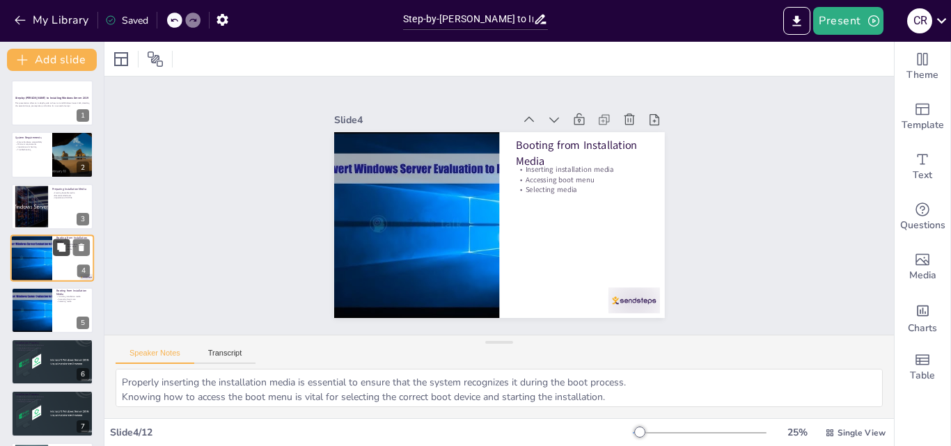
click at [59, 247] on icon at bounding box center [61, 247] width 8 height 8
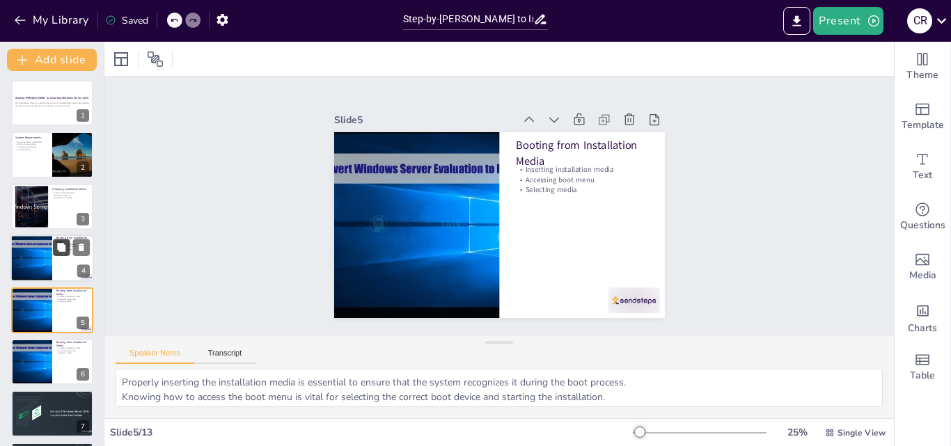
scroll to position [54, 0]
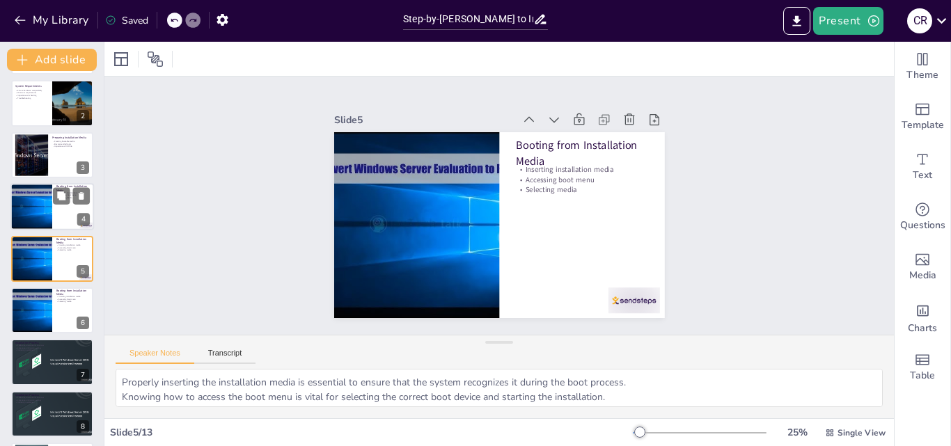
click at [46, 209] on div at bounding box center [32, 206] width 84 height 47
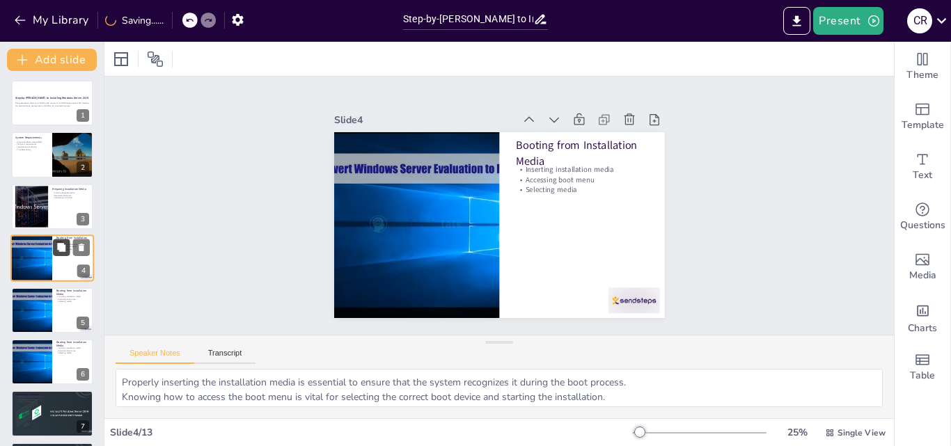
click at [60, 256] on button at bounding box center [61, 248] width 17 height 17
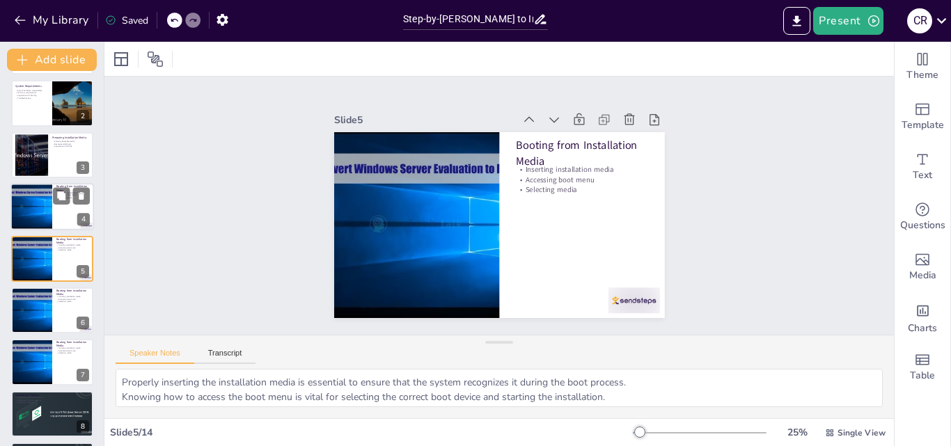
click at [52, 212] on div at bounding box center [32, 206] width 84 height 47
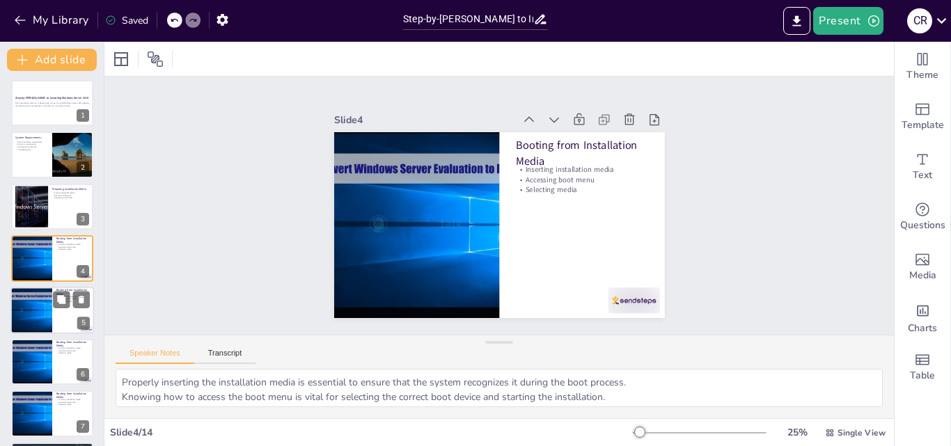
click at [42, 306] on div at bounding box center [32, 310] width 84 height 47
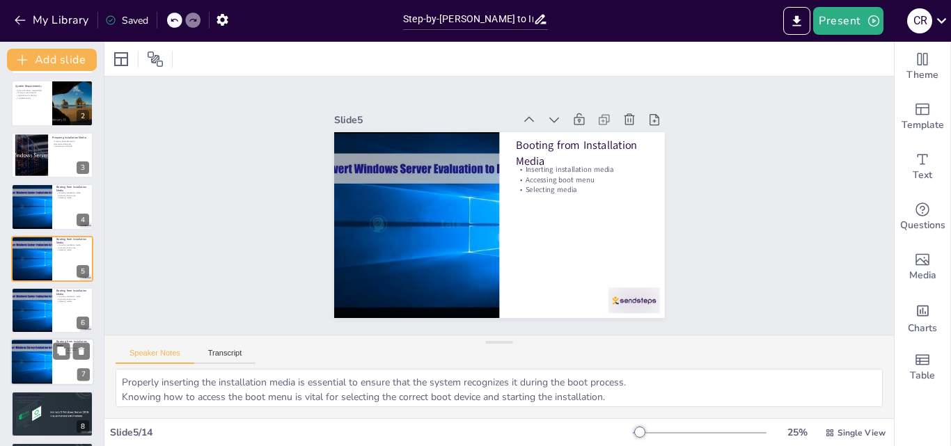
click at [56, 363] on div at bounding box center [52, 362] width 84 height 47
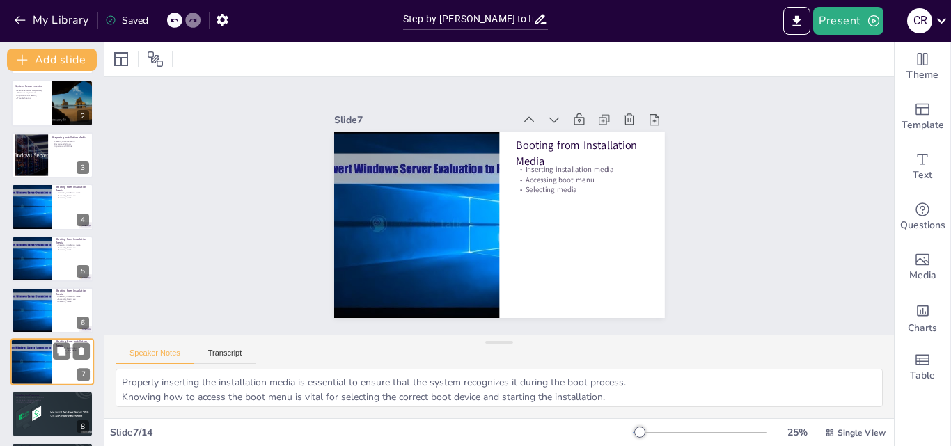
scroll to position [157, 0]
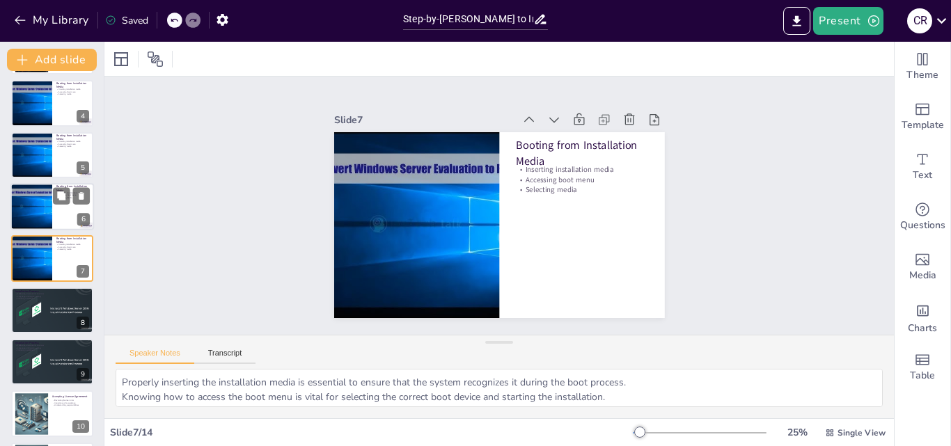
click at [30, 201] on div at bounding box center [32, 206] width 84 height 47
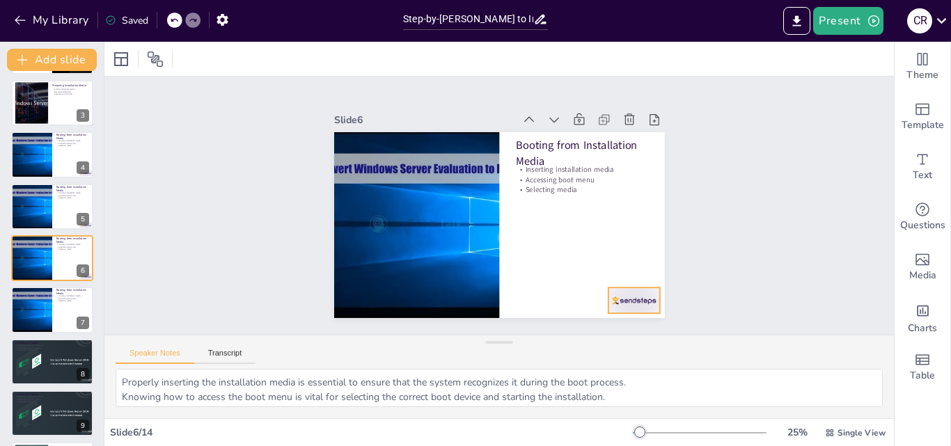
click at [627, 318] on div at bounding box center [598, 338] width 57 height 40
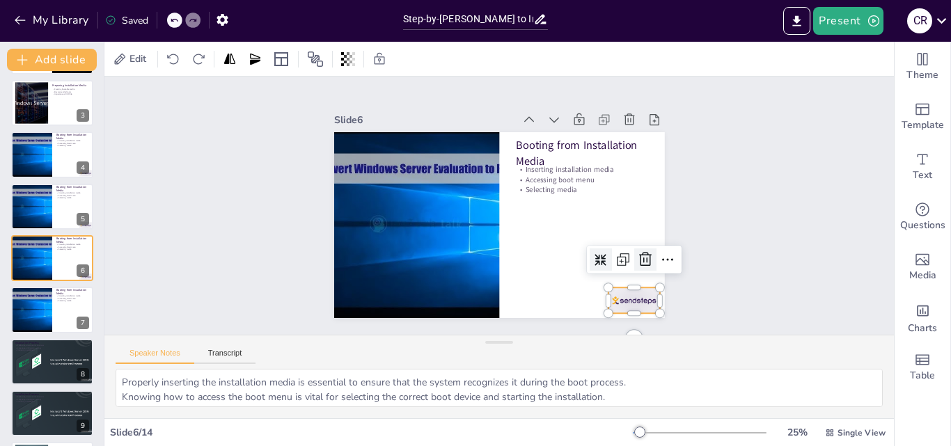
click at [554, 344] on icon at bounding box center [542, 356] width 24 height 24
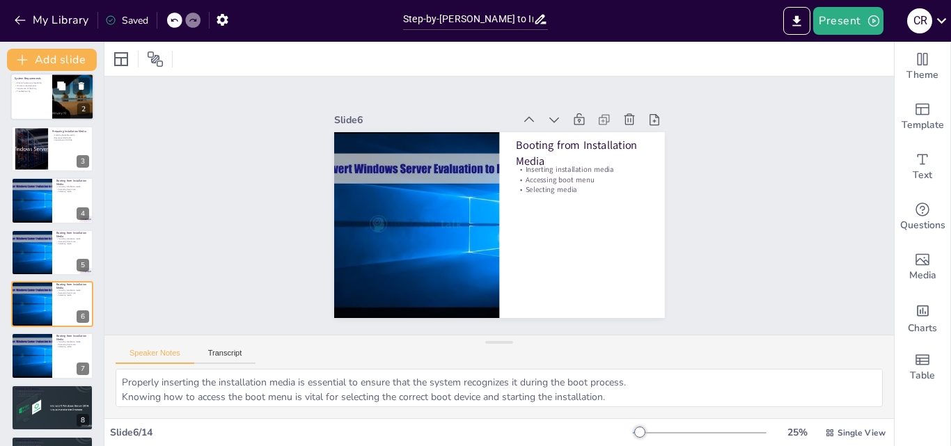
scroll to position [36, 0]
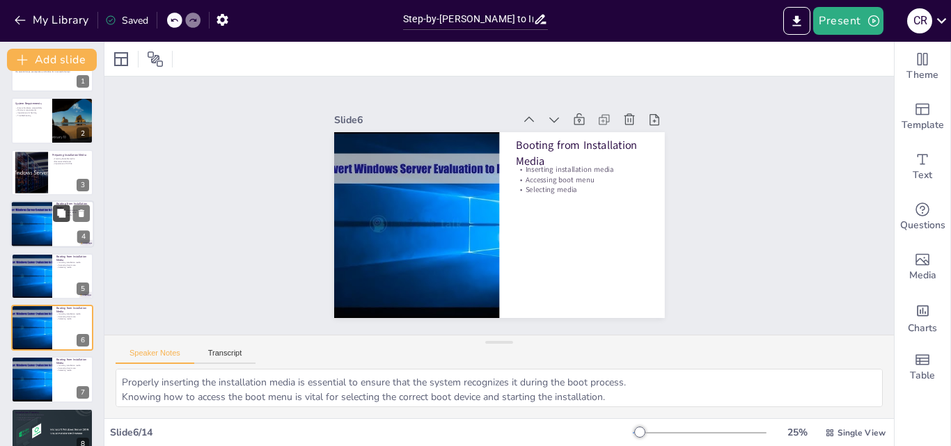
click at [63, 217] on icon at bounding box center [61, 213] width 8 height 8
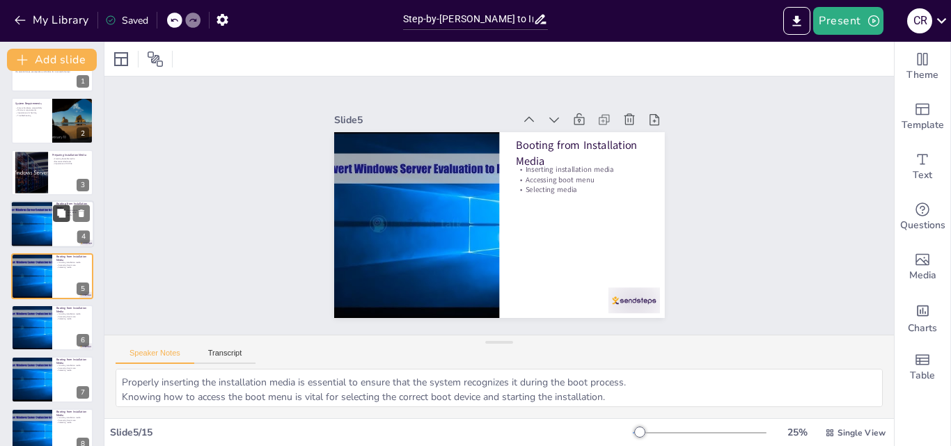
scroll to position [54, 0]
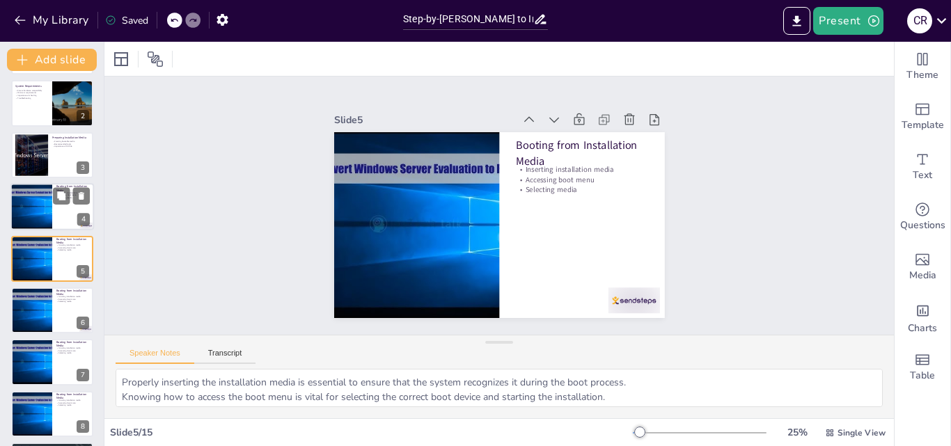
click at [41, 198] on div at bounding box center [32, 206] width 84 height 47
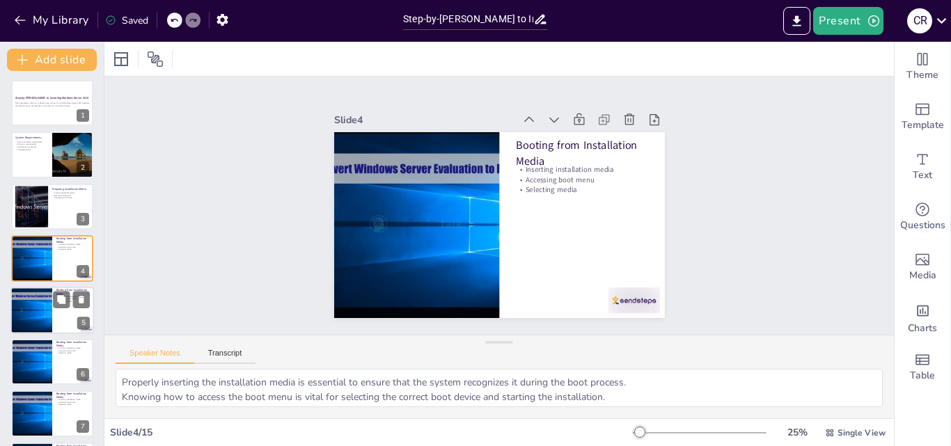
click at [32, 305] on div at bounding box center [32, 310] width 84 height 47
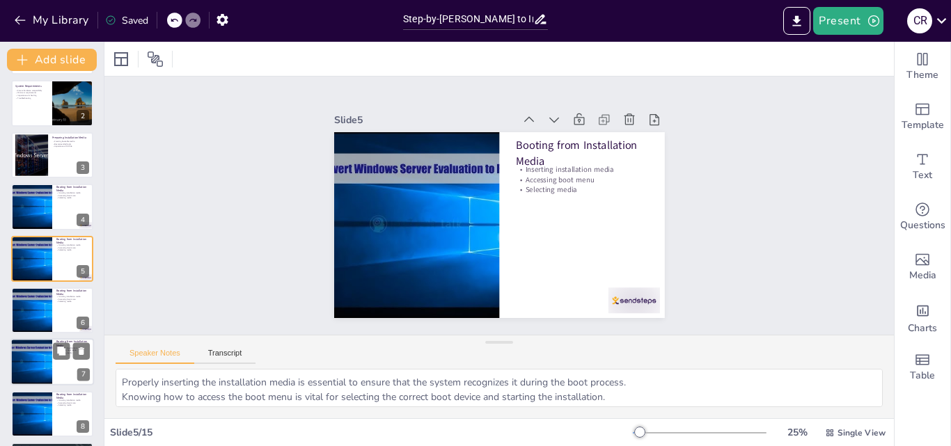
click at [36, 353] on div at bounding box center [32, 362] width 84 height 47
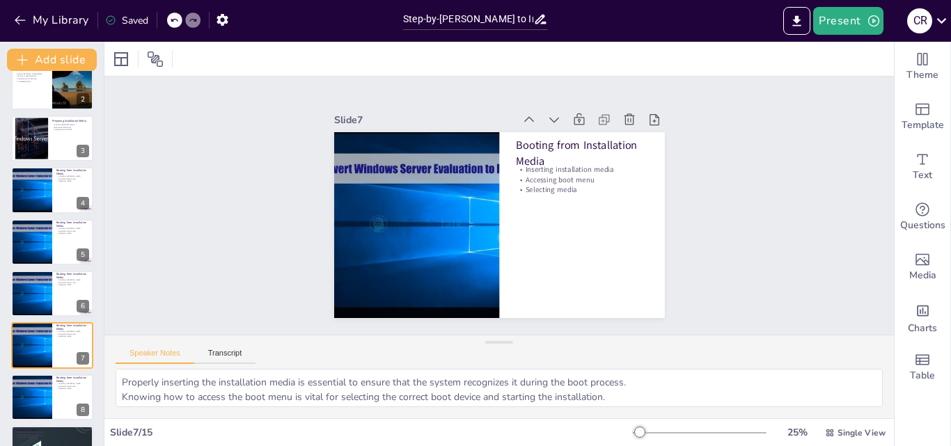
scroll to position [140, 0]
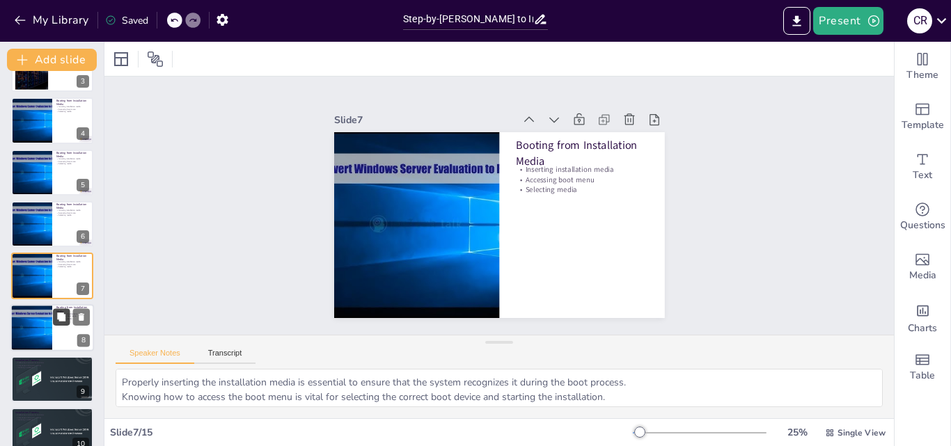
click at [56, 320] on button at bounding box center [61, 316] width 17 height 17
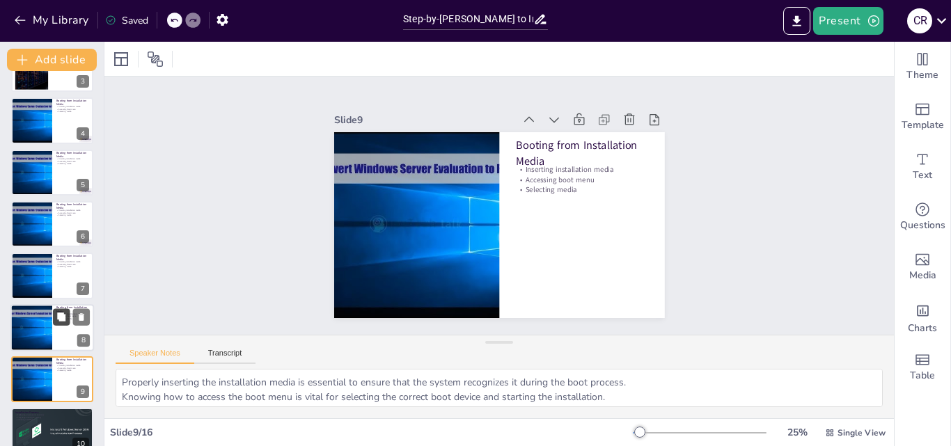
scroll to position [261, 0]
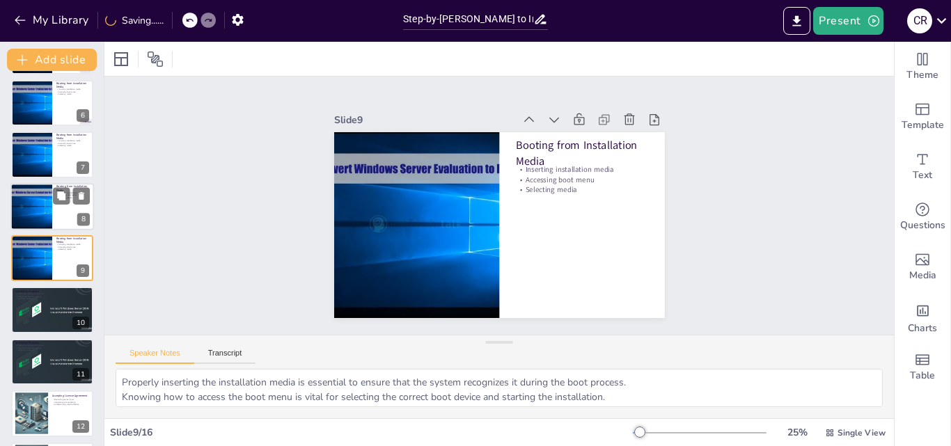
click at [19, 196] on div at bounding box center [32, 206] width 84 height 47
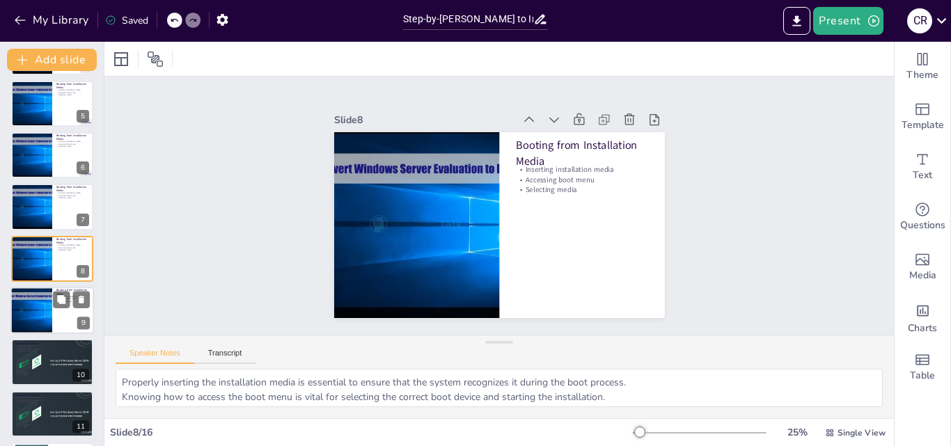
click at [31, 322] on div at bounding box center [32, 310] width 84 height 47
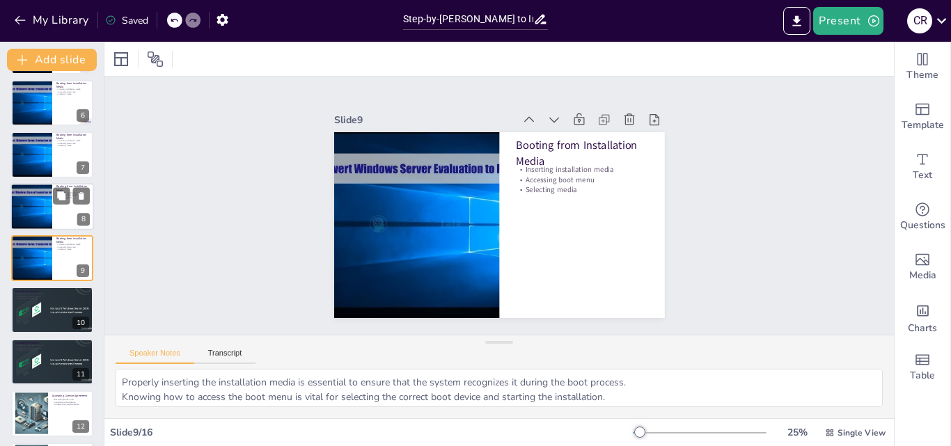
click at [60, 212] on div at bounding box center [52, 206] width 84 height 47
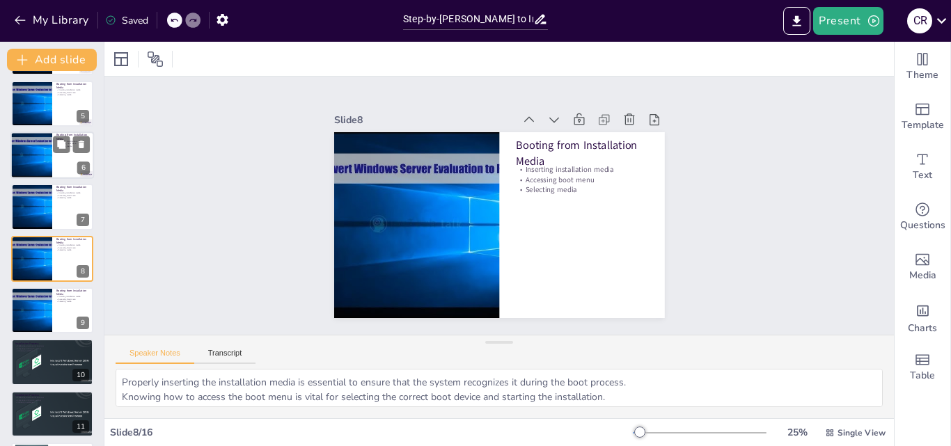
click at [54, 177] on div at bounding box center [52, 155] width 84 height 47
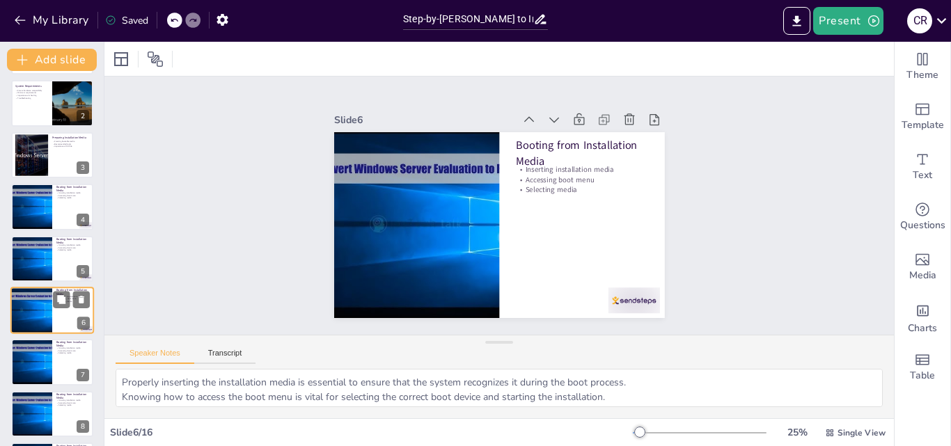
scroll to position [0, 0]
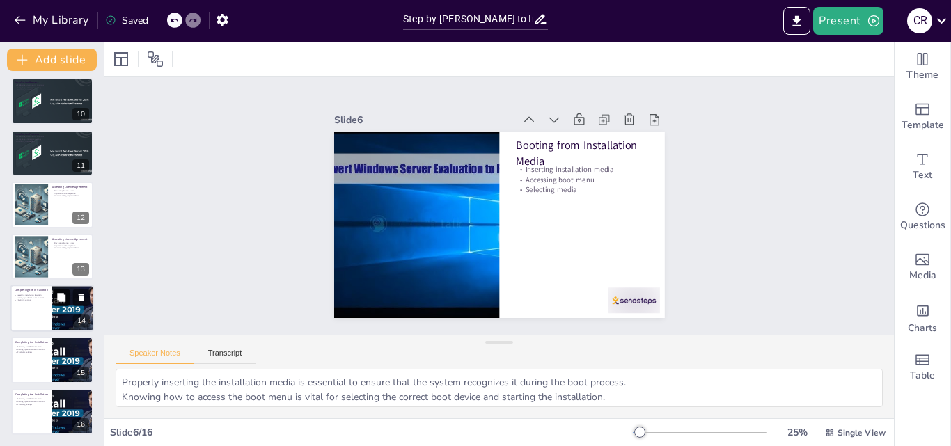
click at [65, 292] on button at bounding box center [61, 297] width 17 height 17
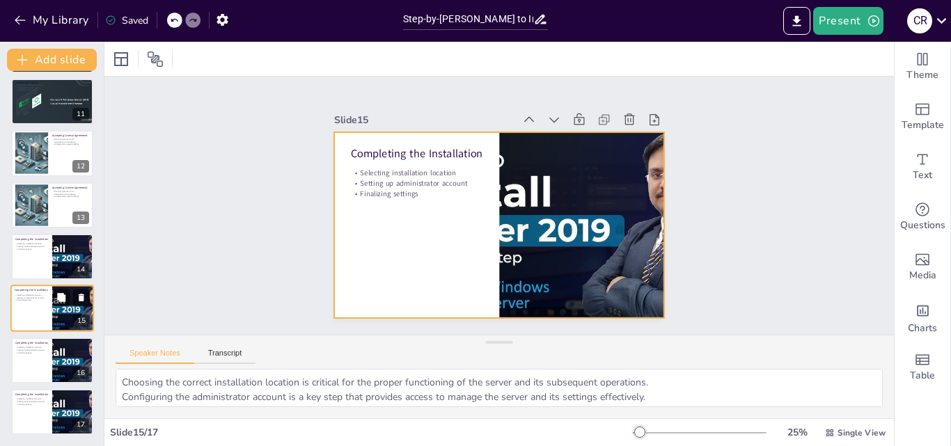
click at [45, 317] on div at bounding box center [52, 308] width 84 height 47
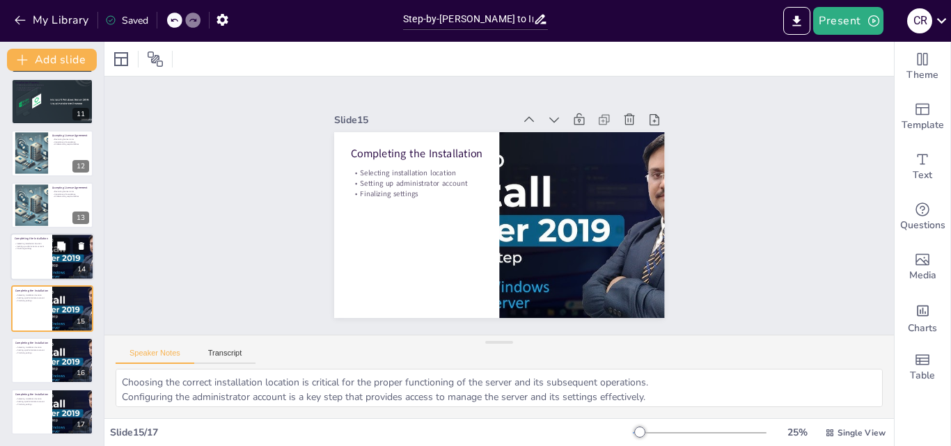
click at [54, 263] on div at bounding box center [73, 256] width 84 height 47
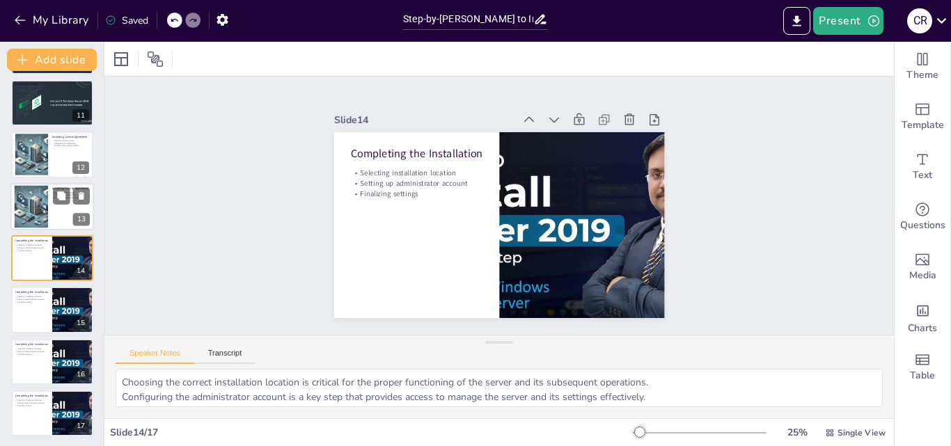
click at [41, 194] on div at bounding box center [31, 206] width 75 height 42
type textarea "Taking the time to read the license terms is essential for understanding the le…"
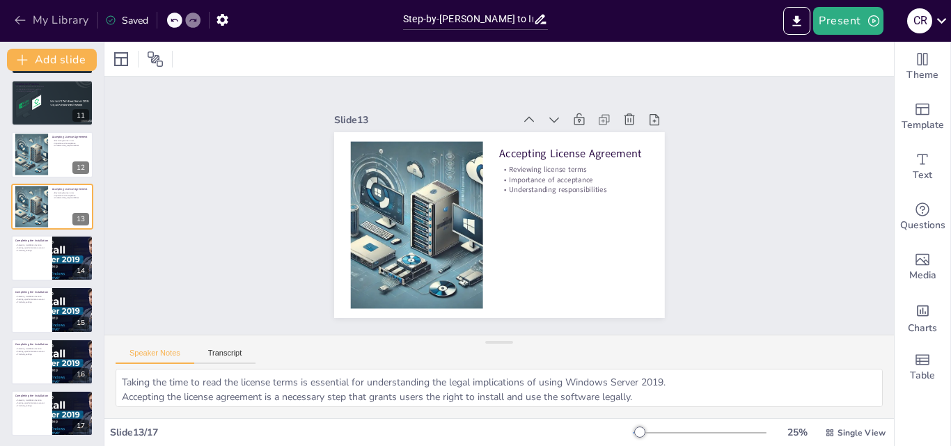
scroll to position [468, 0]
